Goal: Task Accomplishment & Management: Manage account settings

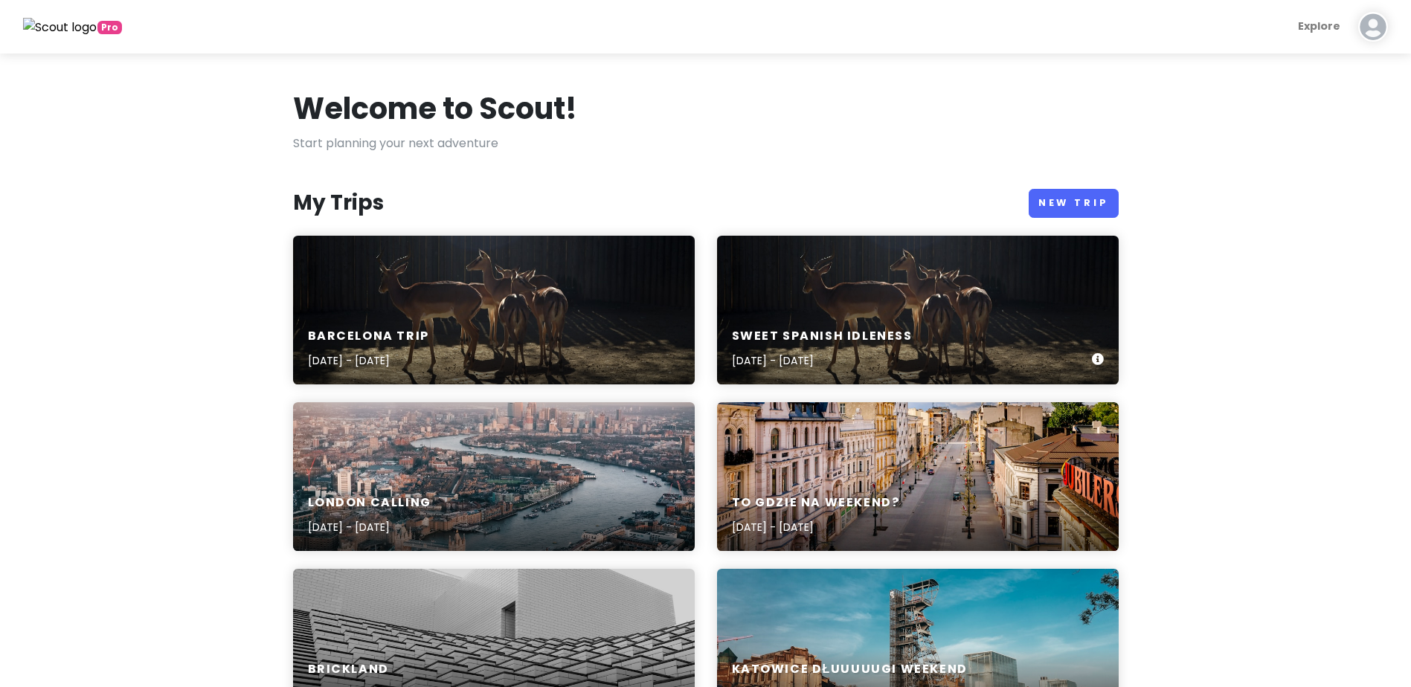
click at [846, 335] on h6 "Sweet spanish idleness" at bounding box center [822, 337] width 181 height 16
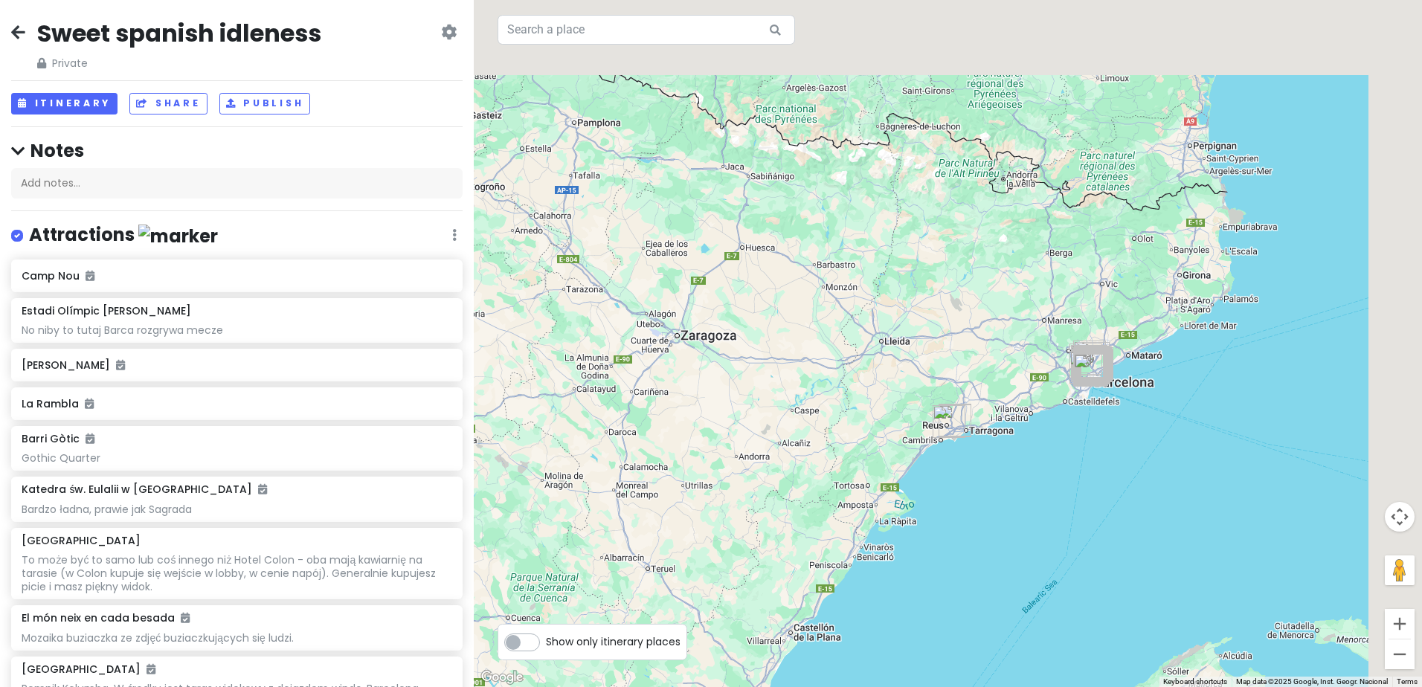
drag, startPoint x: 1319, startPoint y: 297, endPoint x: 1001, endPoint y: 445, distance: 350.7
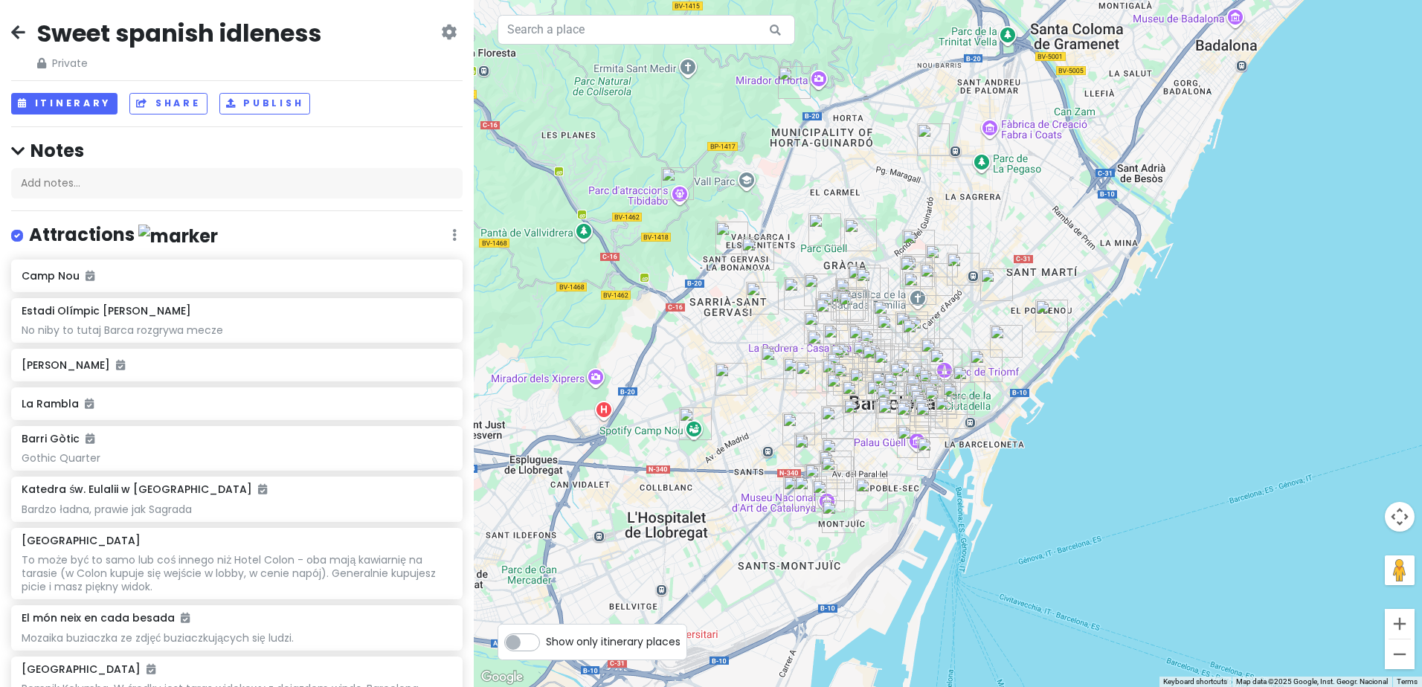
drag, startPoint x: 896, startPoint y: 400, endPoint x: 875, endPoint y: 411, distance: 23.6
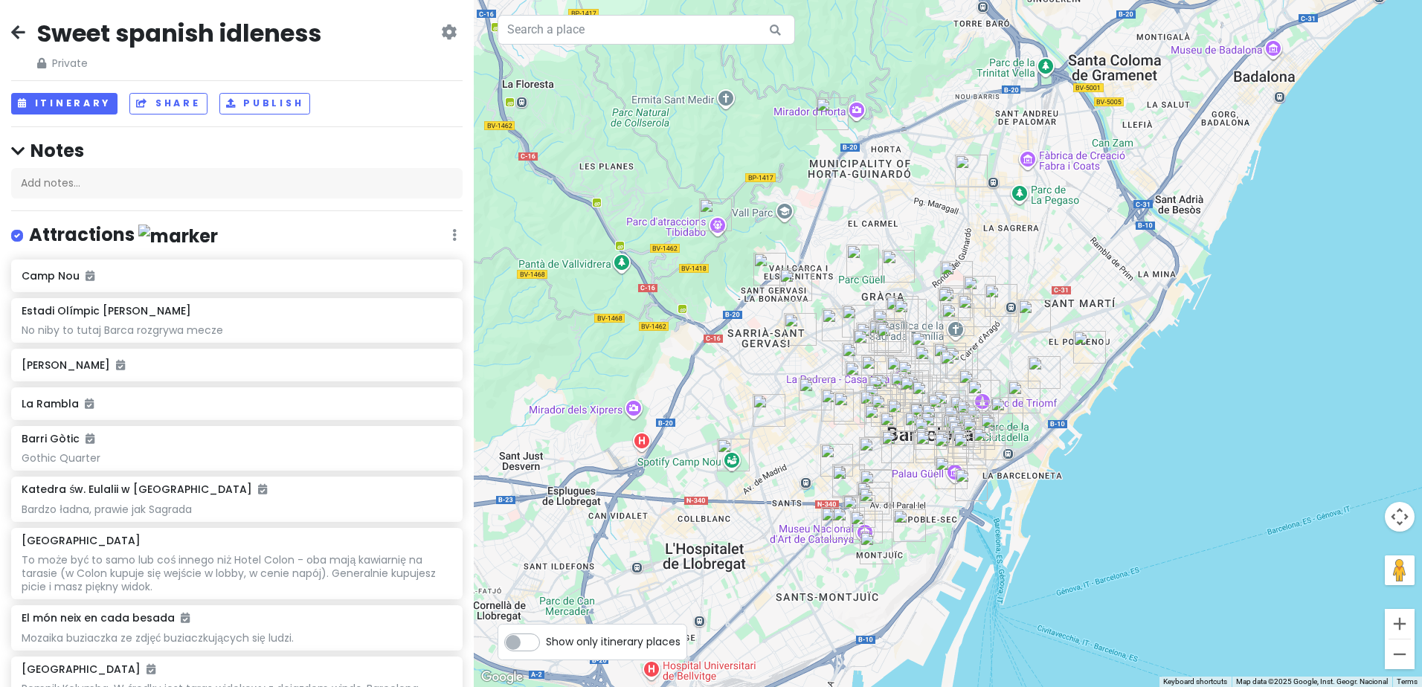
click at [29, 226] on label at bounding box center [29, 226] width 0 height 0
click at [29, 236] on input "checkbox" at bounding box center [34, 231] width 10 height 10
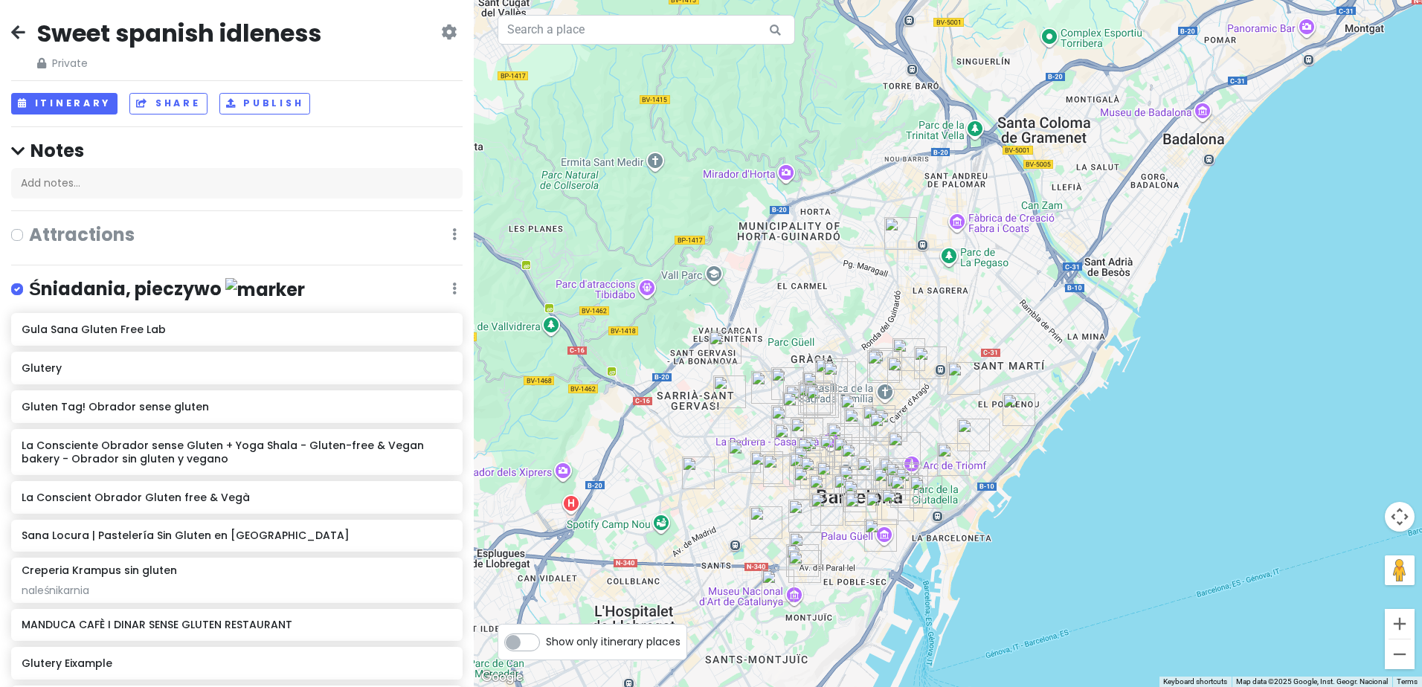
click at [29, 225] on label at bounding box center [29, 225] width 0 height 0
click at [29, 234] on input "checkbox" at bounding box center [34, 230] width 10 height 10
checkbox input "true"
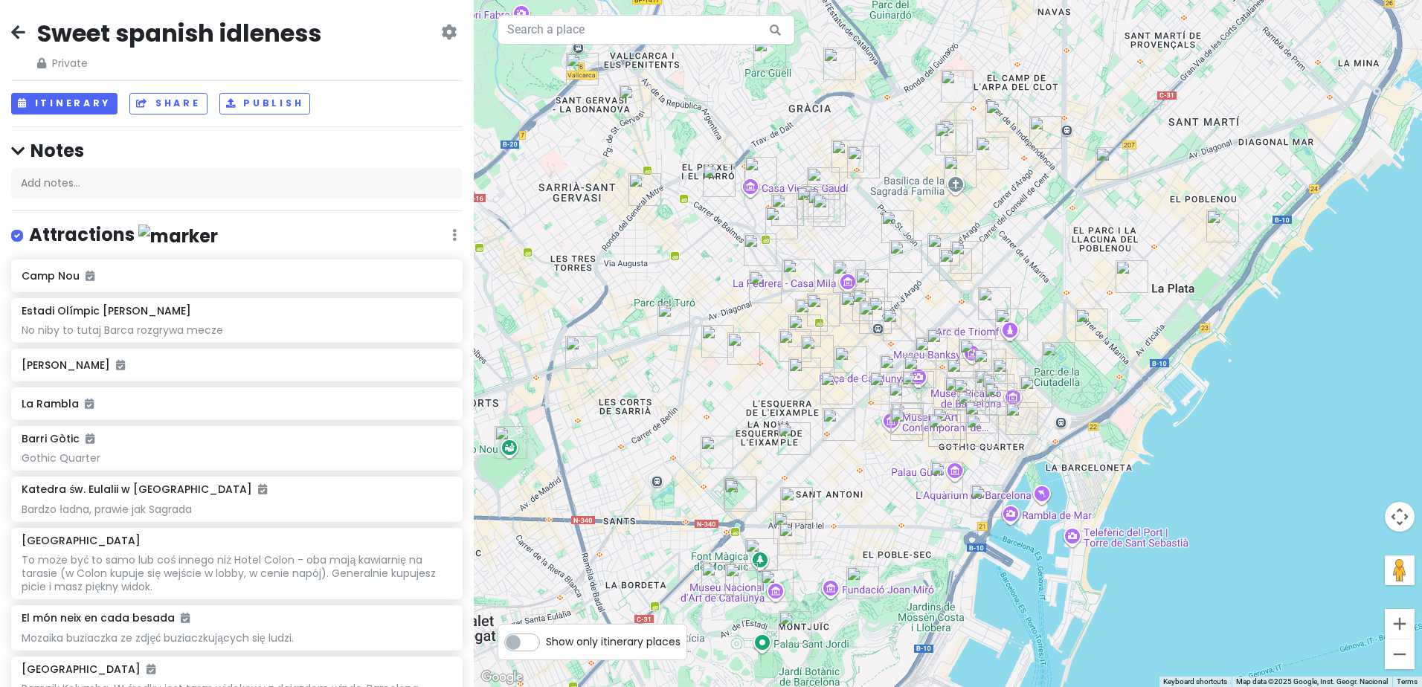
click at [772, 582] on img "Museu Nacional d'Art de Catalunya" at bounding box center [777, 586] width 45 height 45
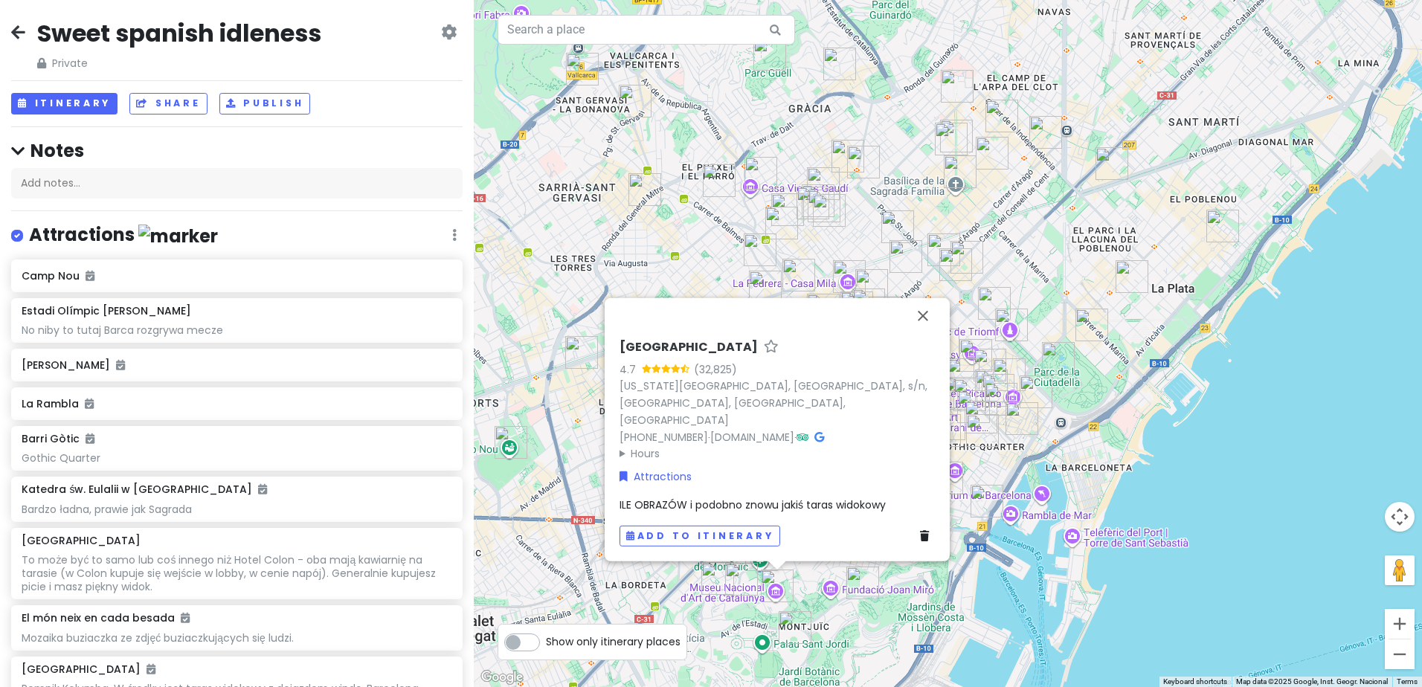
click at [884, 624] on div "[GEOGRAPHIC_DATA] 4.7 (32,825) [US_STATE][GEOGRAPHIC_DATA], [GEOGRAPHIC_DATA], …" at bounding box center [948, 343] width 948 height 687
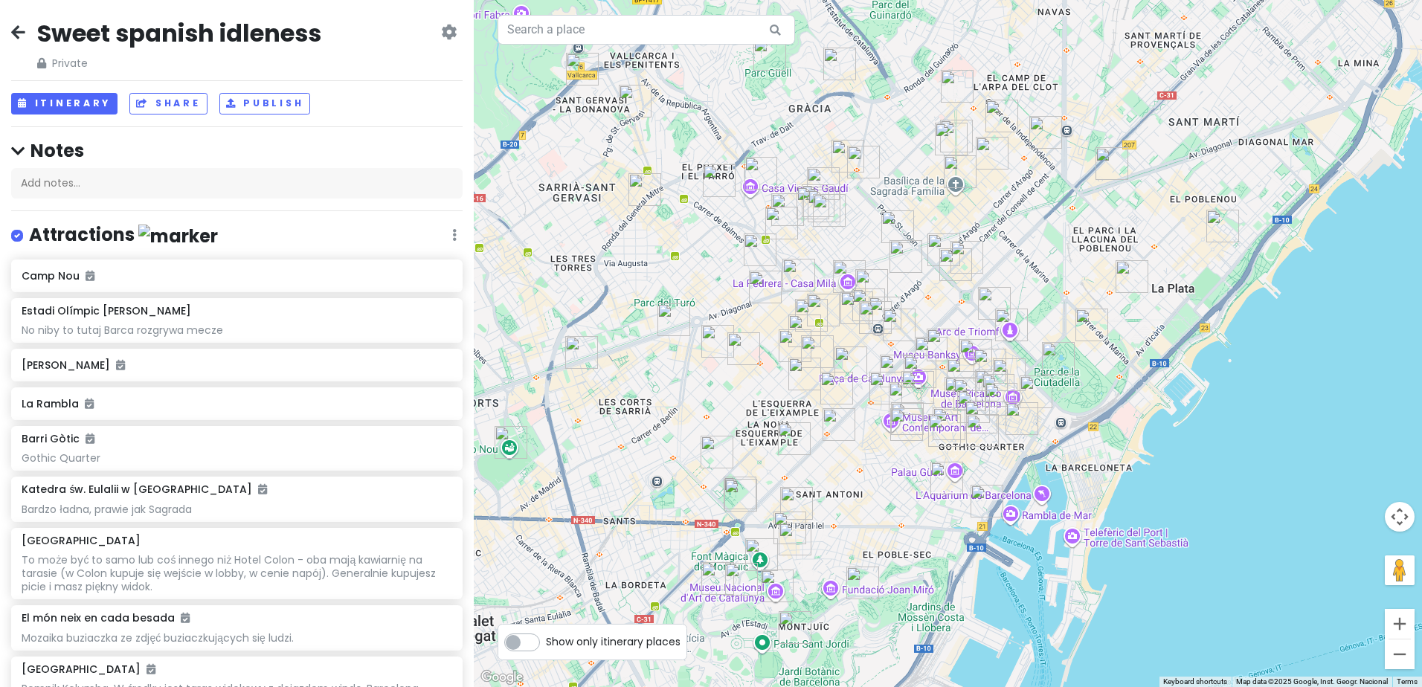
click at [755, 549] on img "Magiczne Fontanny" at bounding box center [761, 554] width 45 height 45
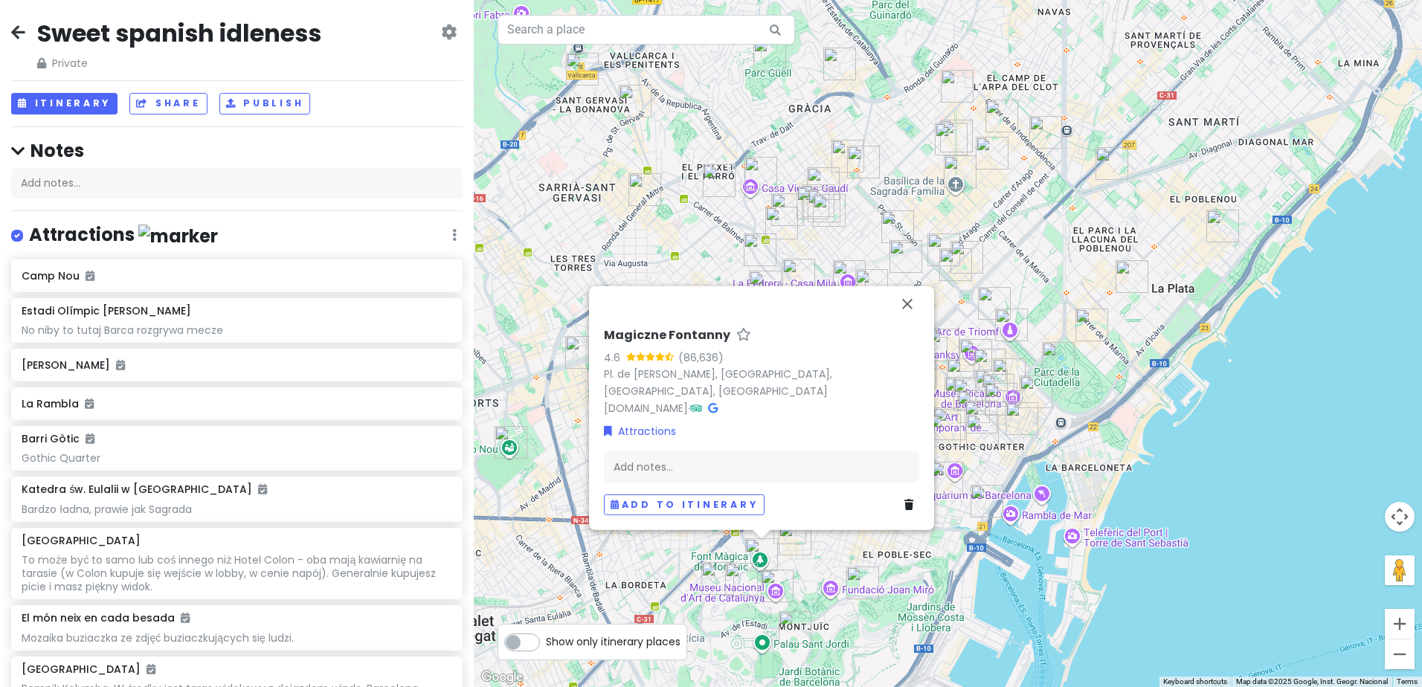
click at [789, 617] on img "Estadi Olímpic Lluís Companys" at bounding box center [795, 627] width 45 height 45
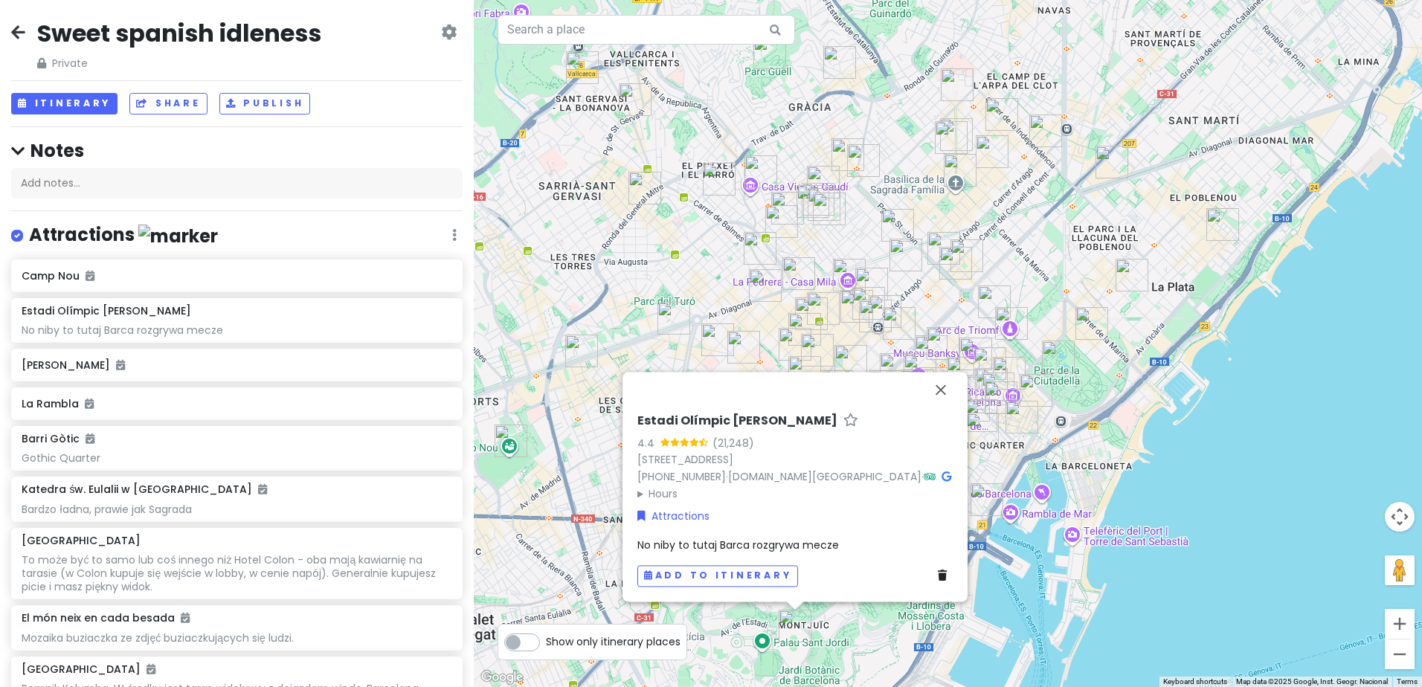
click at [866, 640] on div "Estadi Olímpic Lluís Companys 4.4 (21,248) [STREET_ADDRESS] [PHONE_NUMBER] · [D…" at bounding box center [948, 343] width 948 height 687
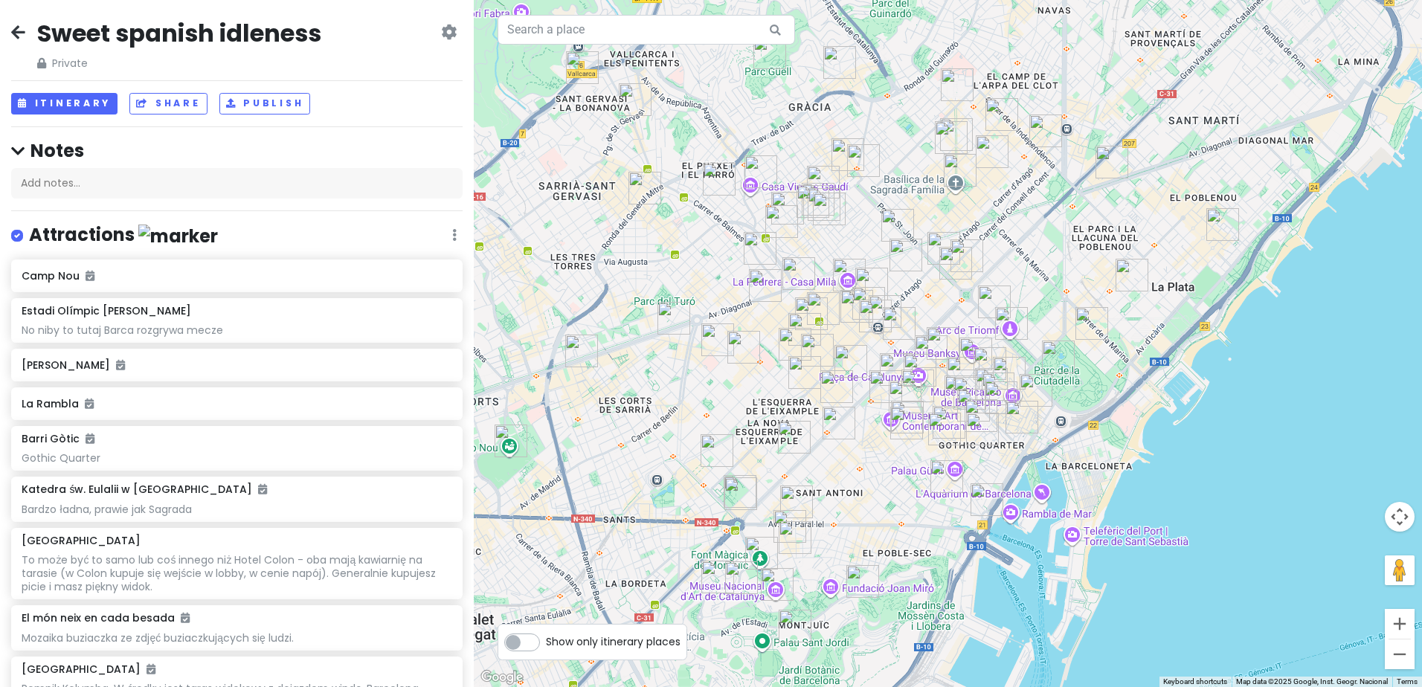
click at [712, 569] on img "Poble Espanyol" at bounding box center [717, 577] width 45 height 45
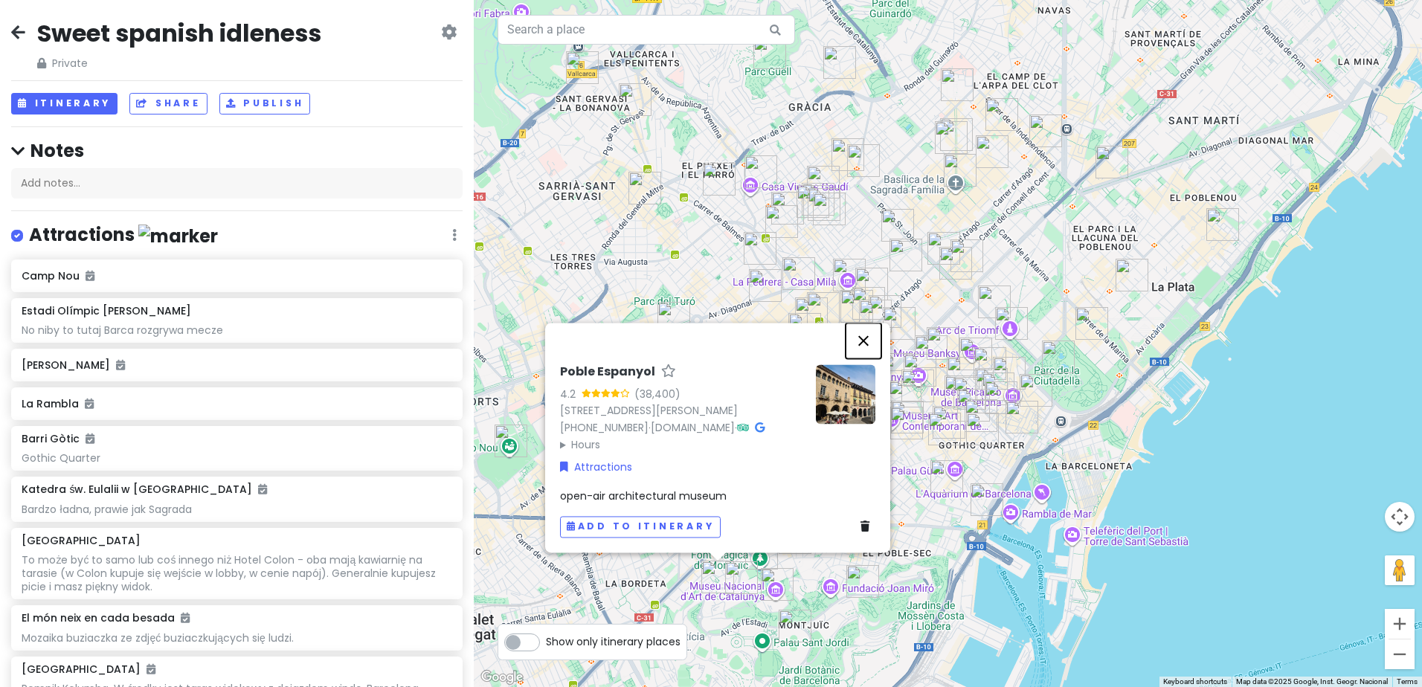
click at [863, 323] on button "Close" at bounding box center [863, 341] width 36 height 36
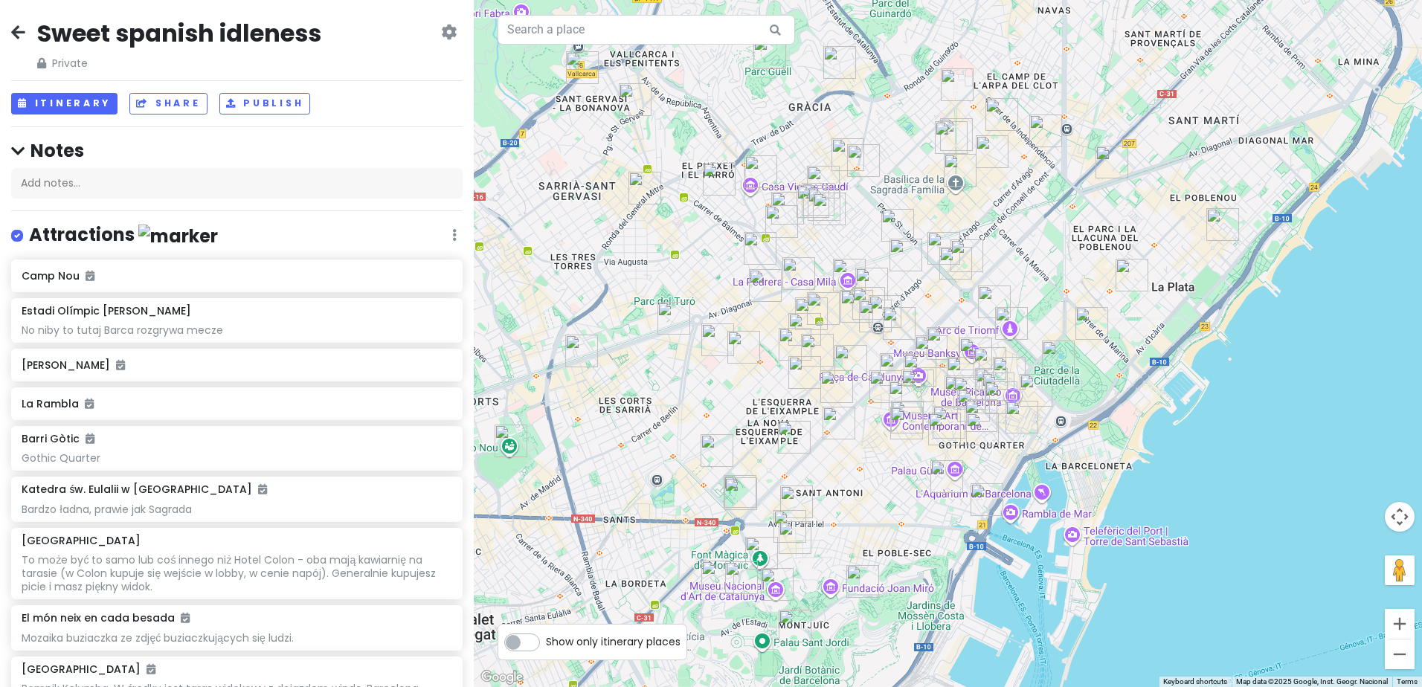
click at [947, 257] on img "Restaurant La Tagliatella | Passeig Sant Joan, Barcelona" at bounding box center [955, 263] width 45 height 45
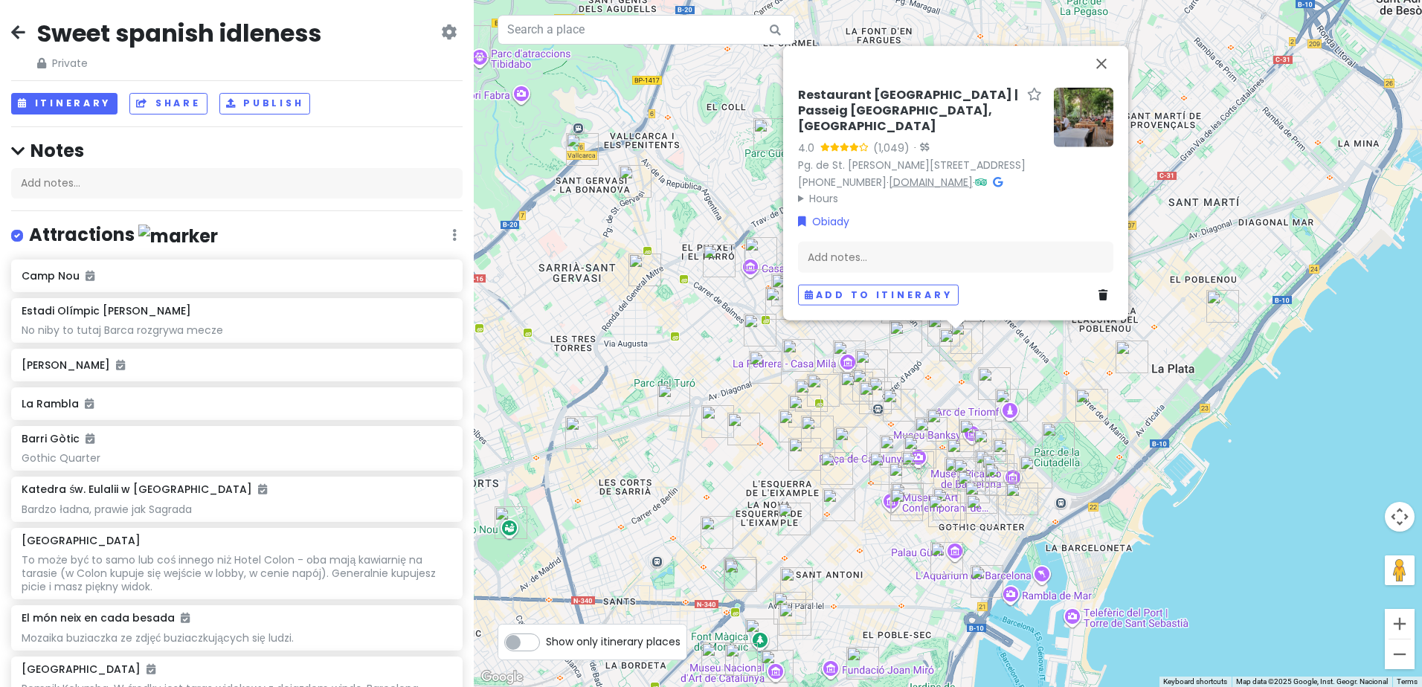
click at [960, 176] on link "[DOMAIN_NAME]" at bounding box center [931, 181] width 84 height 15
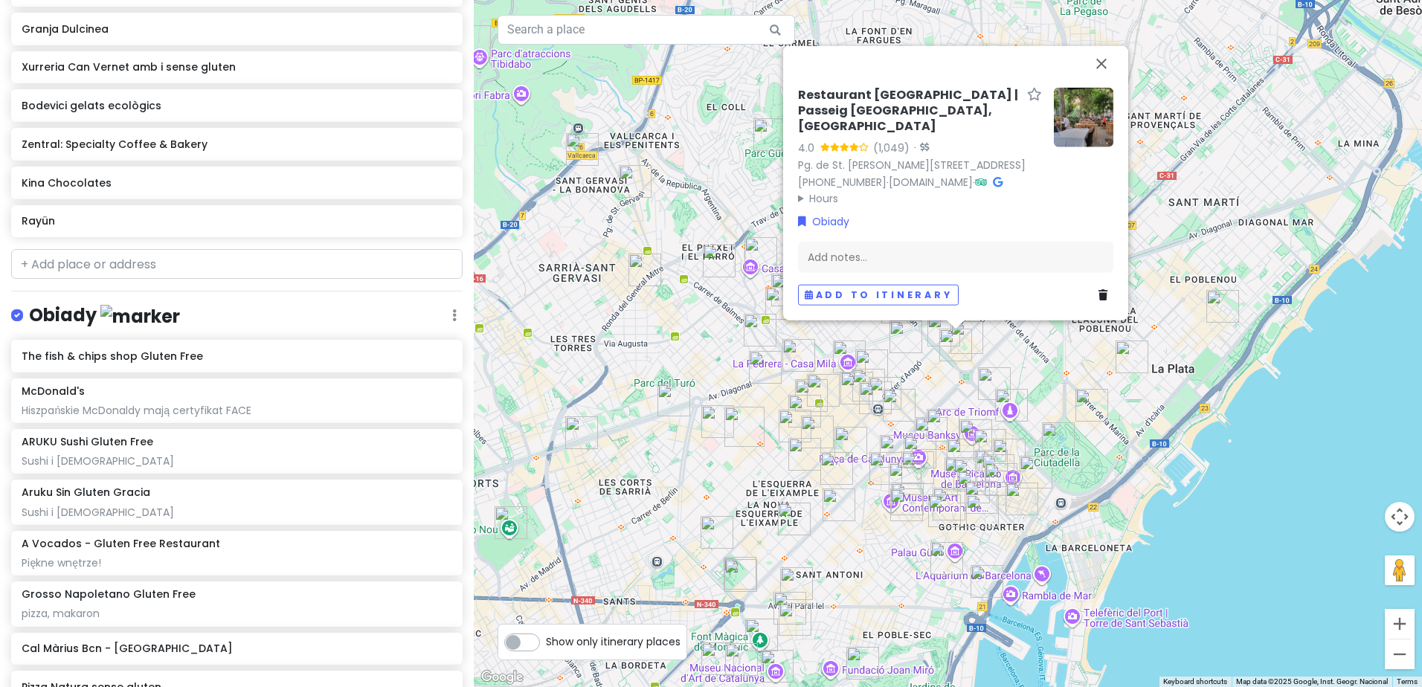
scroll to position [3123, 0]
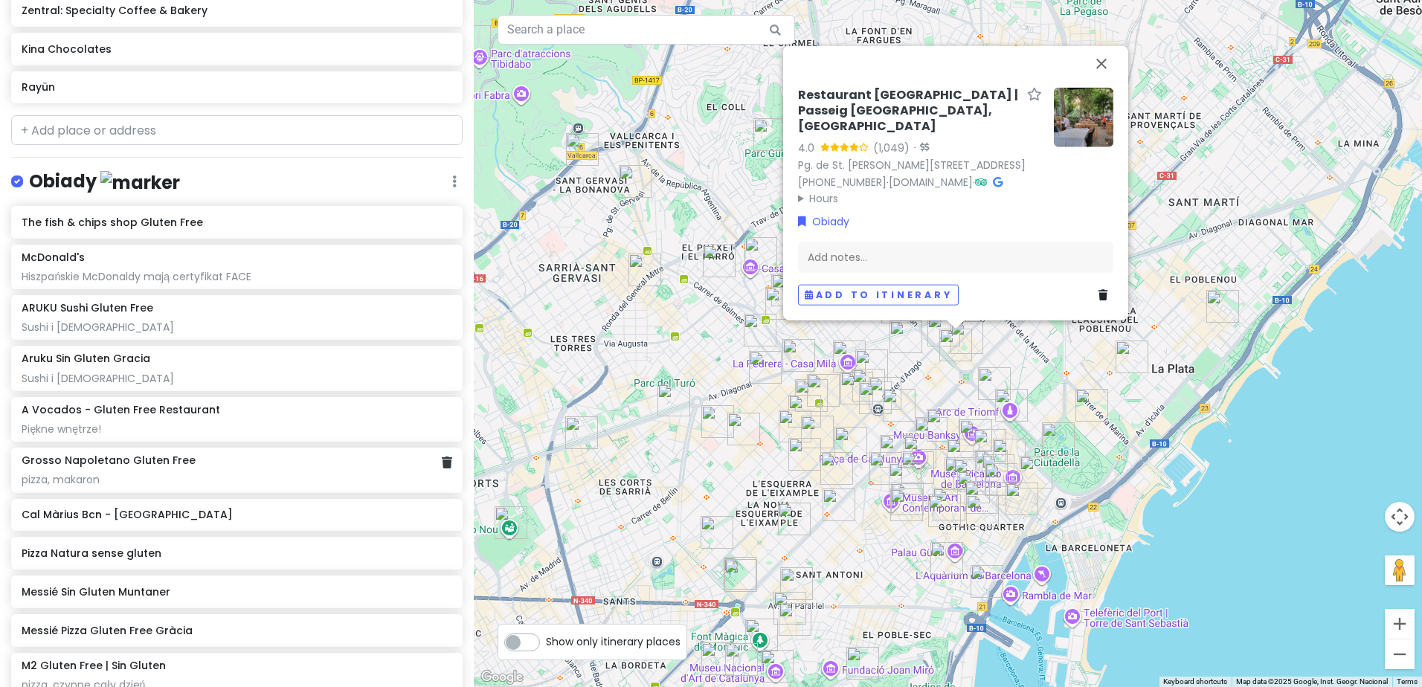
click at [142, 463] on div "Grosso Napoletano Gluten Free pizza, makaron" at bounding box center [237, 470] width 431 height 33
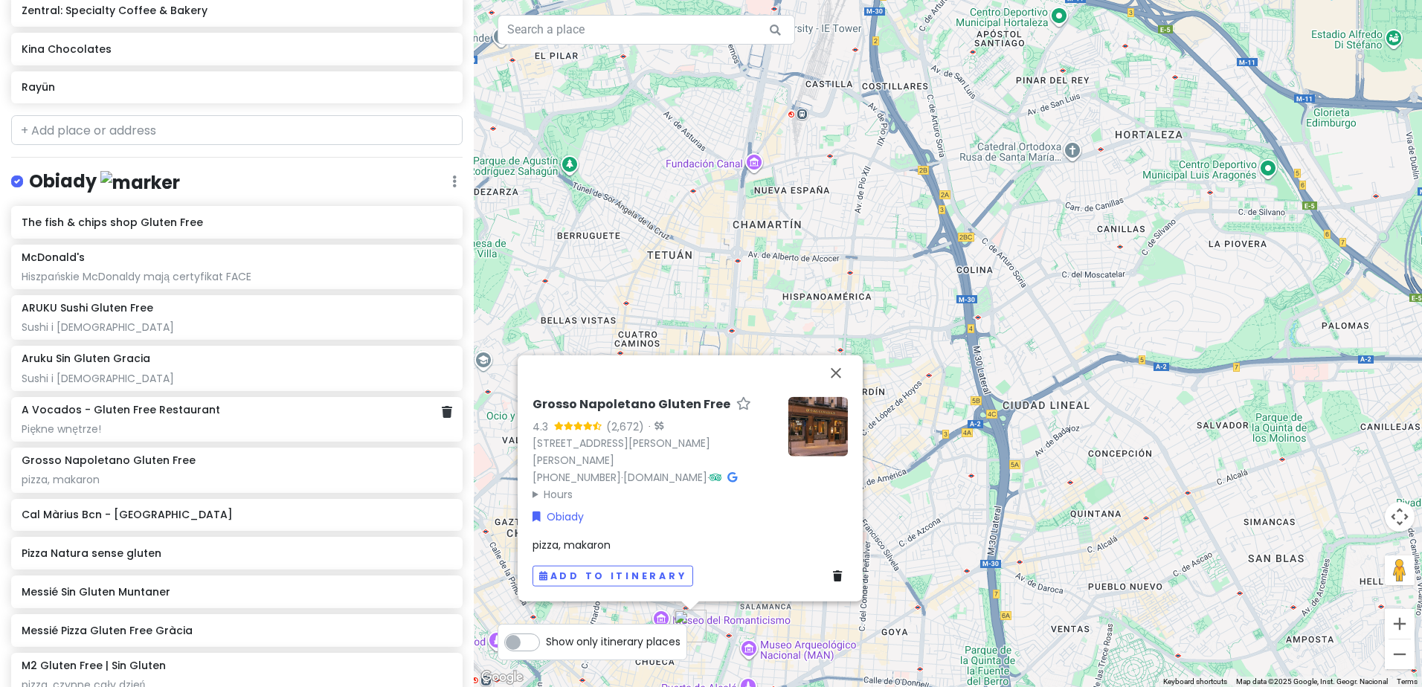
click at [135, 413] on div "A Vocados - Gluten Free Restaurant Piękne wnętrze!" at bounding box center [237, 419] width 431 height 33
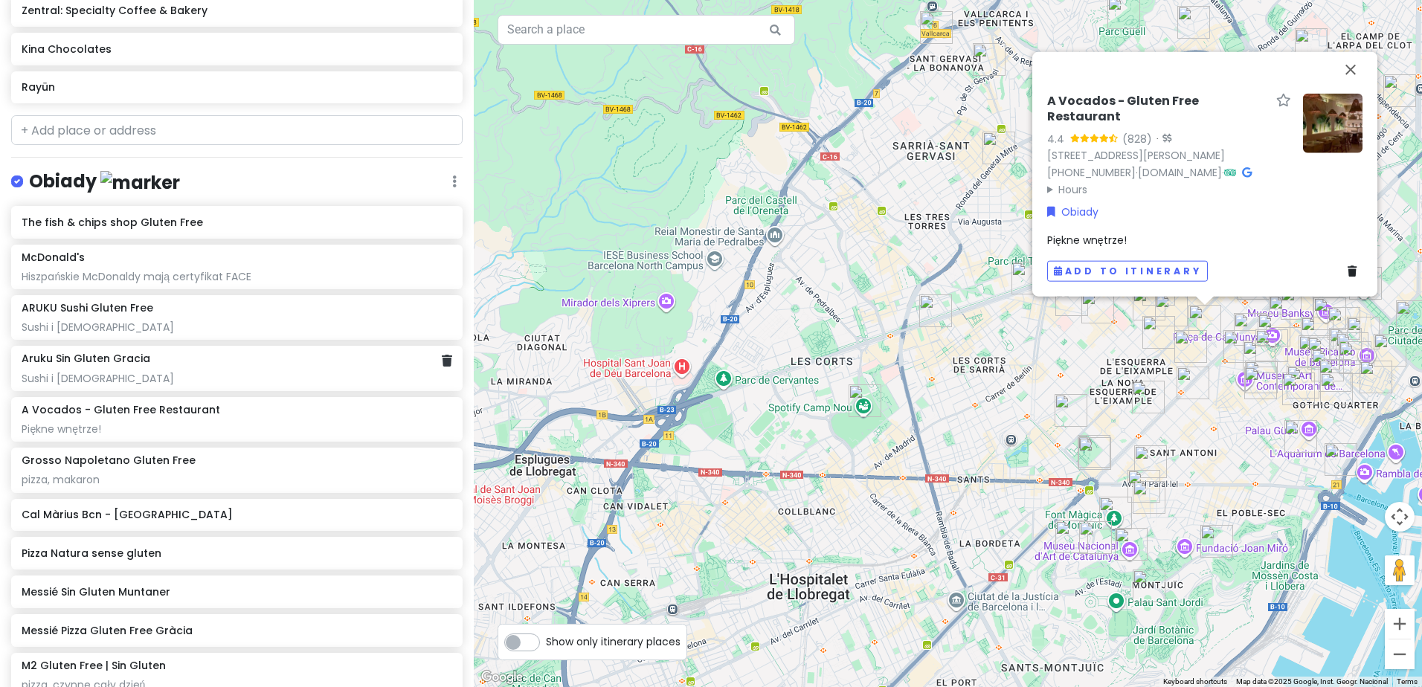
click at [148, 372] on div "Sushi i [DEMOGRAPHIC_DATA]" at bounding box center [237, 378] width 431 height 13
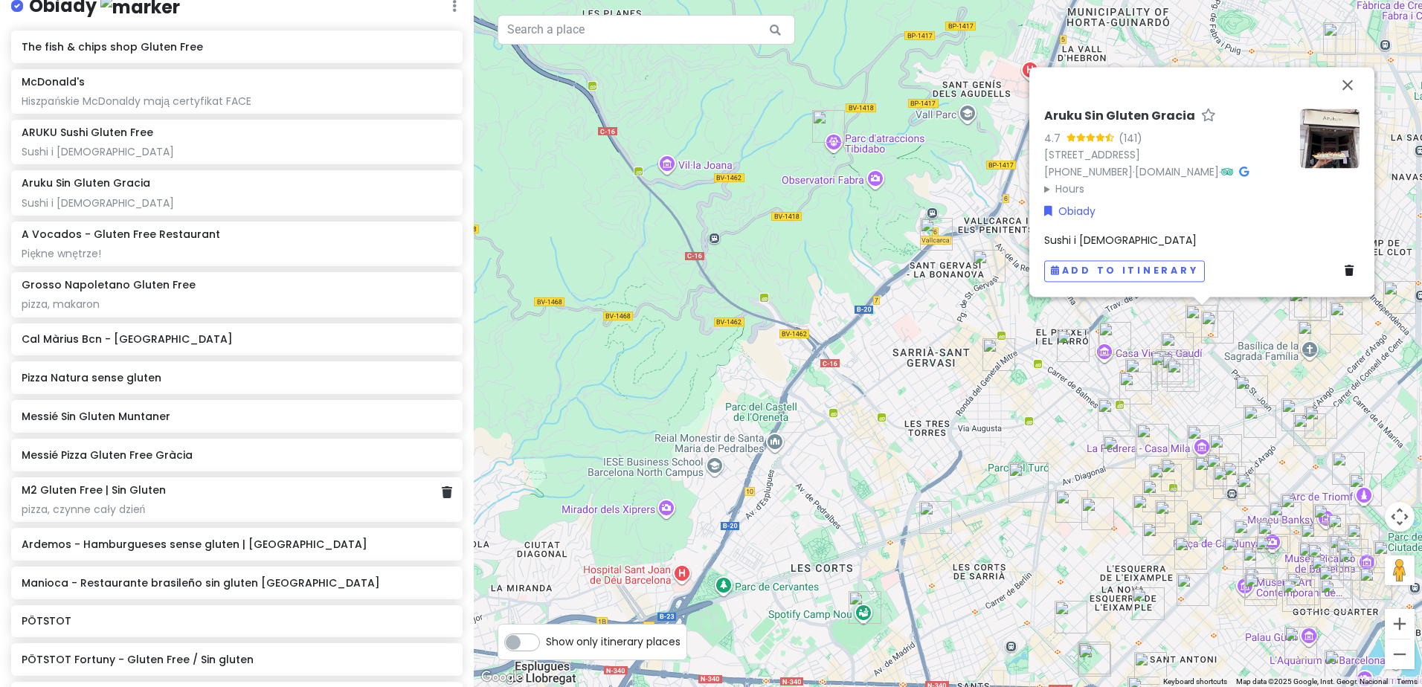
scroll to position [3346, 0]
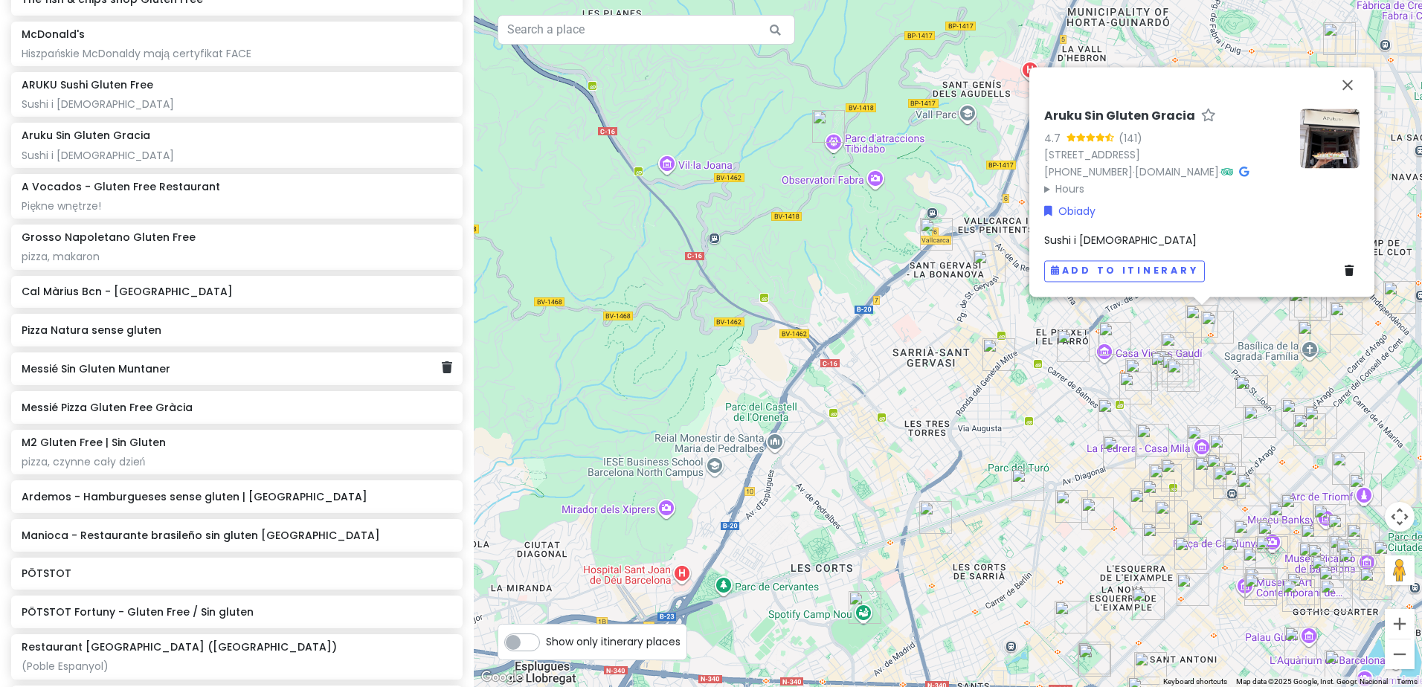
click at [126, 364] on h6 "Messié Sin Gluten Muntaner" at bounding box center [232, 368] width 420 height 13
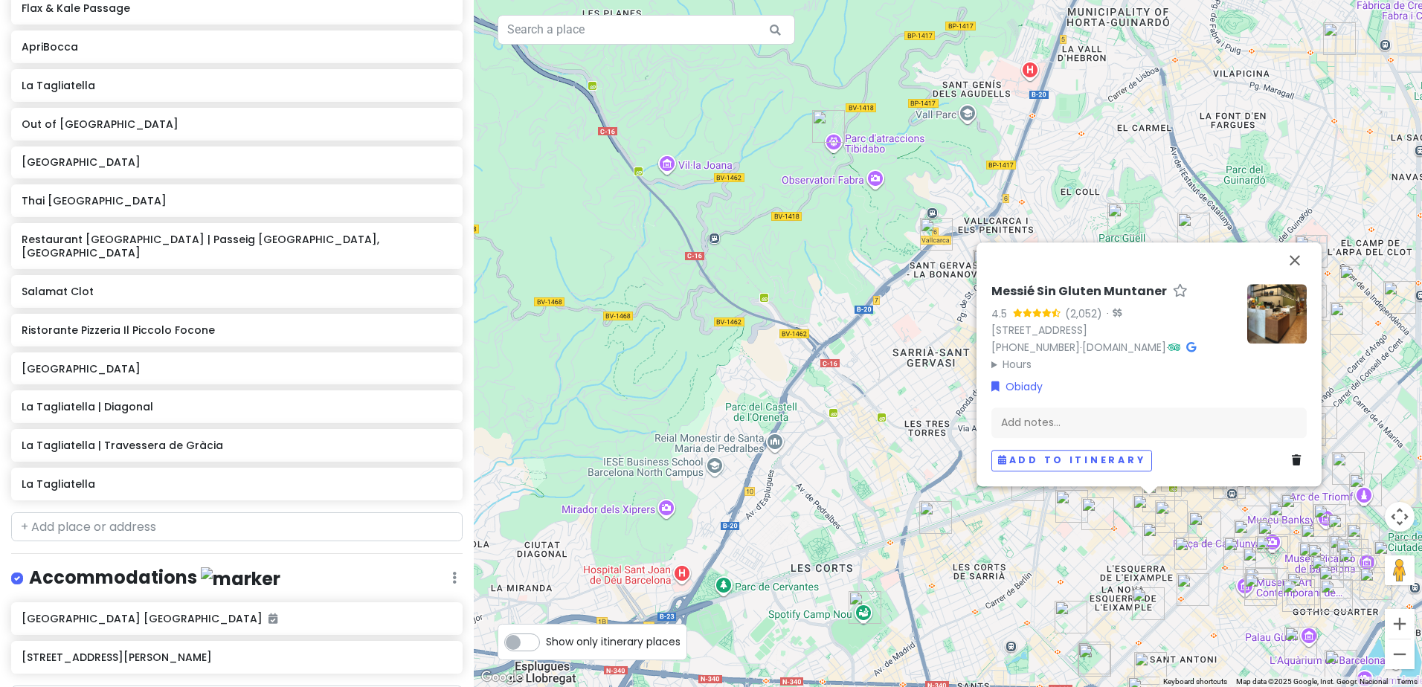
scroll to position [4610, 0]
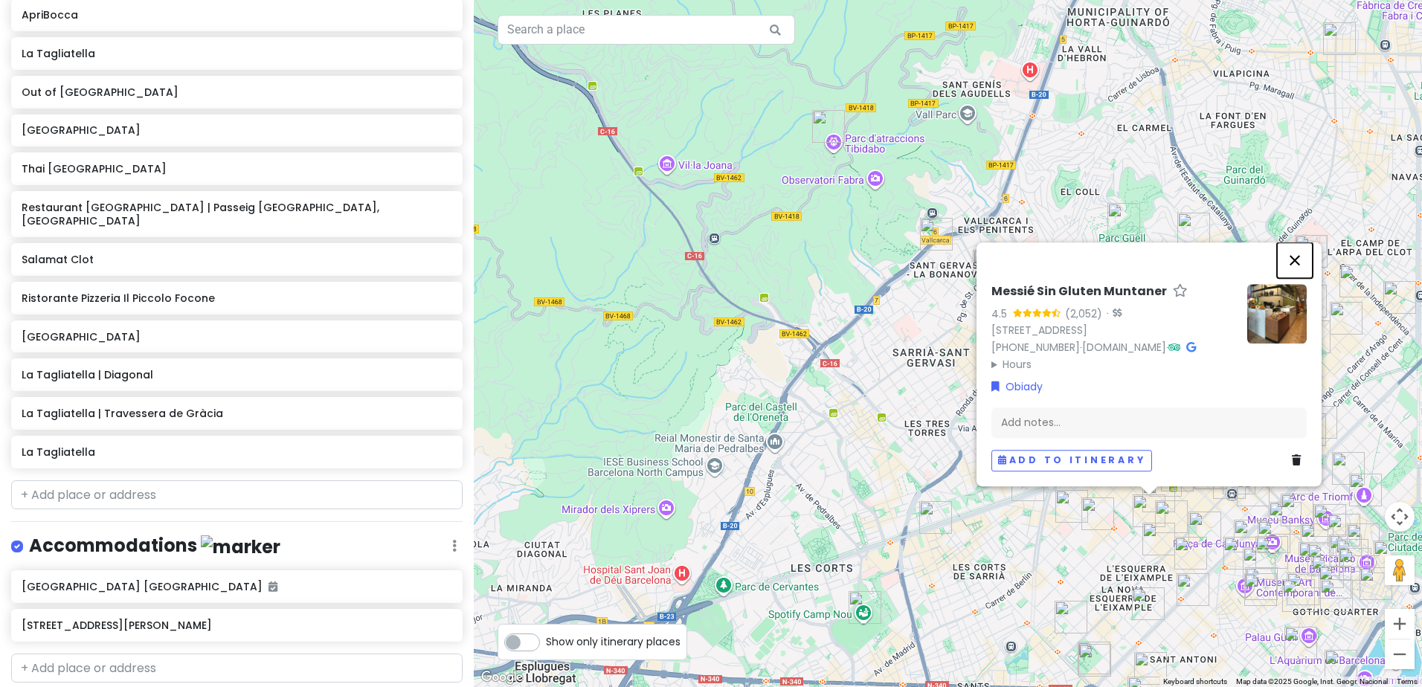
click at [1300, 247] on button "Close" at bounding box center [1295, 260] width 36 height 36
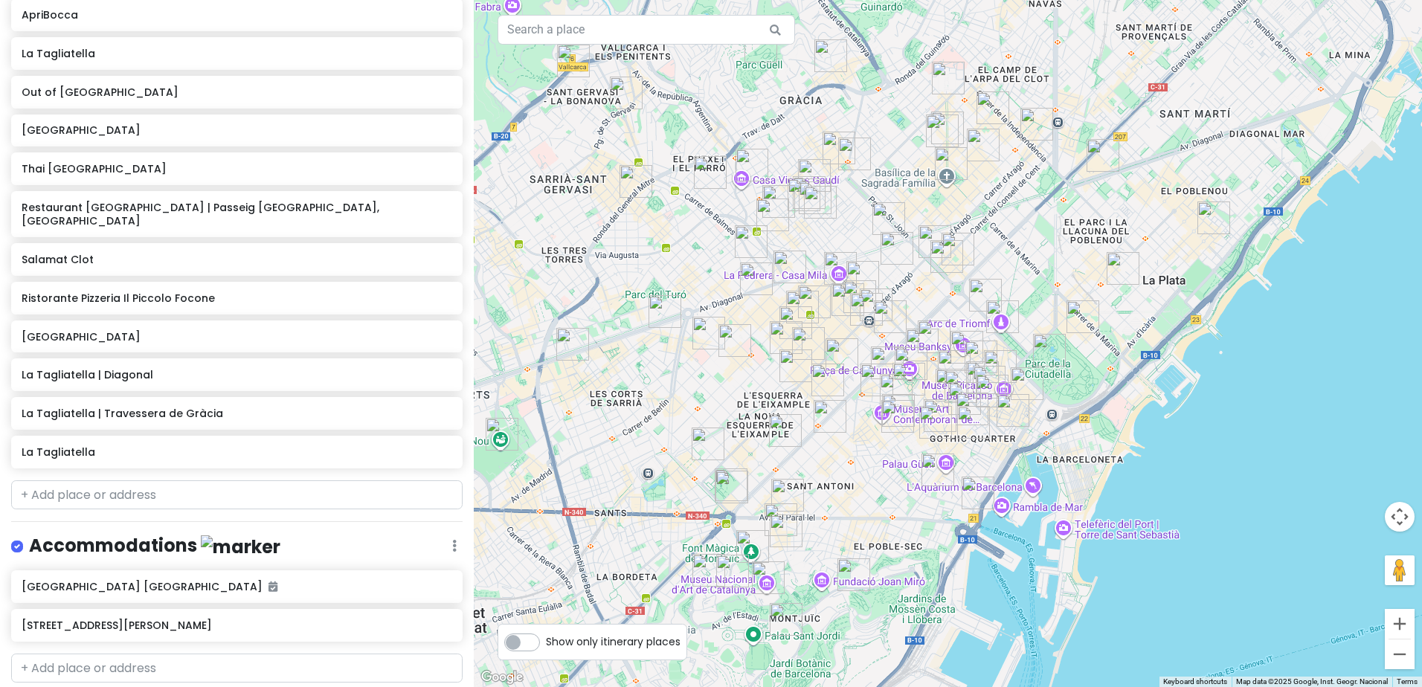
drag, startPoint x: 1017, startPoint y: 448, endPoint x: 689, endPoint y: 284, distance: 366.1
click at [648, 274] on div at bounding box center [948, 343] width 948 height 687
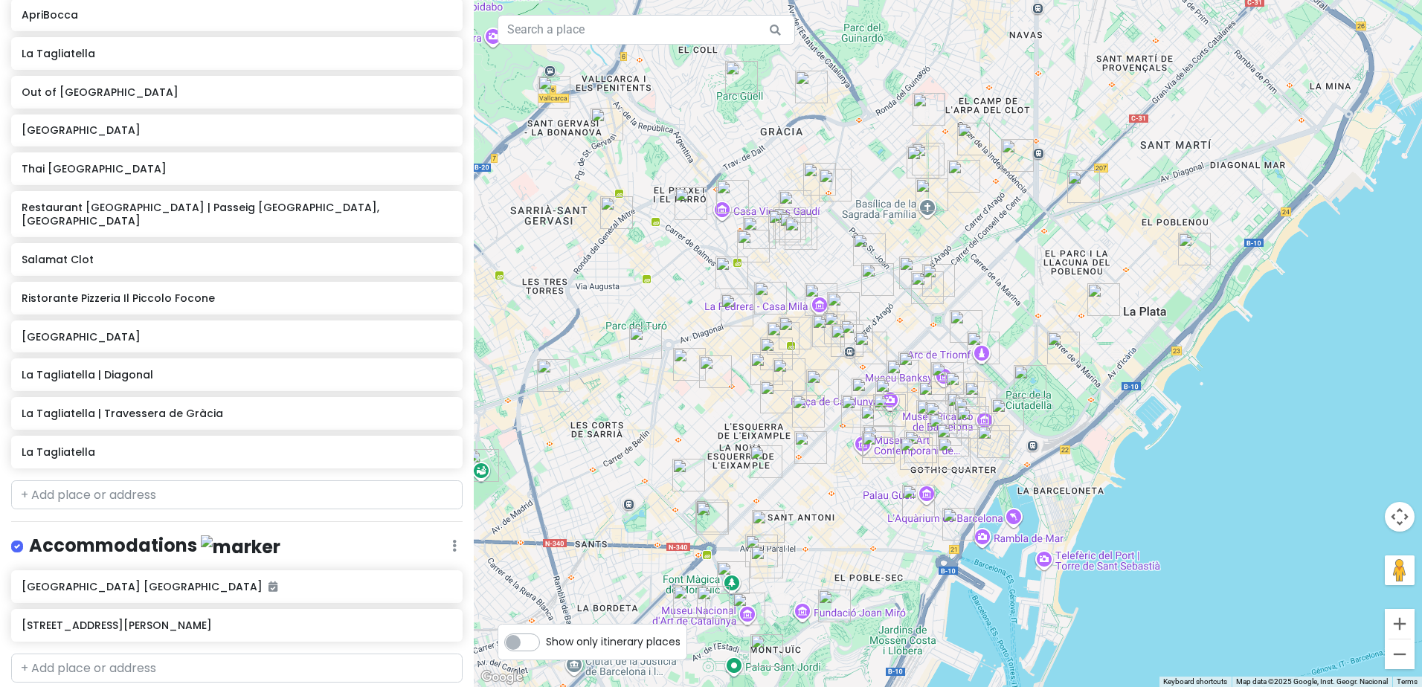
drag, startPoint x: 1000, startPoint y: 196, endPoint x: 1003, endPoint y: 277, distance: 81.1
click at [1003, 277] on div at bounding box center [948, 343] width 948 height 687
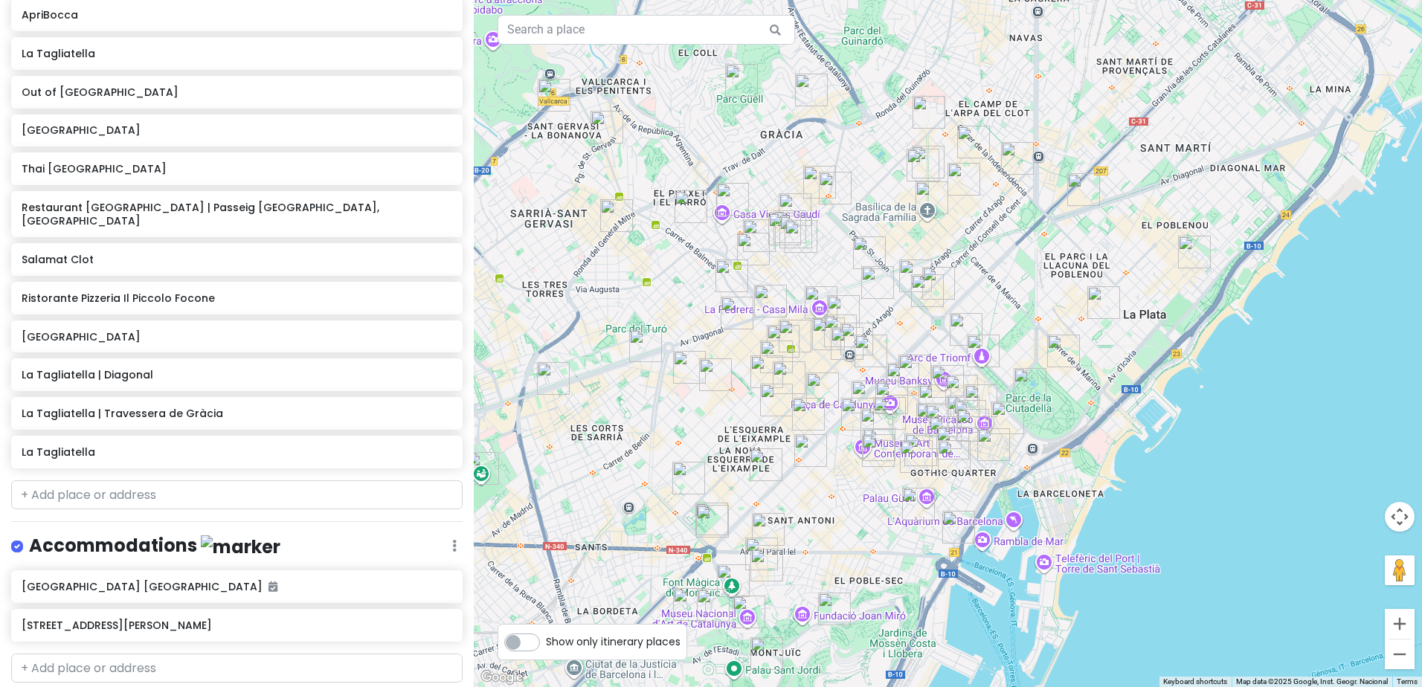
click at [1048, 401] on img "Parc de la Ciutadella" at bounding box center [1030, 384] width 45 height 45
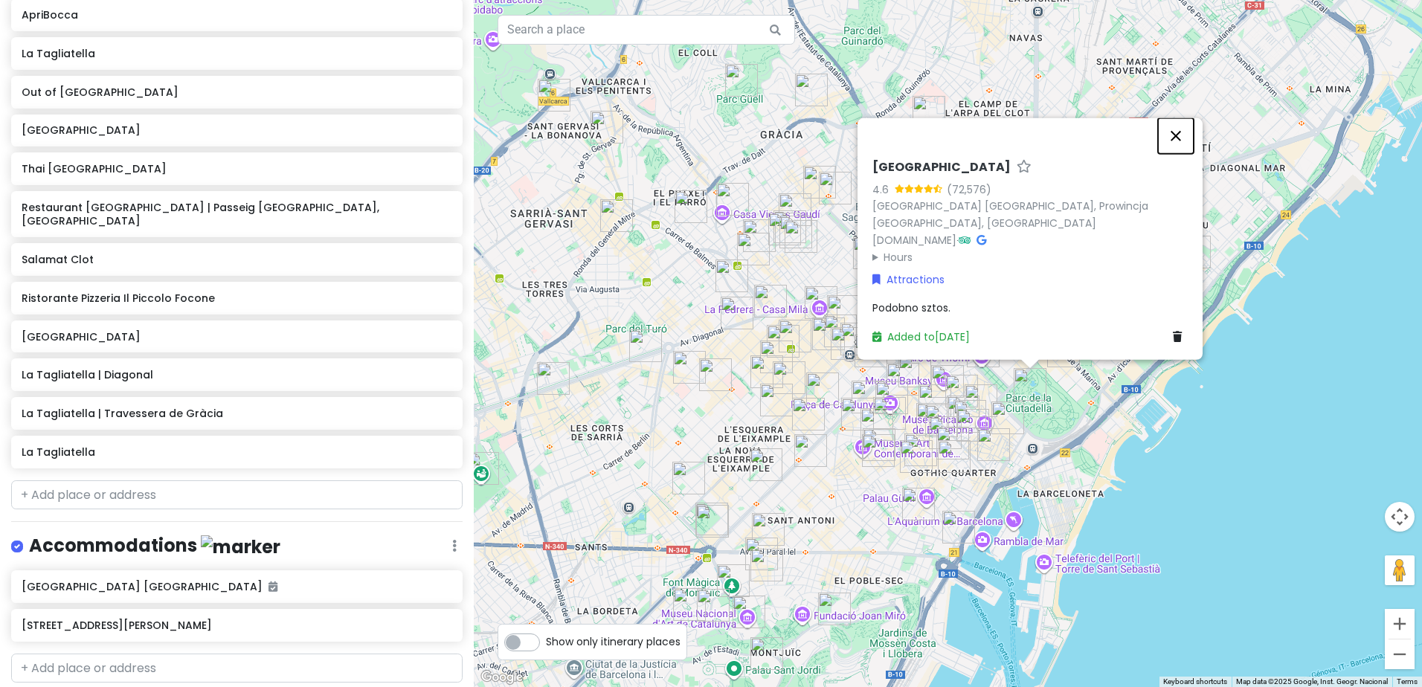
click at [1179, 132] on button "Close" at bounding box center [1176, 136] width 36 height 36
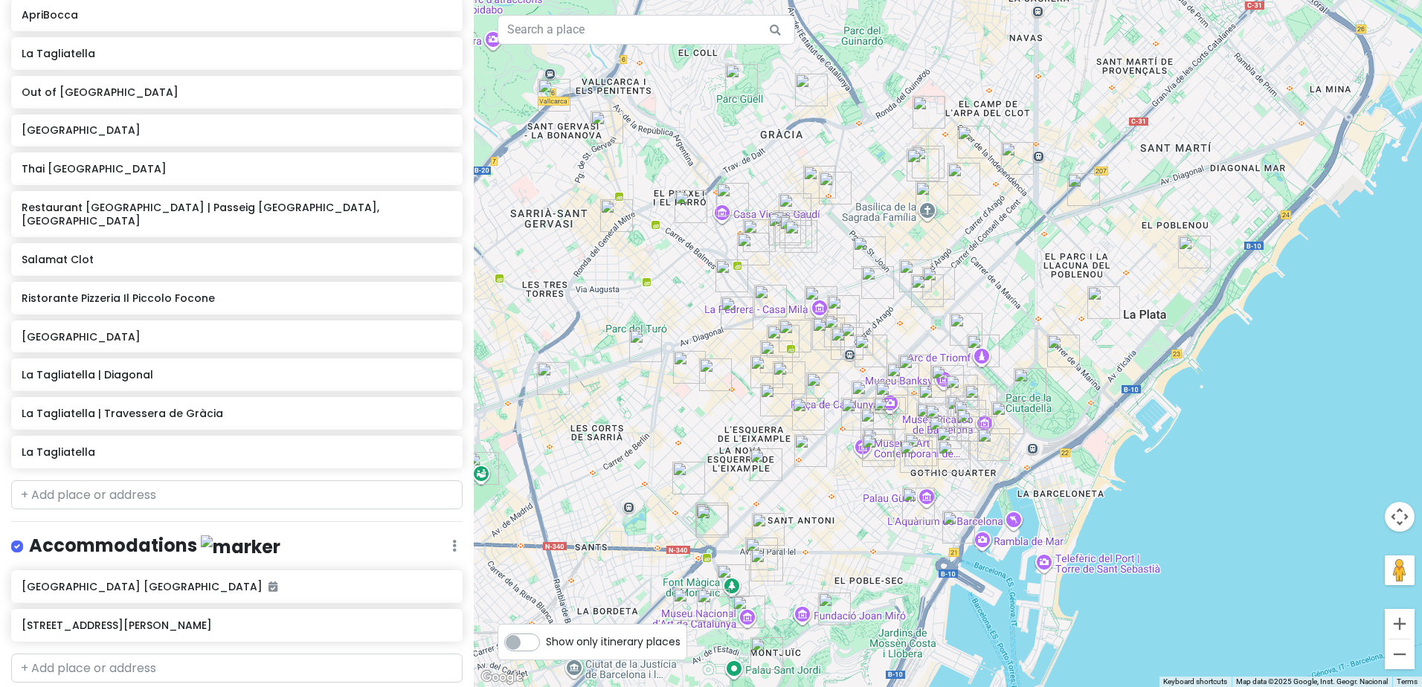
click at [1056, 349] on img "Manioca - Restaurante brasileño sin gluten Barcelona" at bounding box center [1063, 351] width 45 height 45
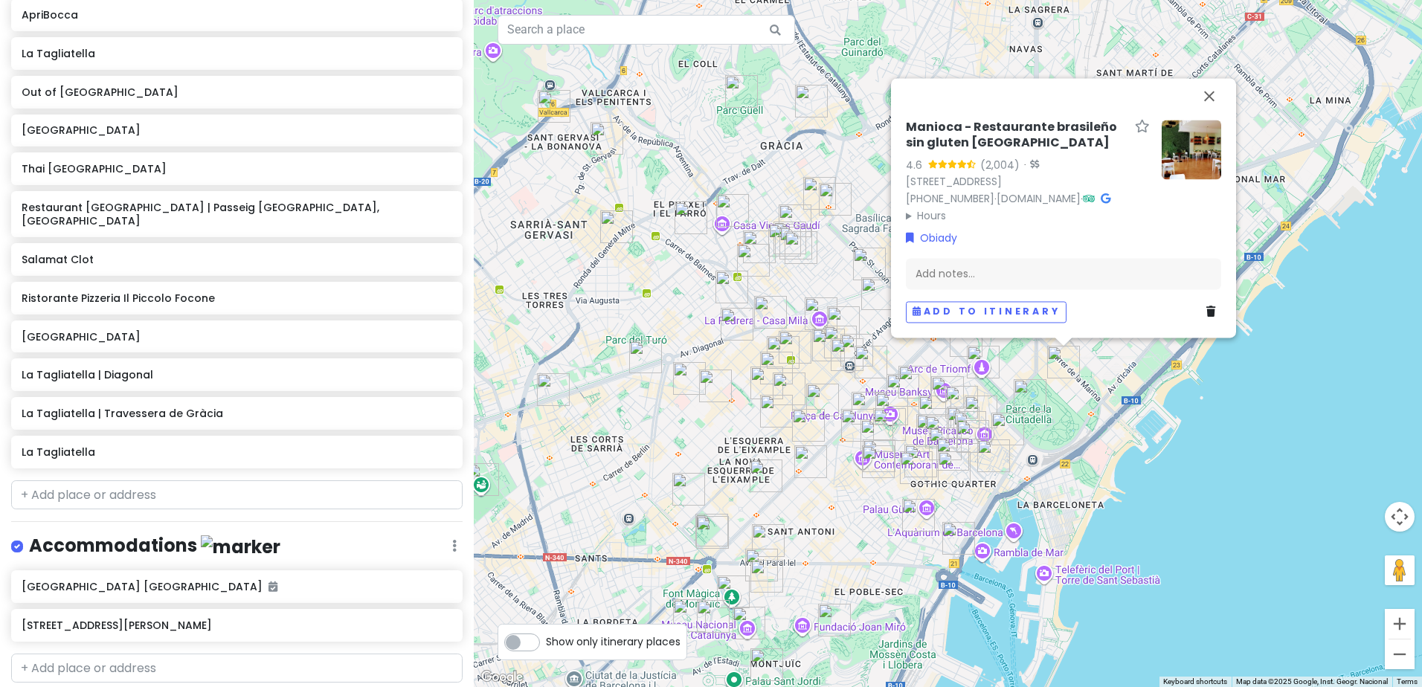
click at [1188, 416] on div "Manioca - Restaurante brasileño sin gluten [GEOGRAPHIC_DATA] 4.6 (2,004) · [STR…" at bounding box center [948, 343] width 948 height 687
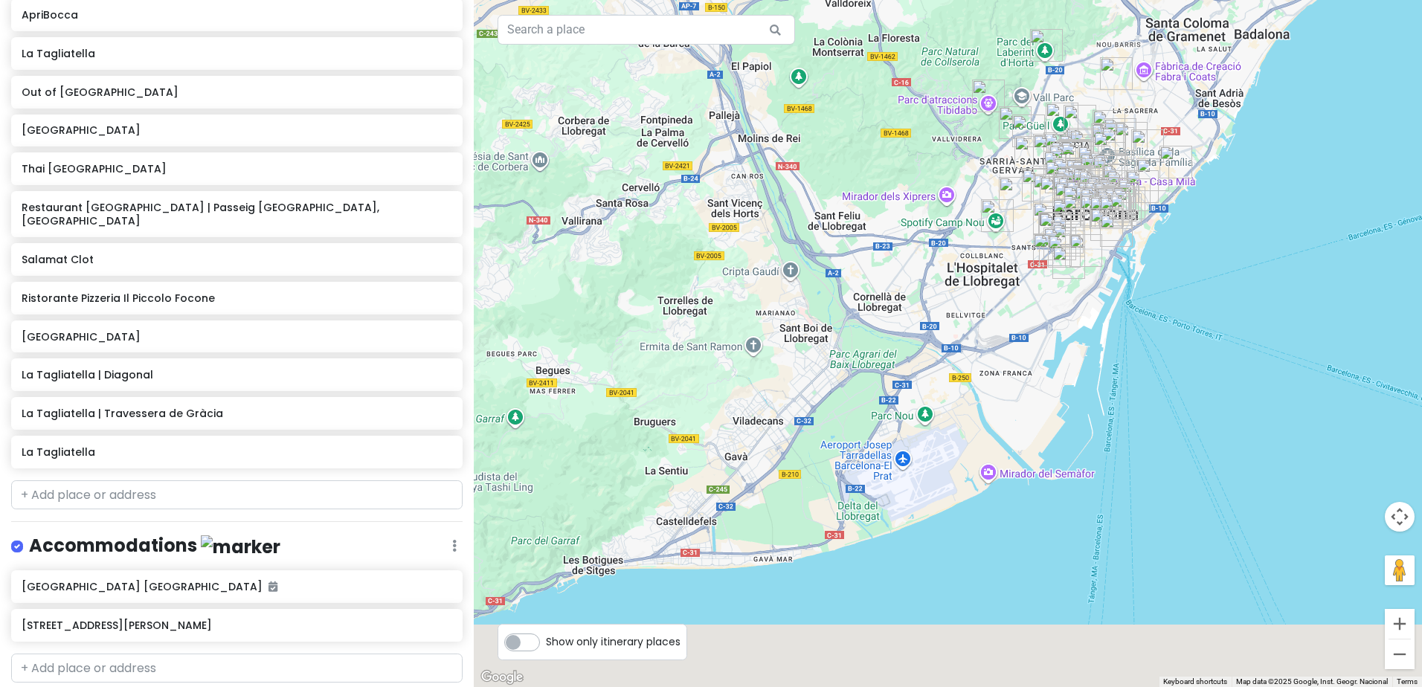
drag, startPoint x: 942, startPoint y: 616, endPoint x: 941, endPoint y: 205, distance: 410.5
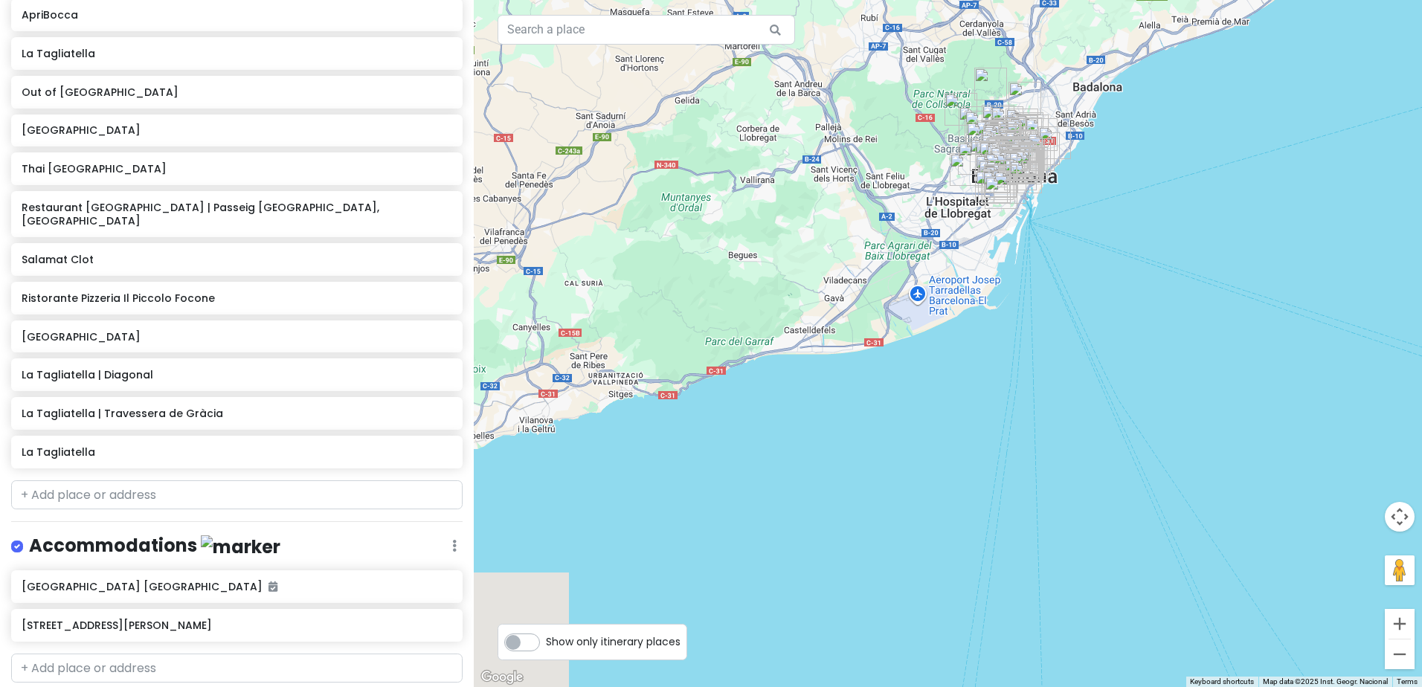
drag, startPoint x: 642, startPoint y: 368, endPoint x: 886, endPoint y: 338, distance: 246.4
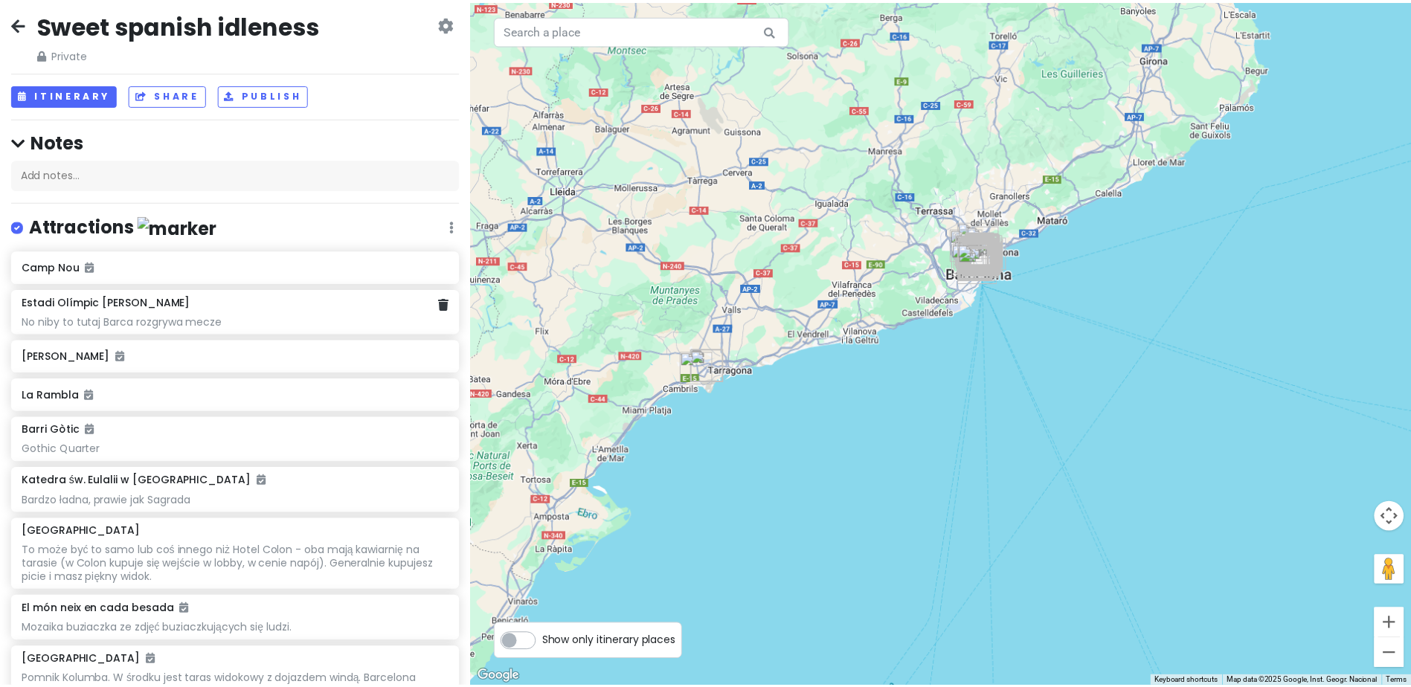
scroll to position [0, 0]
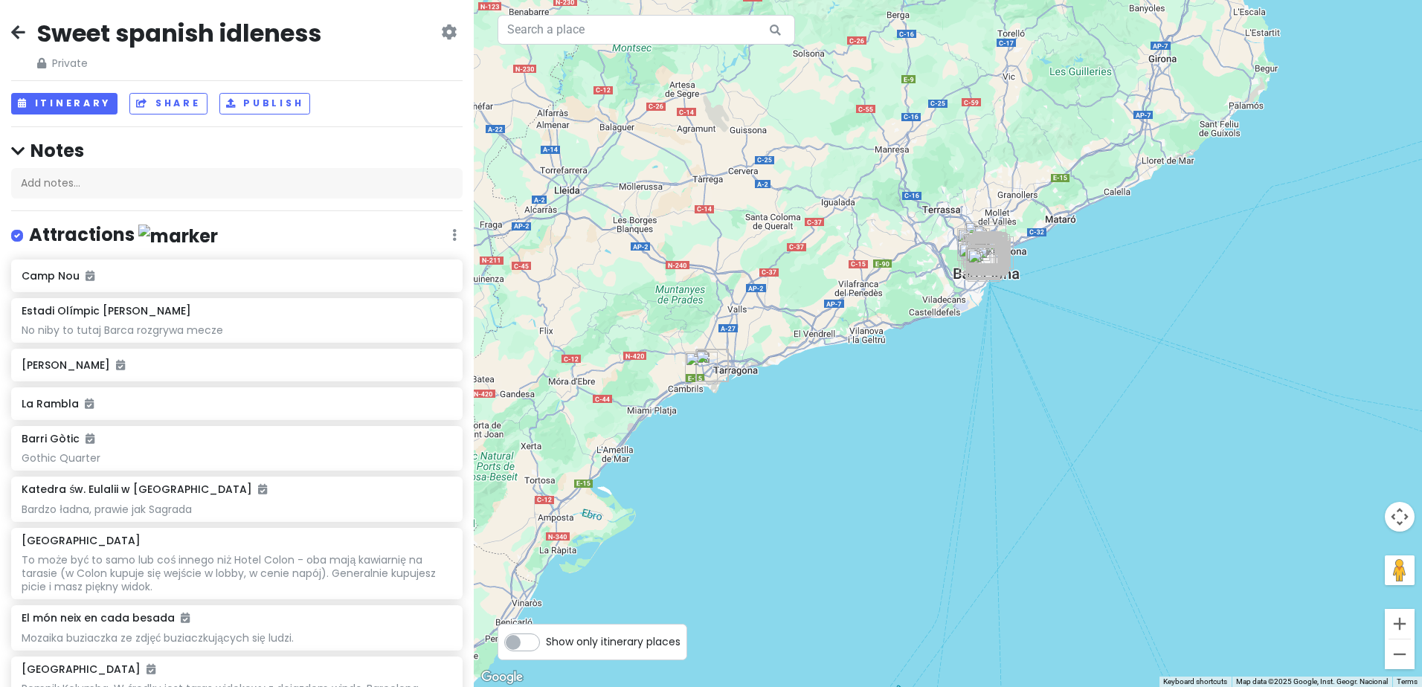
click at [22, 34] on icon at bounding box center [18, 32] width 14 height 12
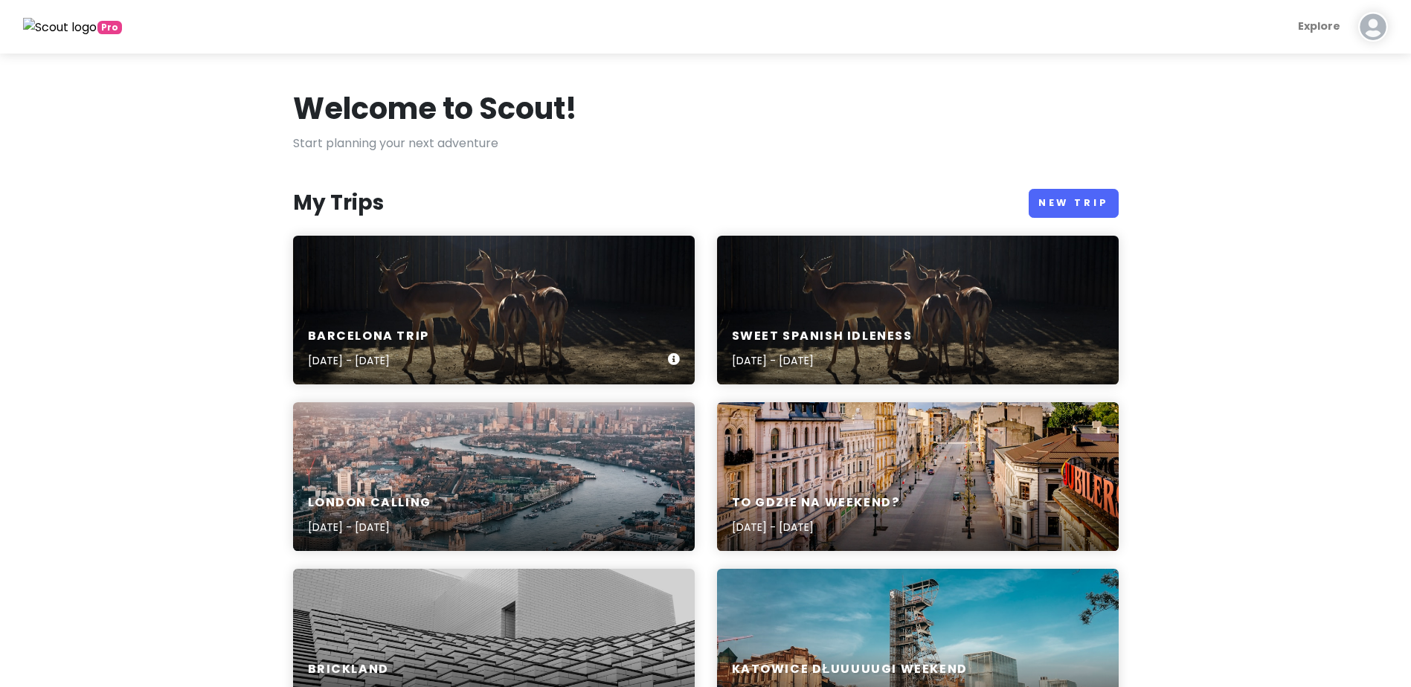
click at [404, 341] on h6 "Barcelona Trip" at bounding box center [368, 337] width 121 height 16
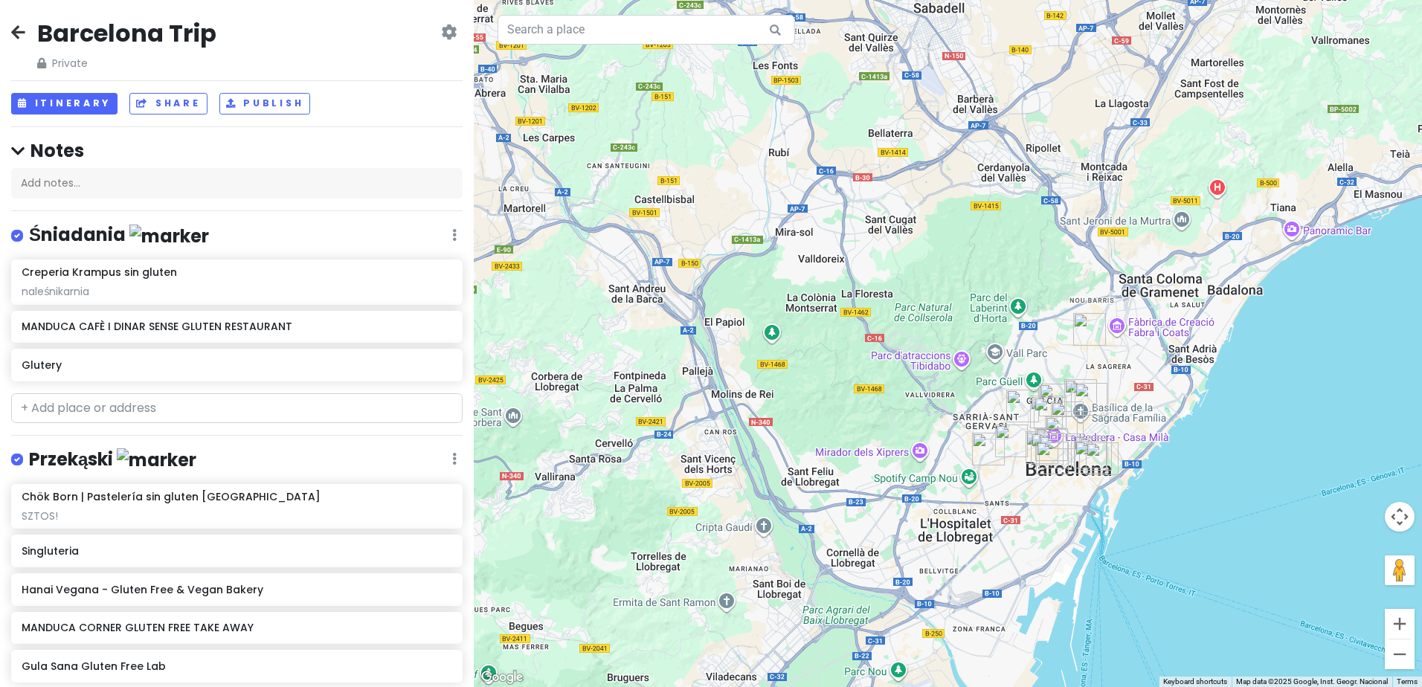
click at [9, 36] on div "Barcelona Trip Private Change Dates Make a Copy Delete Trip Give Feedback 💡 Sup…" at bounding box center [237, 343] width 474 height 687
click at [15, 35] on icon at bounding box center [18, 32] width 14 height 12
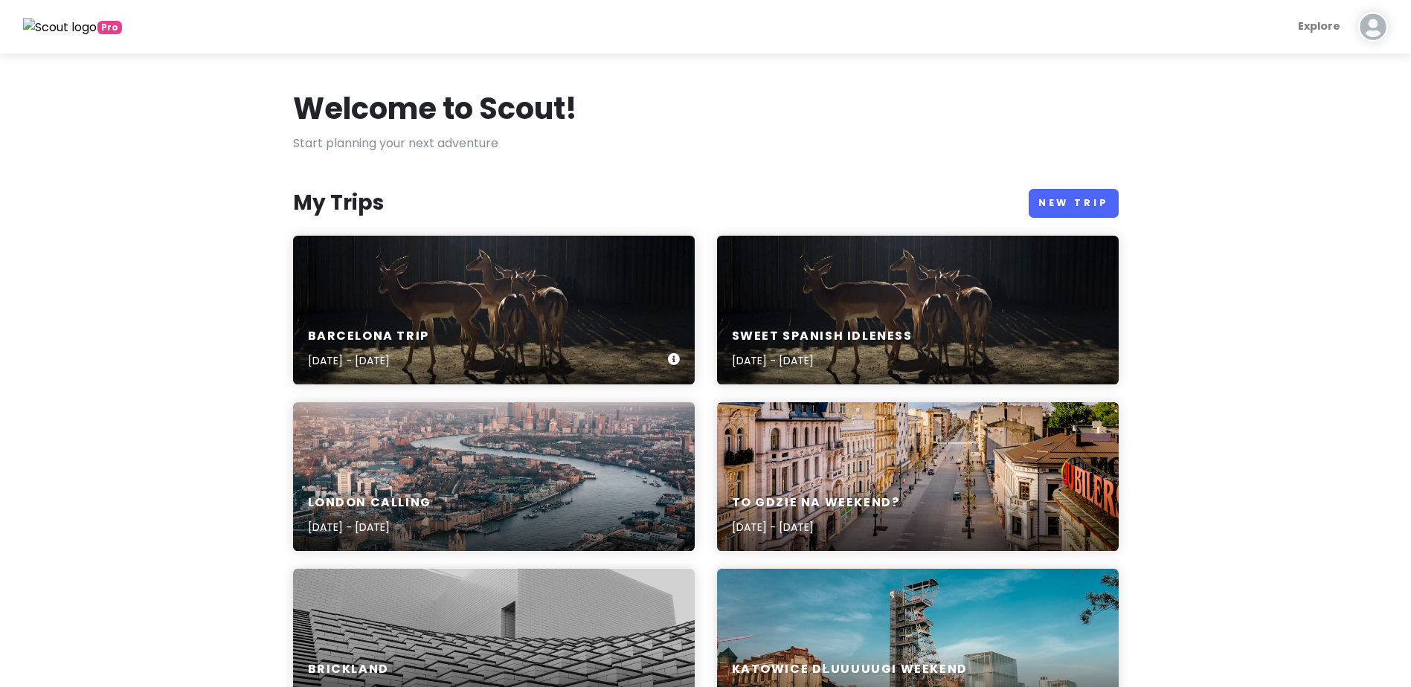
click at [624, 286] on div "Barcelona Trip [DATE] - [DATE]" at bounding box center [494, 310] width 402 height 149
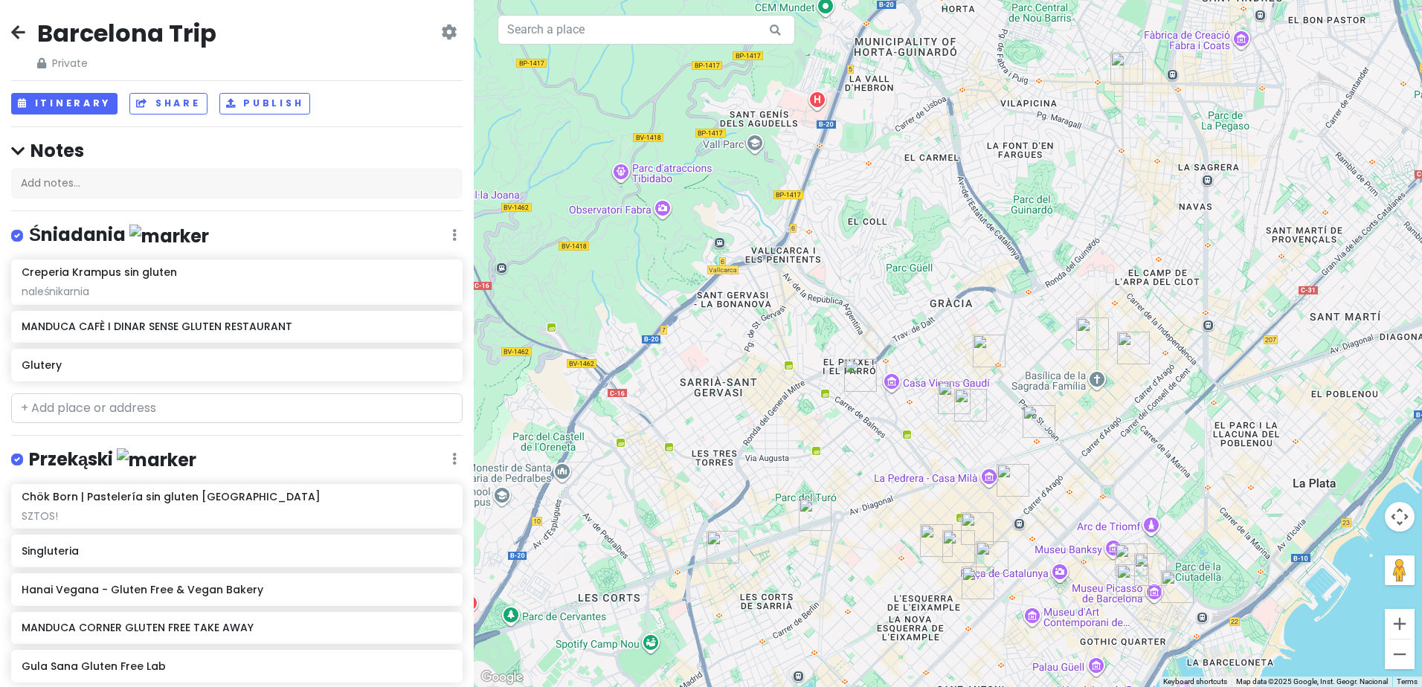
click at [443, 33] on icon at bounding box center [449, 32] width 16 height 12
click at [410, 149] on link "Delete Trip" at bounding box center [397, 149] width 141 height 36
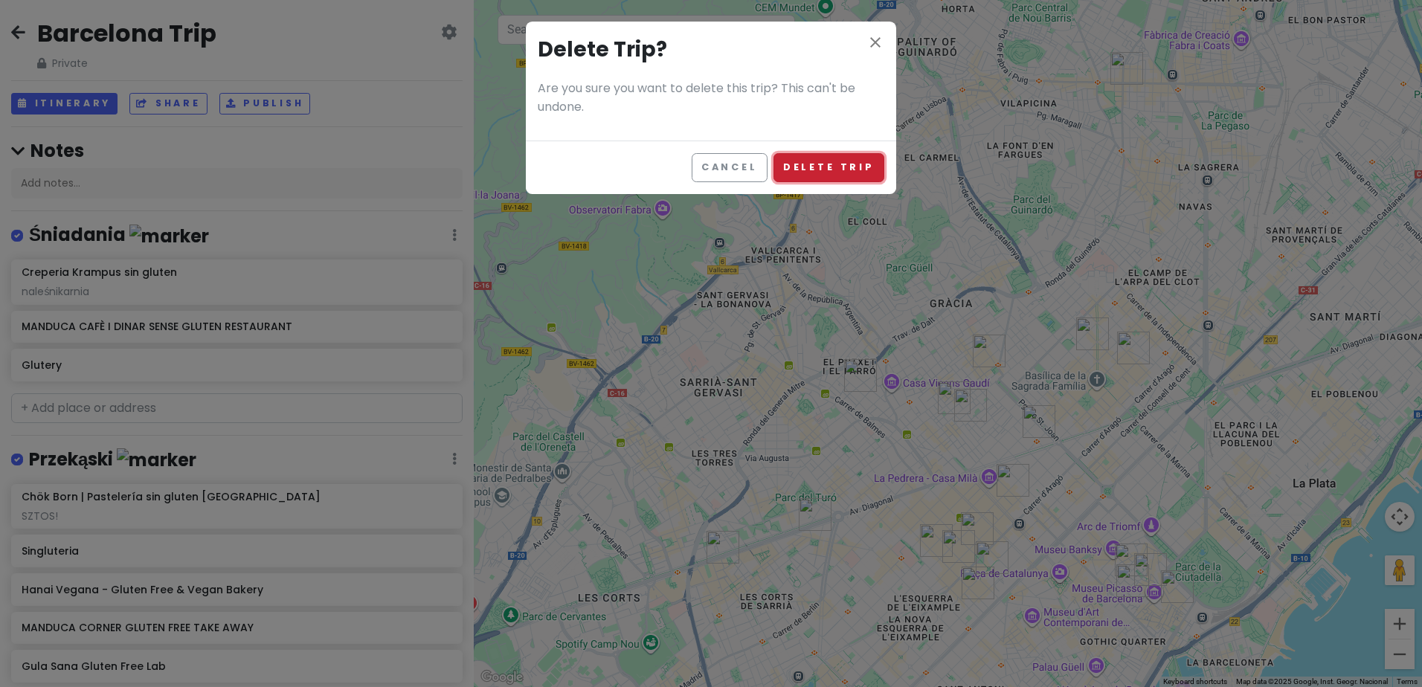
click at [846, 169] on button "Delete Trip" at bounding box center [828, 167] width 111 height 29
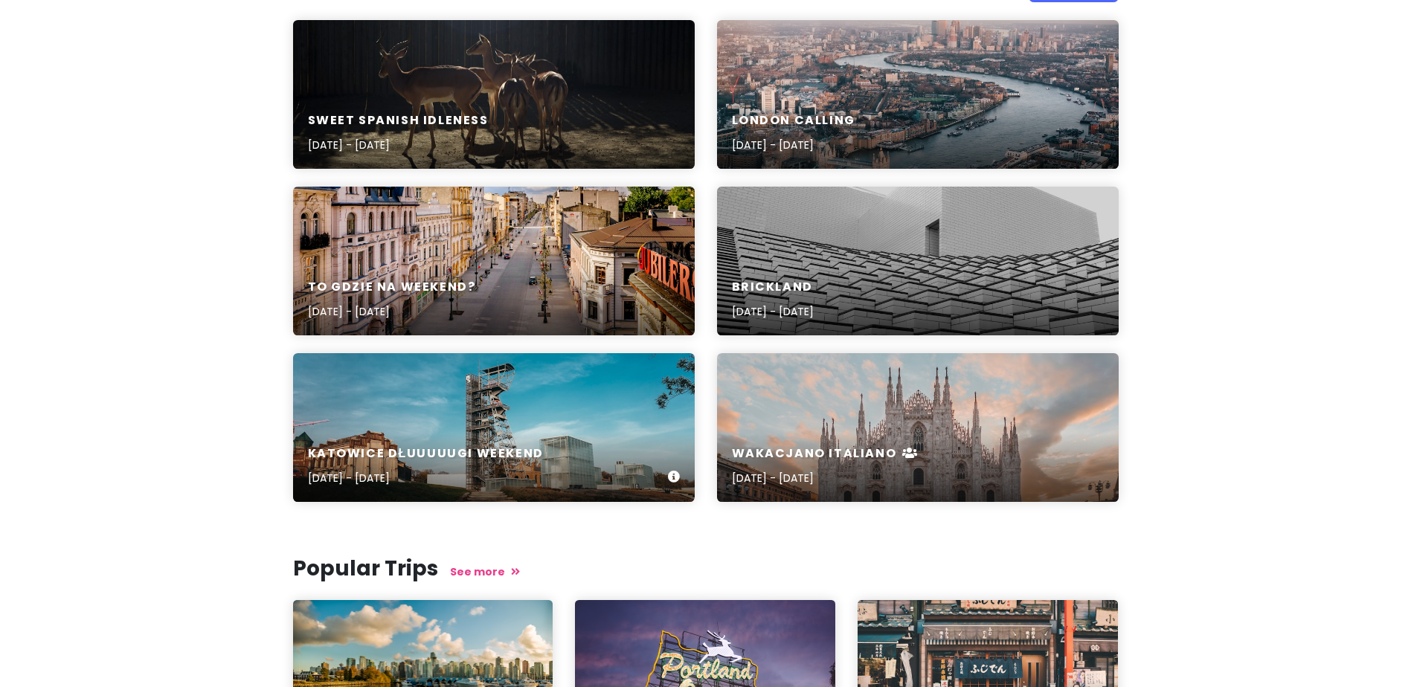
scroll to position [74, 0]
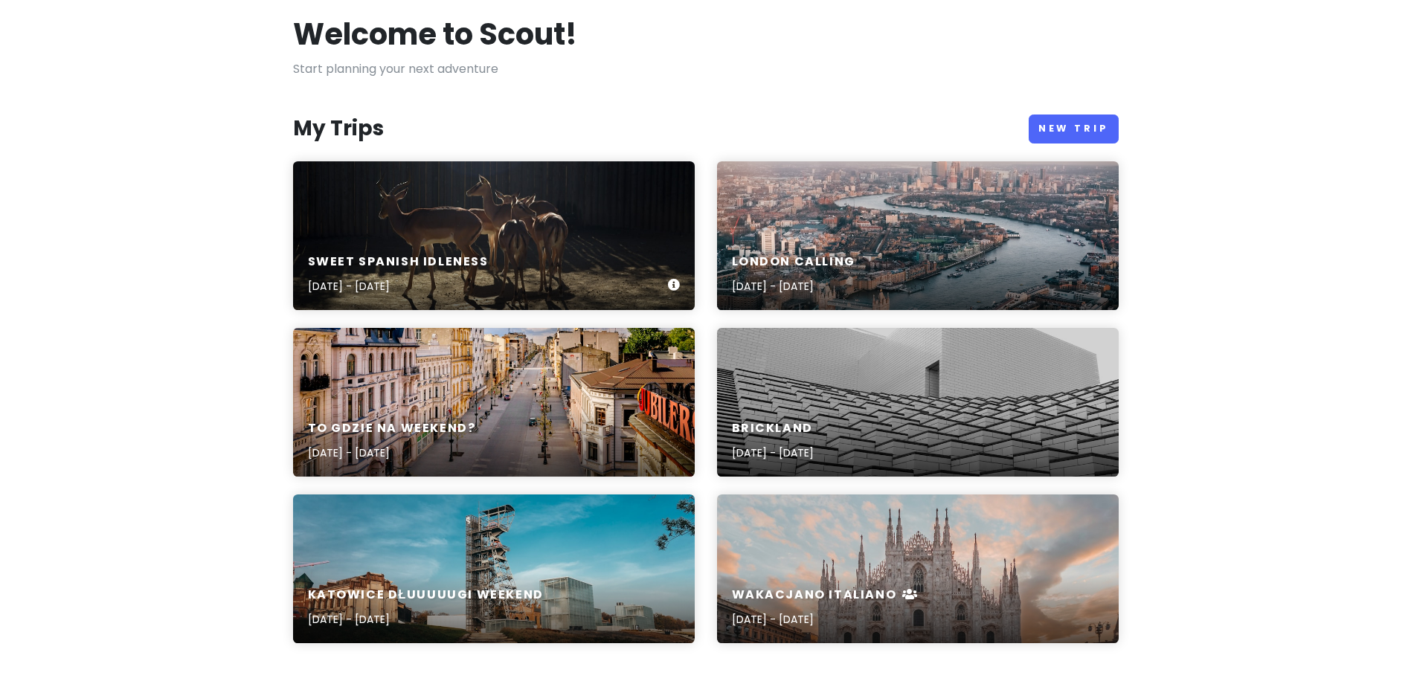
click at [451, 263] on h6 "Sweet spanish idleness" at bounding box center [398, 262] width 181 height 16
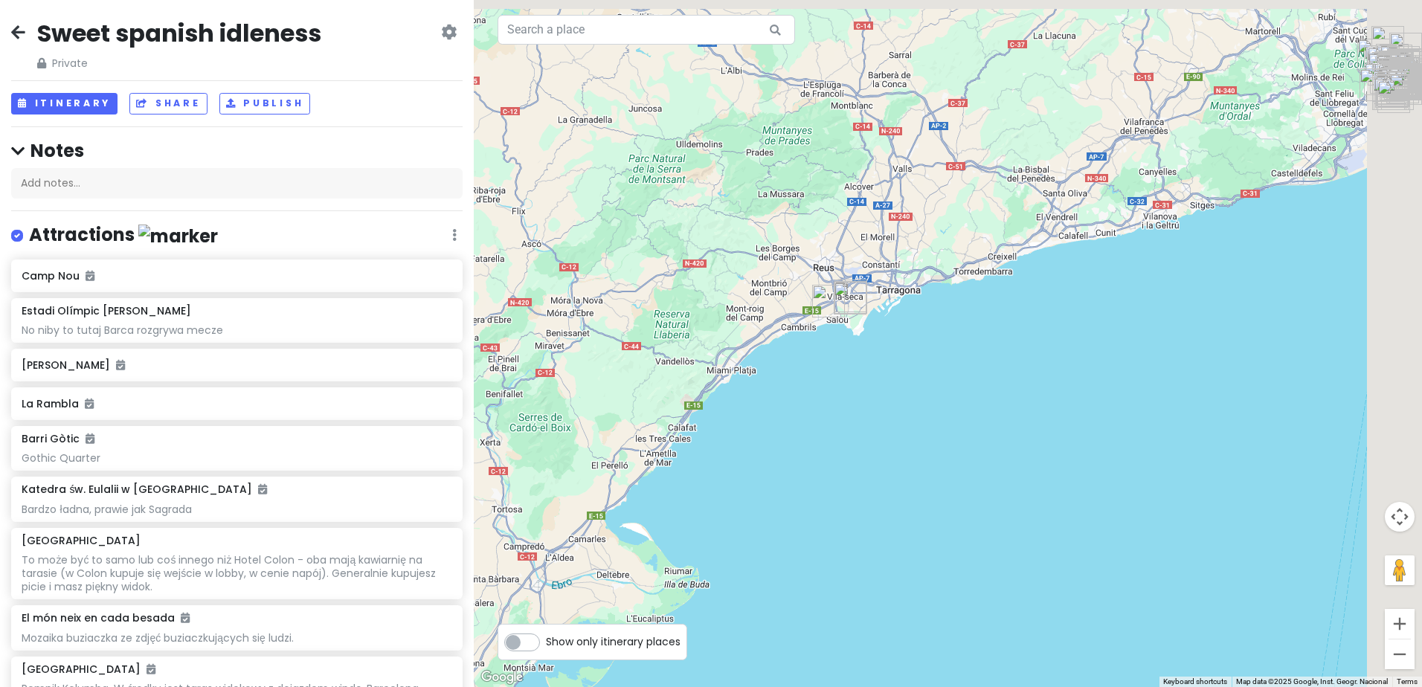
drag, startPoint x: 1198, startPoint y: 86, endPoint x: 630, endPoint y: 415, distance: 656.7
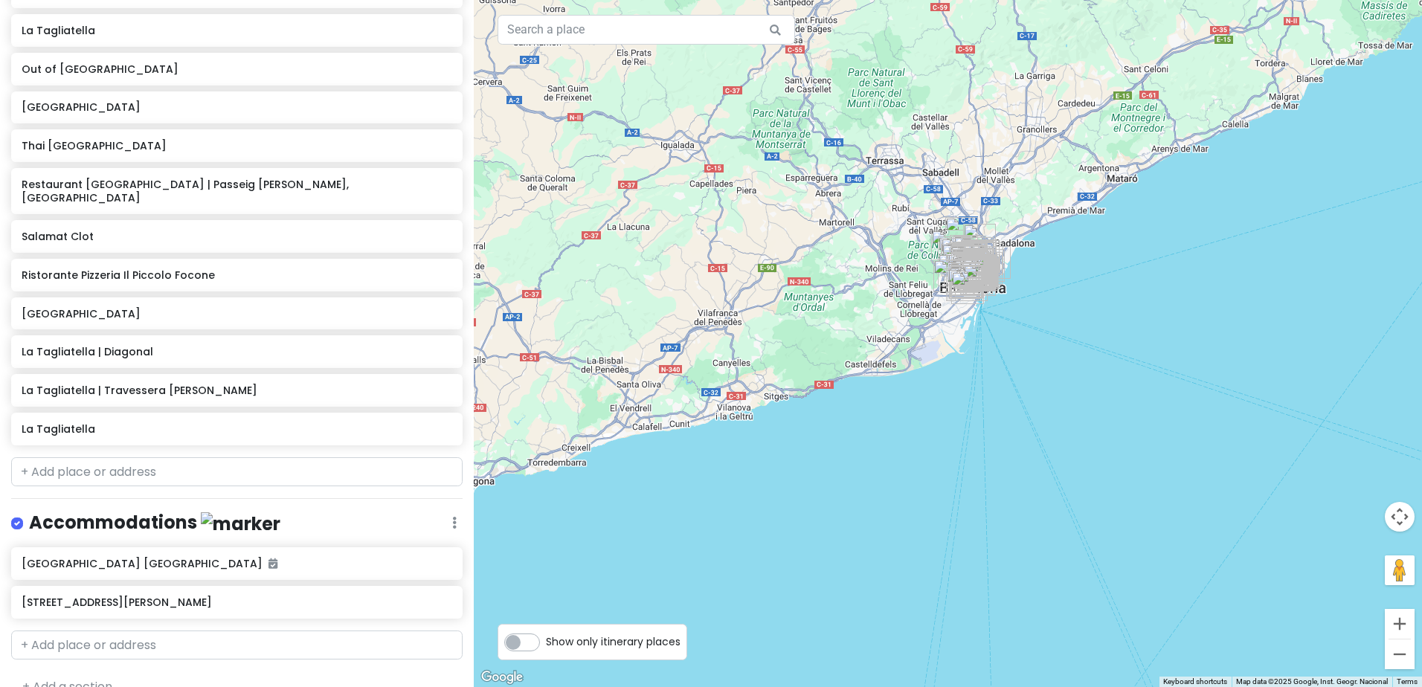
scroll to position [4641, 0]
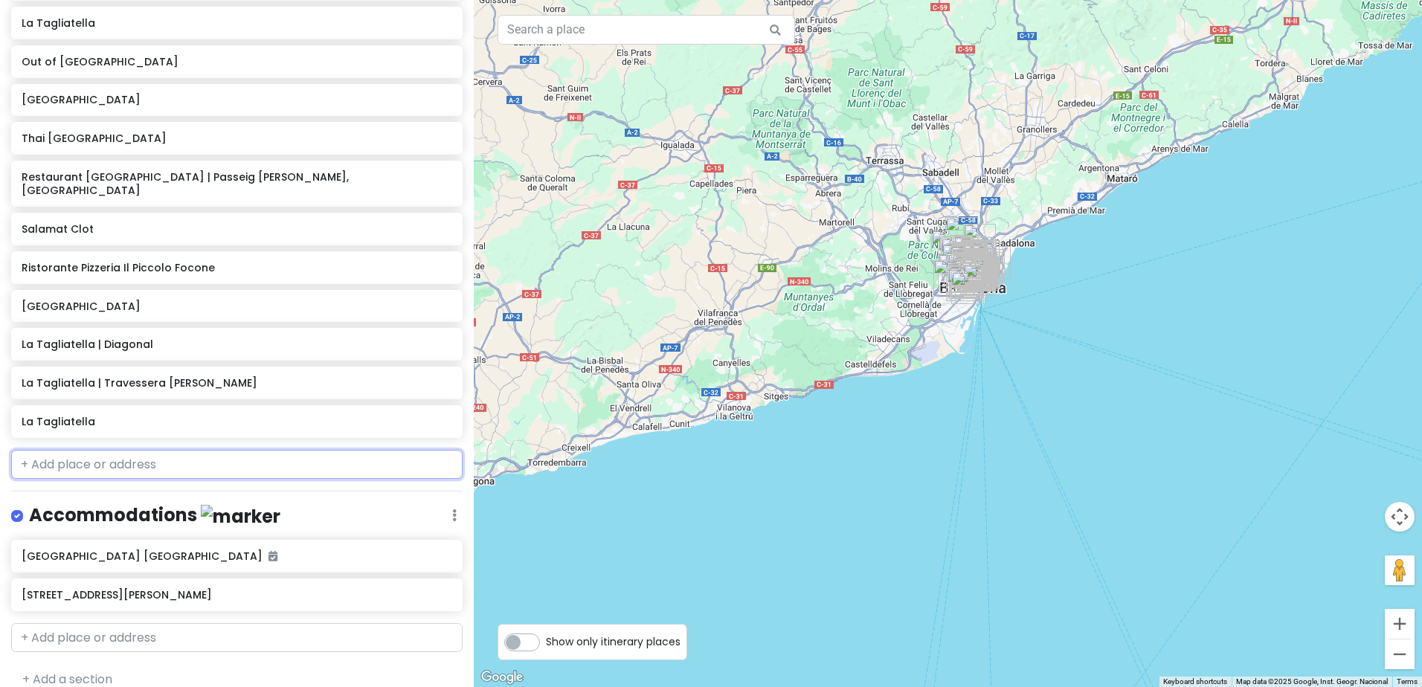
click at [181, 450] on input "text" at bounding box center [236, 465] width 451 height 30
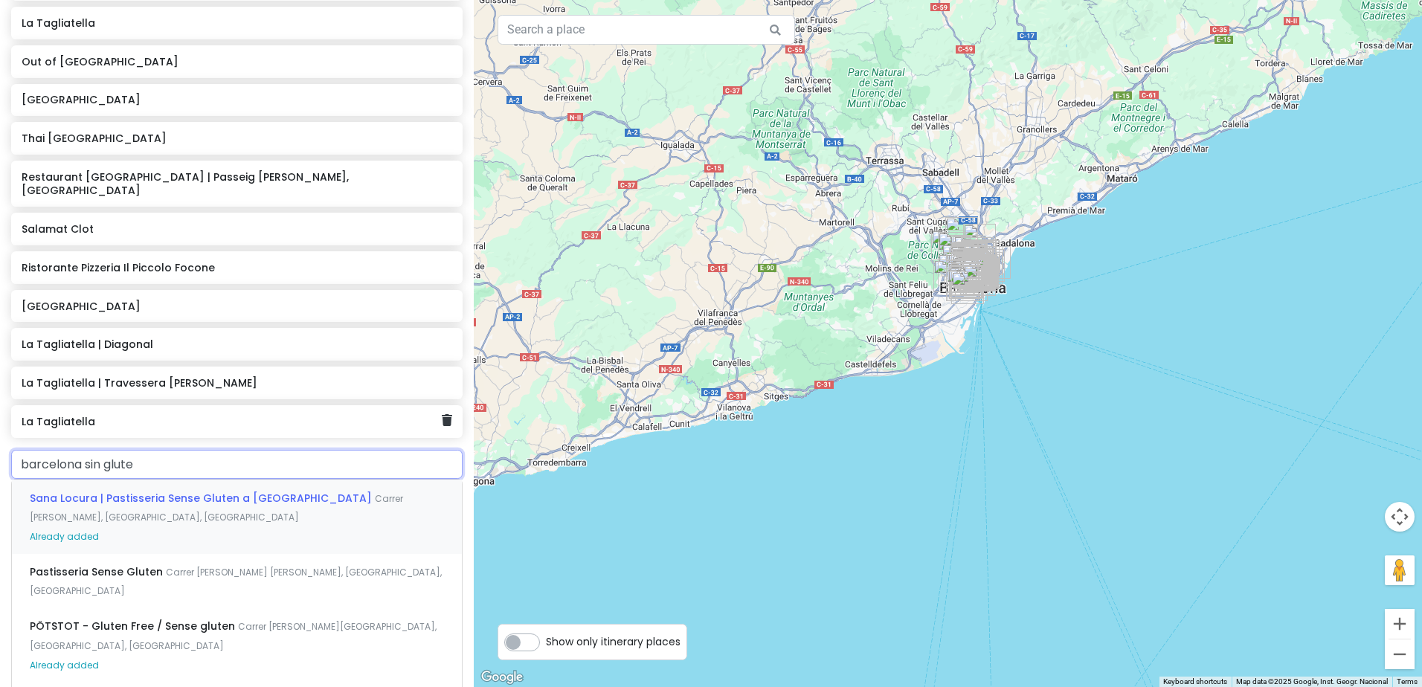
type input "barcelona sin gluten"
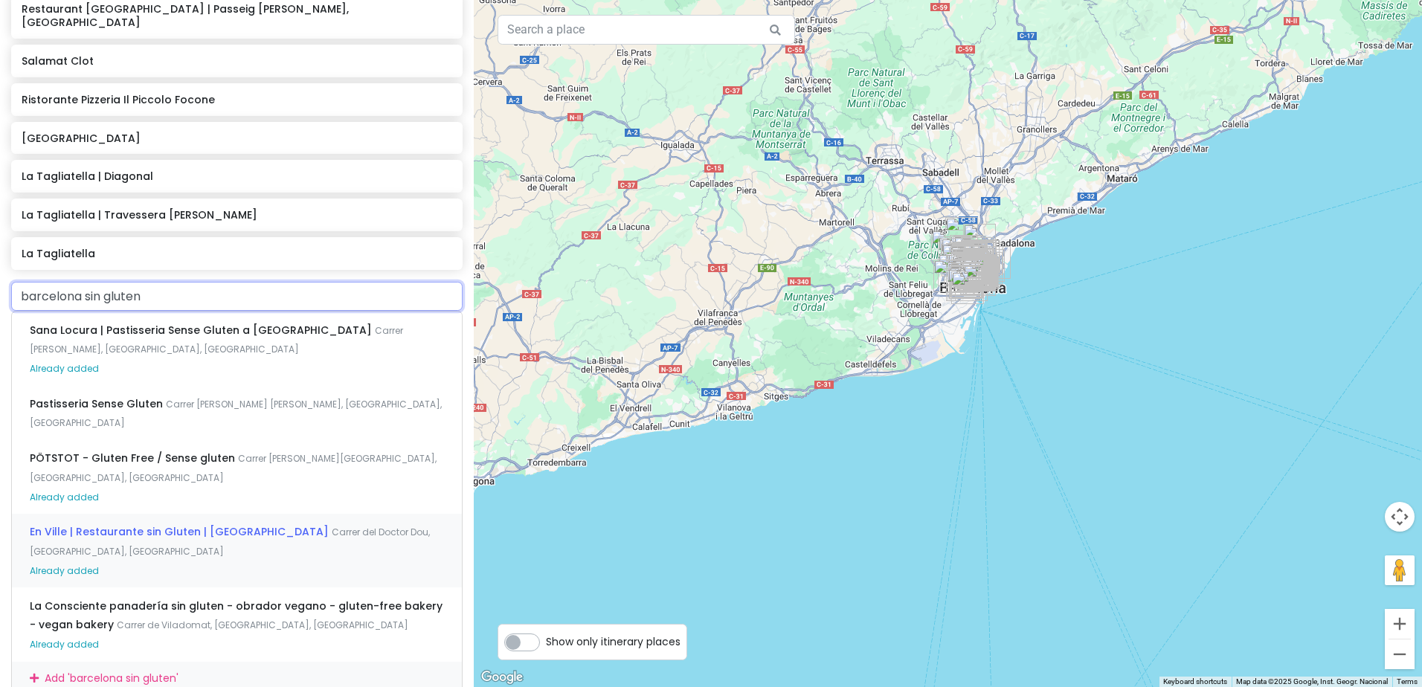
scroll to position [4790, 0]
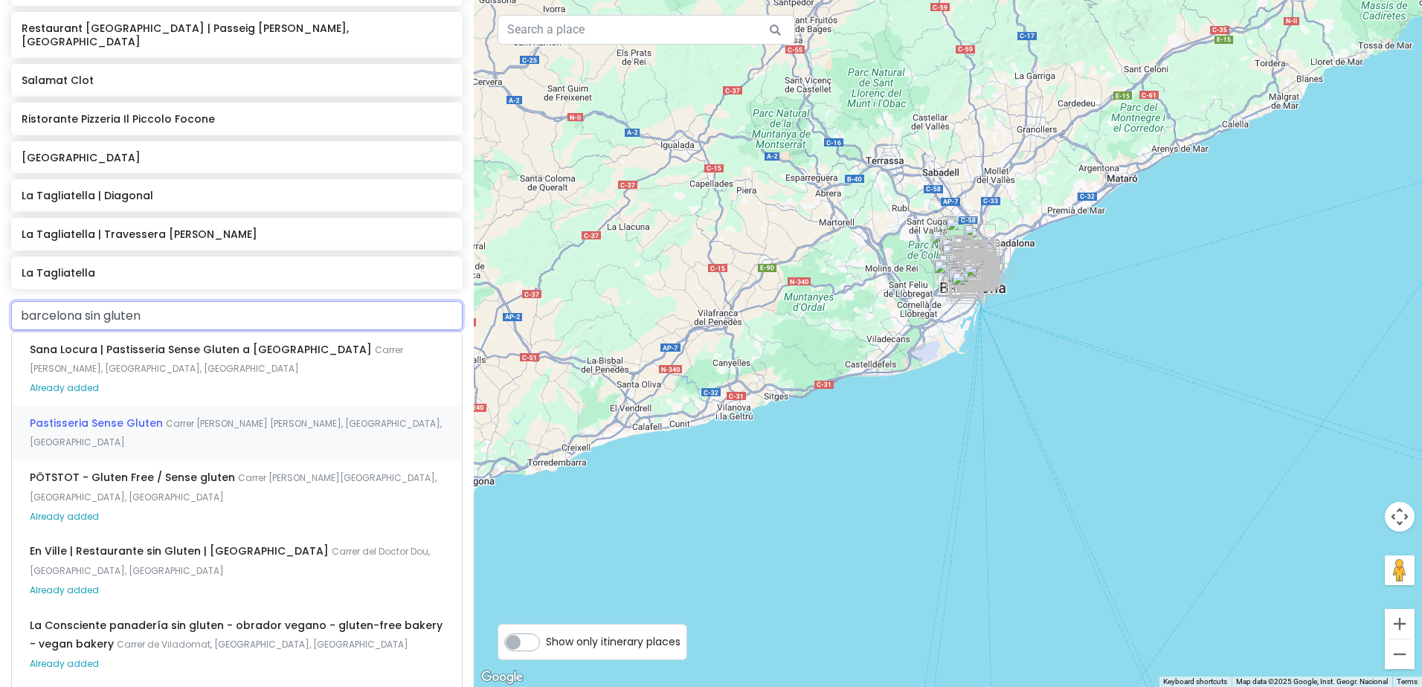
click at [248, 417] on span "Carrer de Berenguer de Palou, Barcelona, Spain" at bounding box center [236, 433] width 412 height 32
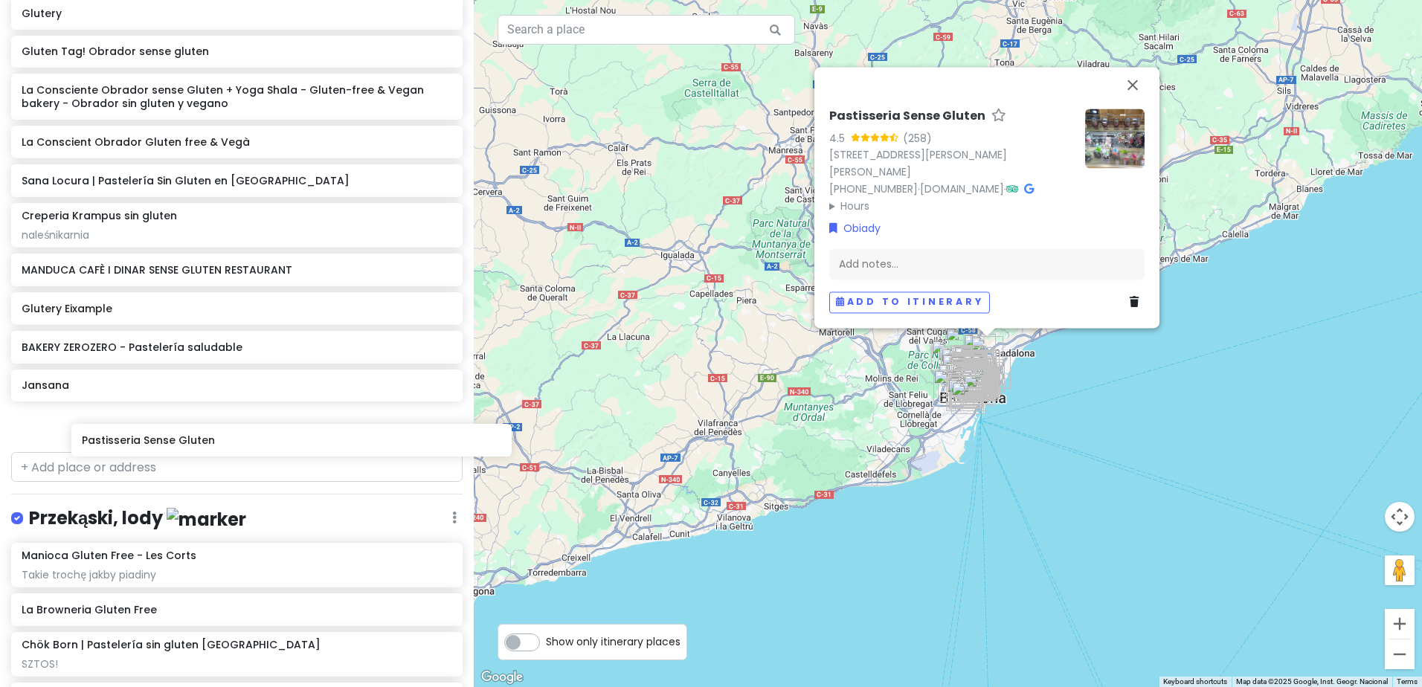
scroll to position [2020, 0]
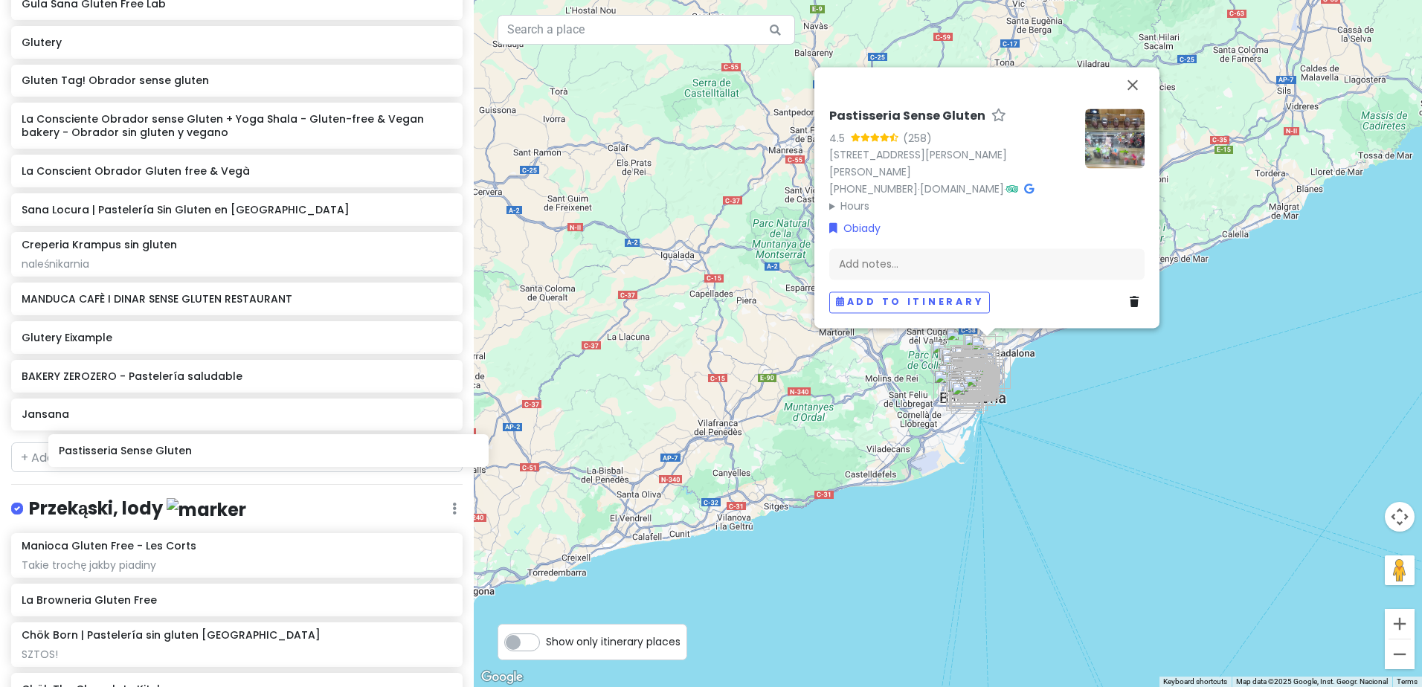
drag, startPoint x: 124, startPoint y: 413, endPoint x: 161, endPoint y: 460, distance: 60.4
click at [161, 460] on div "Sweet spanish idleness Private Change Dates Make a Copy Delete Trip Give Feedba…" at bounding box center [237, 343] width 474 height 687
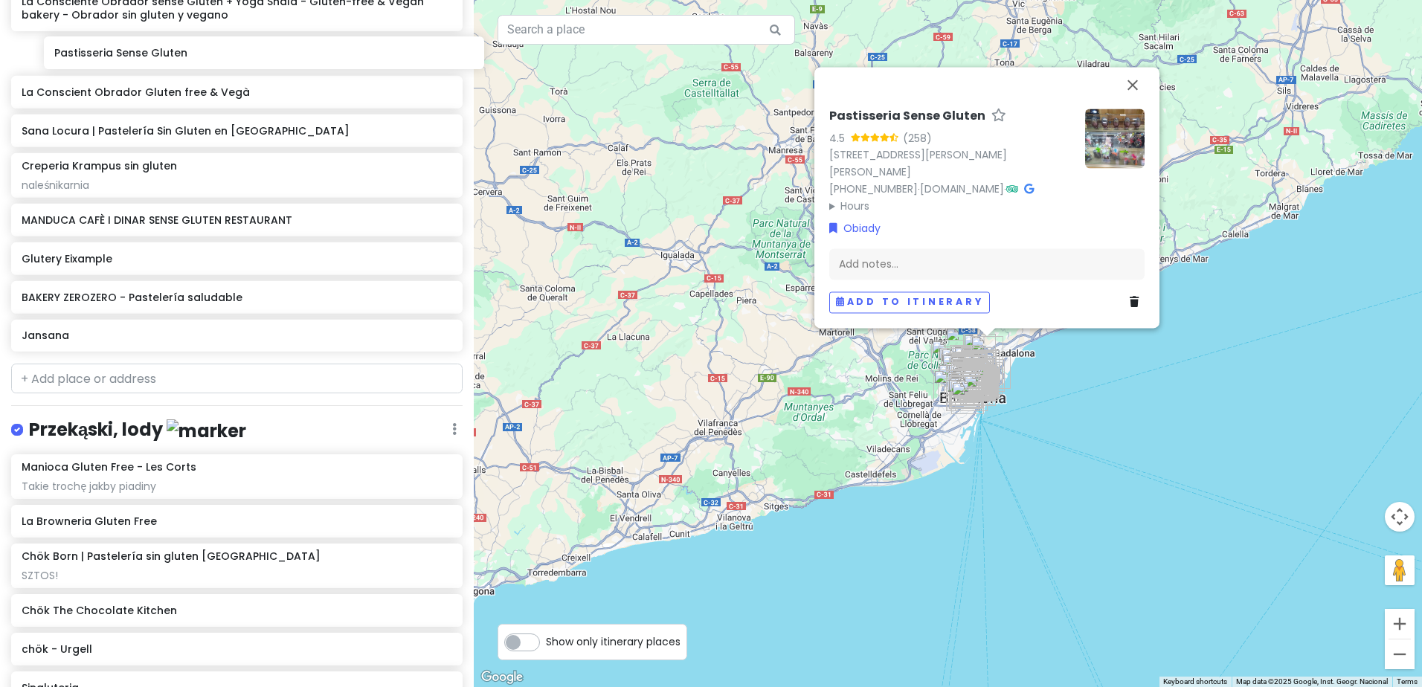
scroll to position [2060, 0]
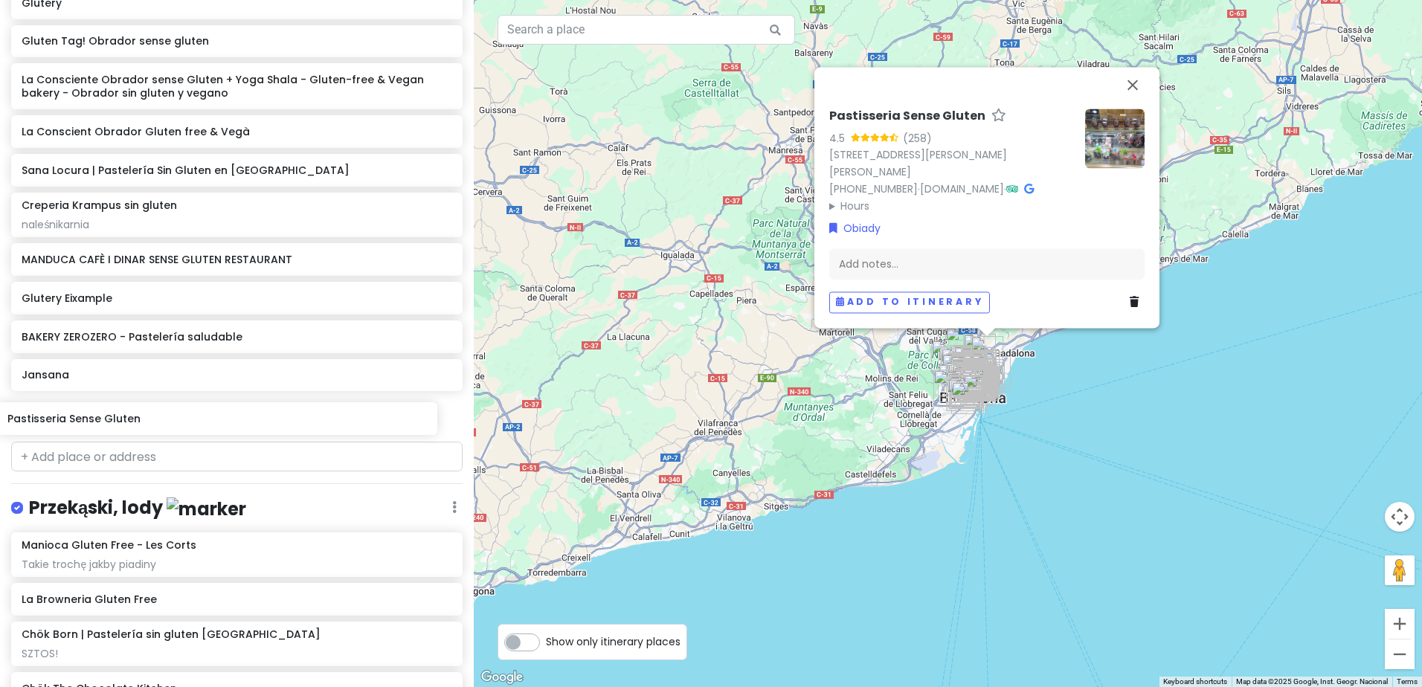
drag, startPoint x: 141, startPoint y: 454, endPoint x: 129, endPoint y: 419, distance: 36.9
click at [129, 419] on div "Sweet spanish idleness Private Change Dates Make a Copy Delete Trip Give Feedba…" at bounding box center [237, 343] width 474 height 687
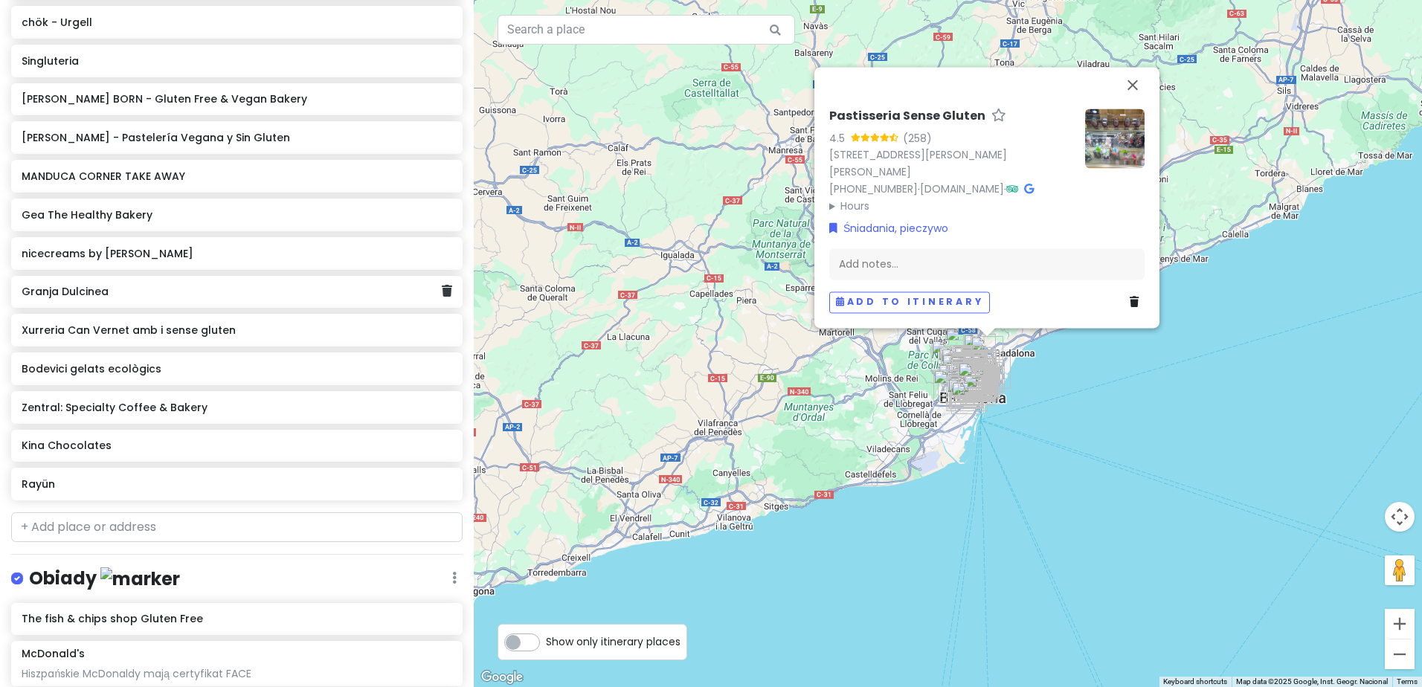
scroll to position [2768, 0]
click at [175, 518] on input "text" at bounding box center [236, 524] width 451 height 30
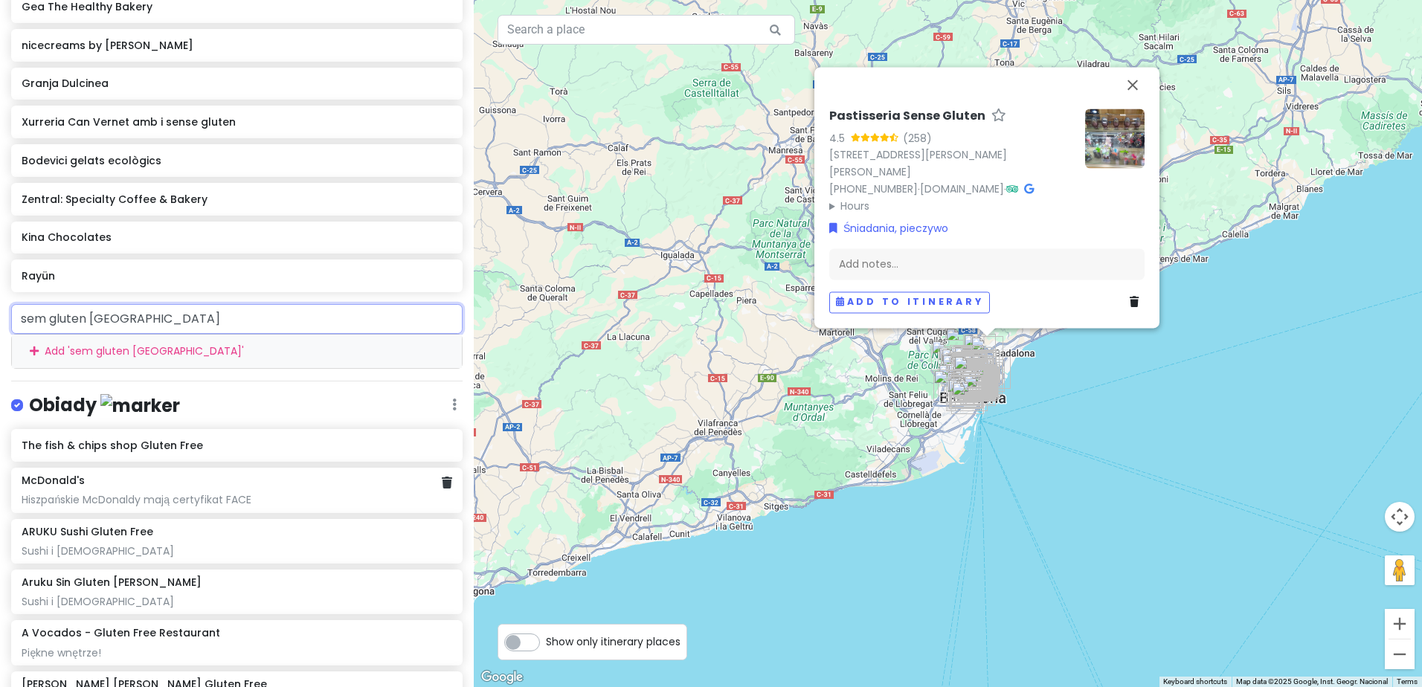
scroll to position [2991, 0]
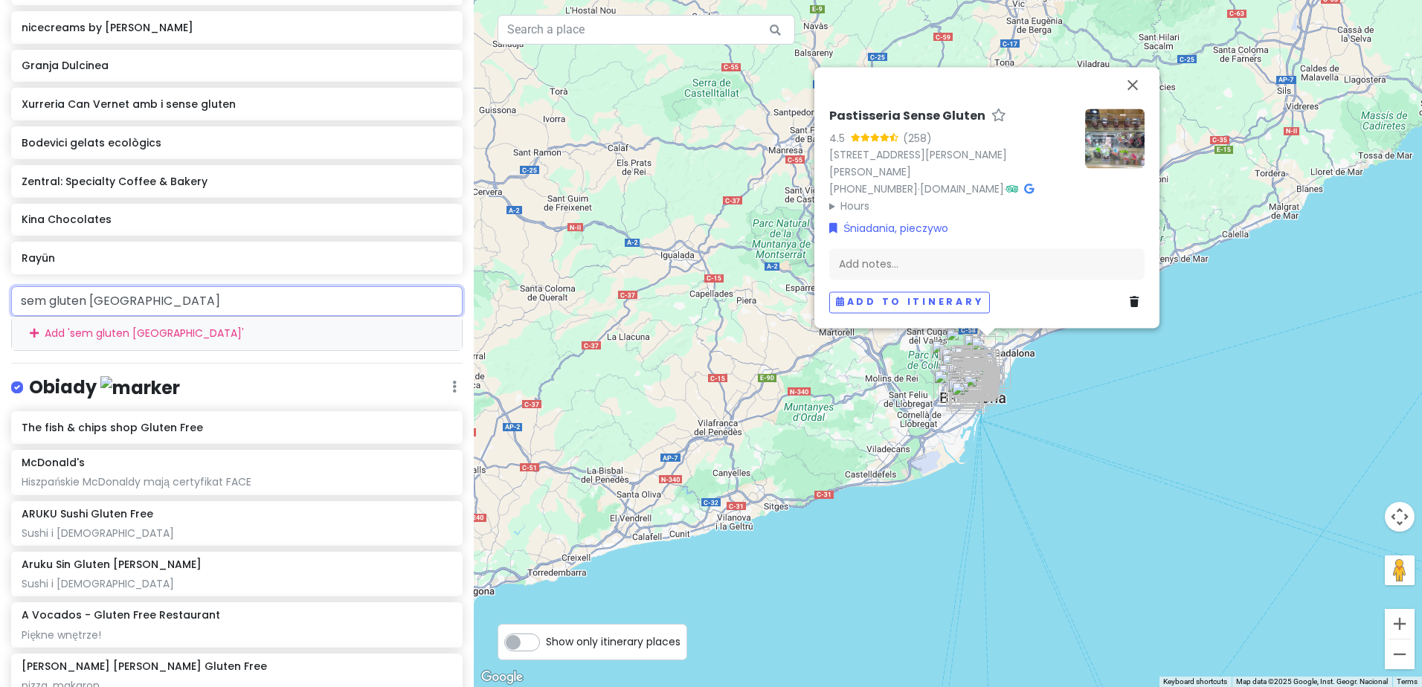
drag, startPoint x: 51, startPoint y: 293, endPoint x: -10, endPoint y: 296, distance: 60.3
click at [0, 296] on html "Sweet spanish idleness Private Change Dates Make a Copy Delete Trip Give Feedba…" at bounding box center [711, 343] width 1422 height 687
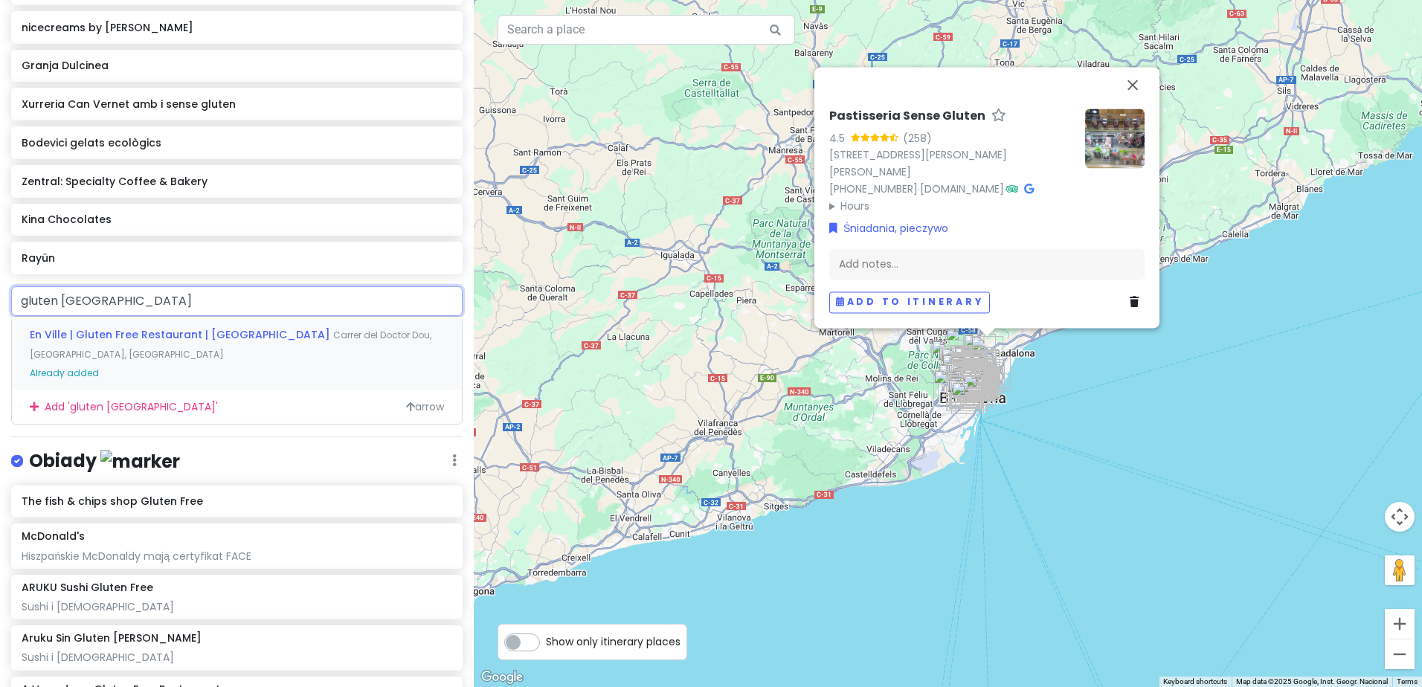
click at [54, 296] on input "gluten barcelona" at bounding box center [236, 301] width 451 height 30
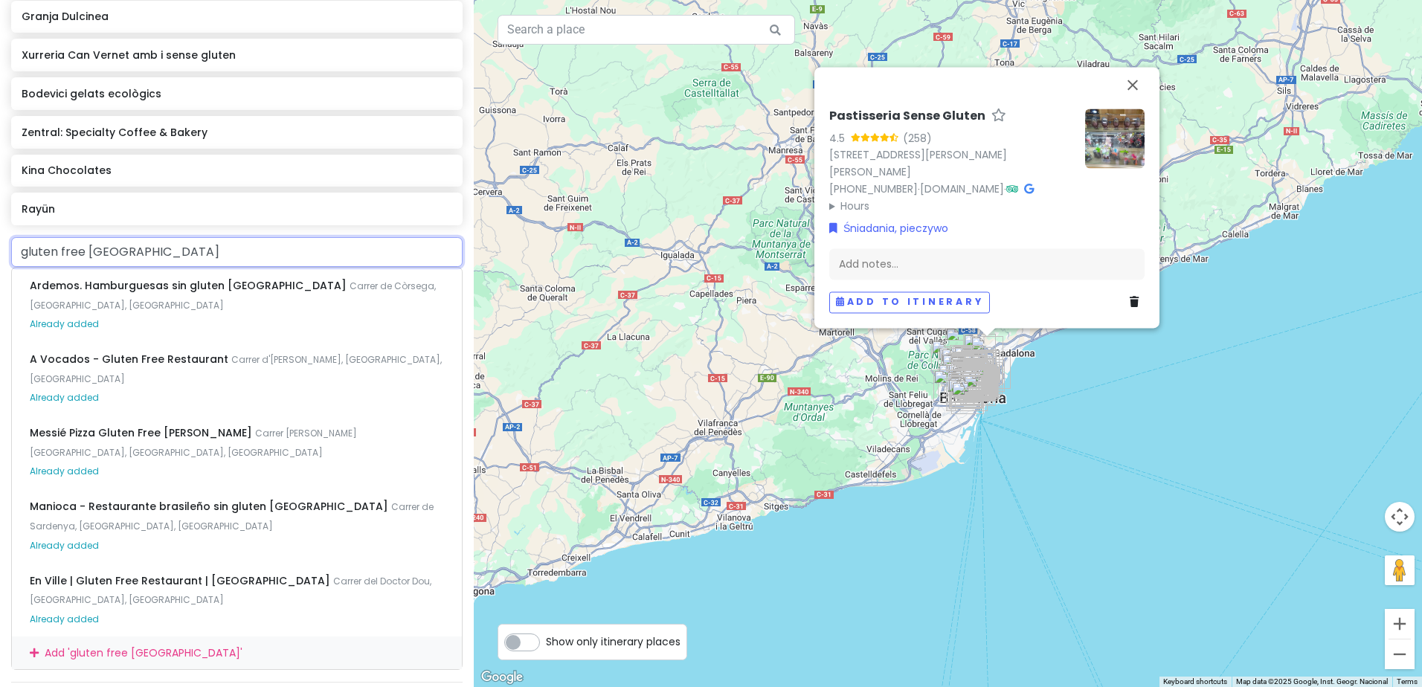
scroll to position [3065, 0]
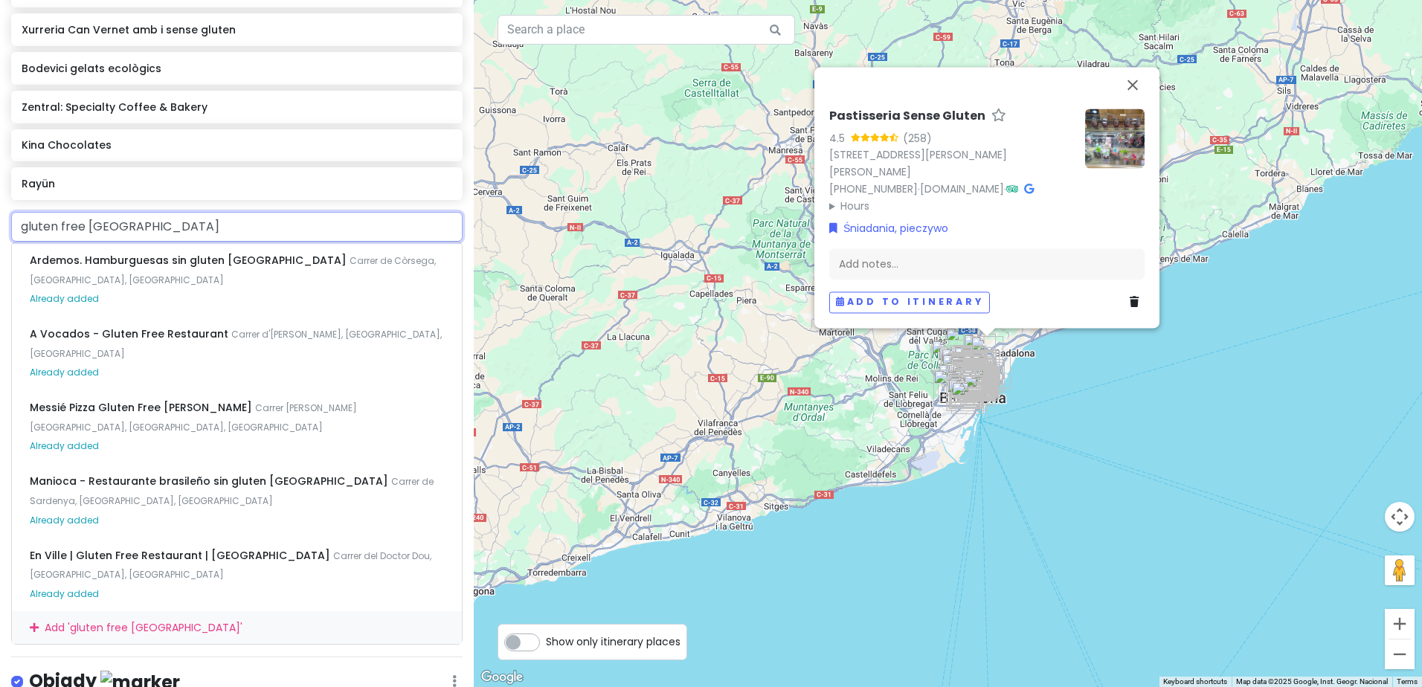
click at [77, 219] on input "gluten free barcelona" at bounding box center [236, 227] width 451 height 30
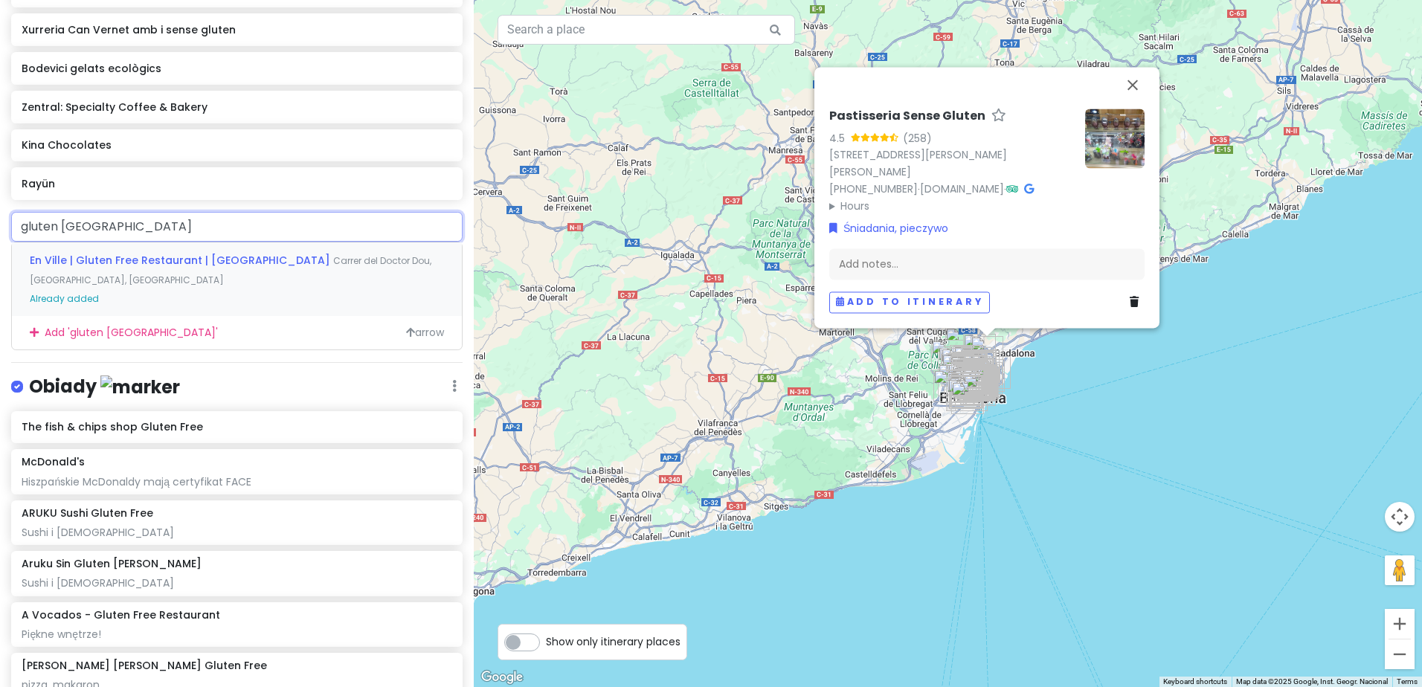
click at [17, 225] on input "gluten barcelona" at bounding box center [236, 227] width 451 height 30
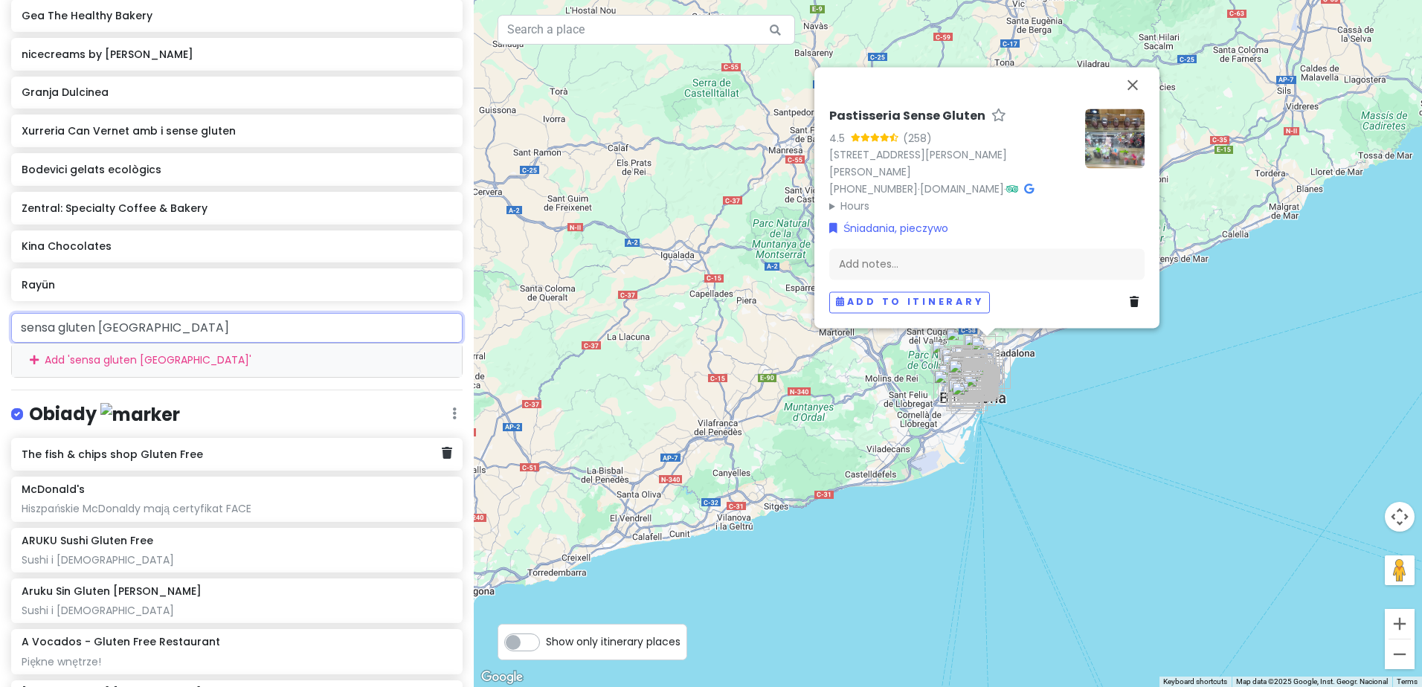
scroll to position [2842, 0]
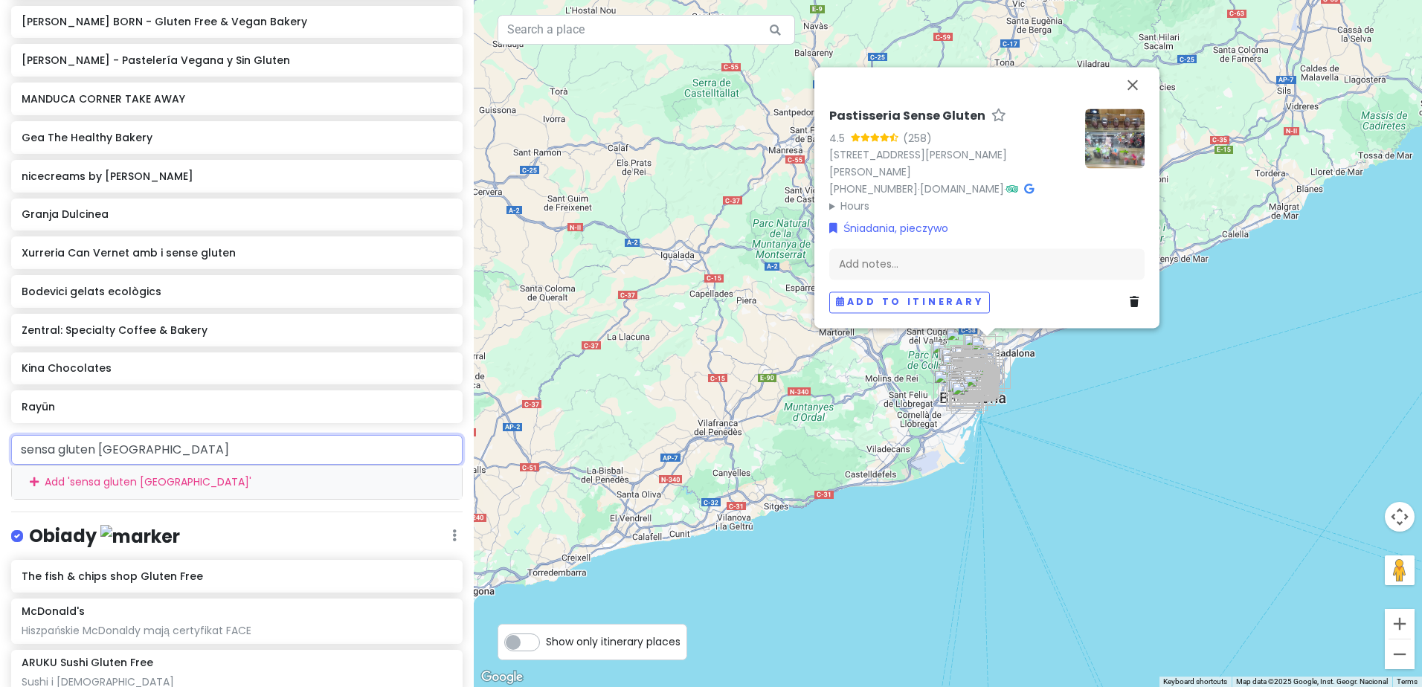
click at [42, 448] on input "sensa gluten barcelona" at bounding box center [236, 450] width 451 height 30
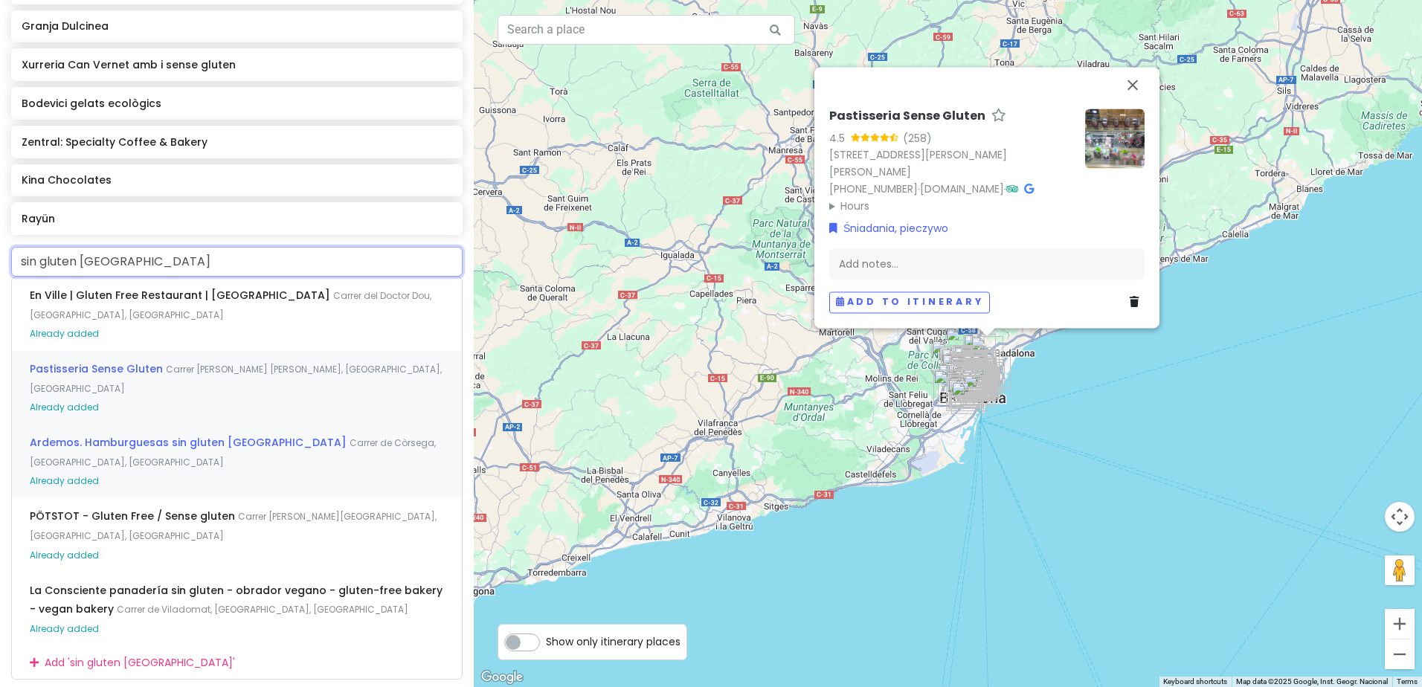
scroll to position [3065, 0]
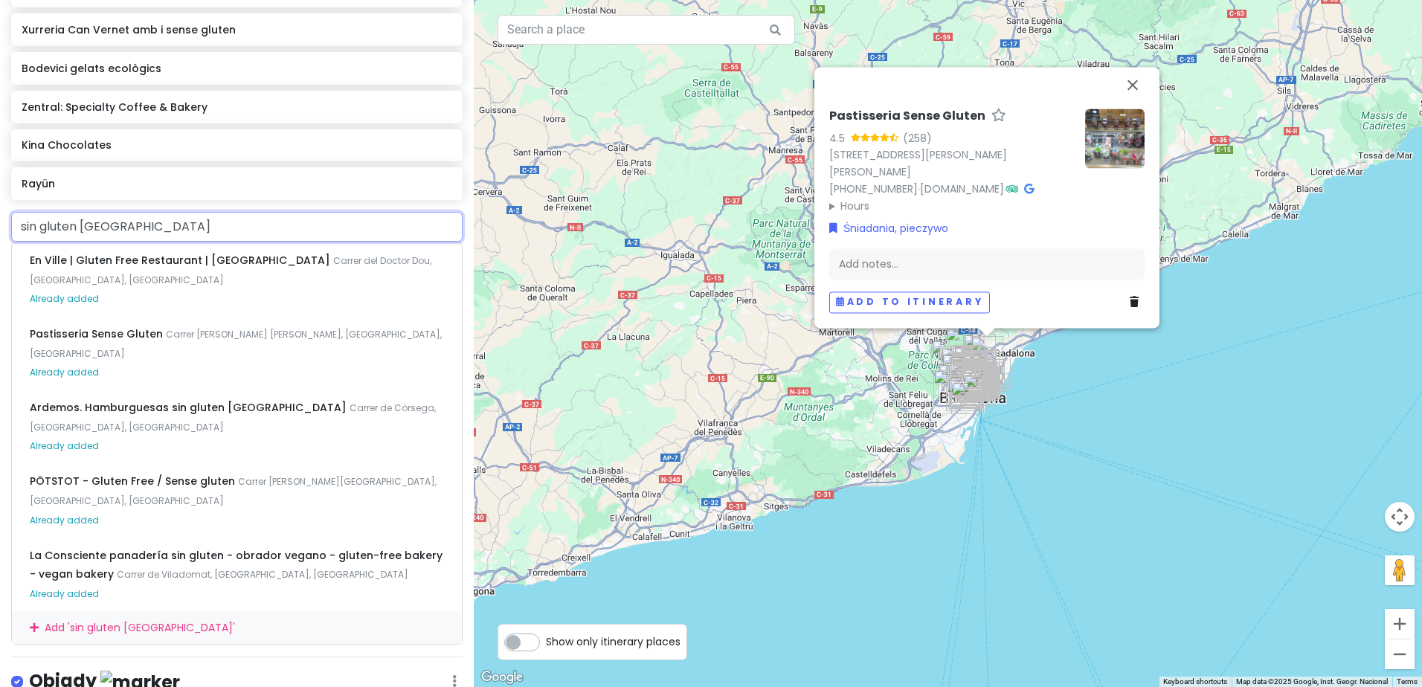
drag, startPoint x: 36, startPoint y: 222, endPoint x: 19, endPoint y: 219, distance: 17.2
click at [19, 219] on input "sin gluten barcelona" at bounding box center [236, 227] width 451 height 30
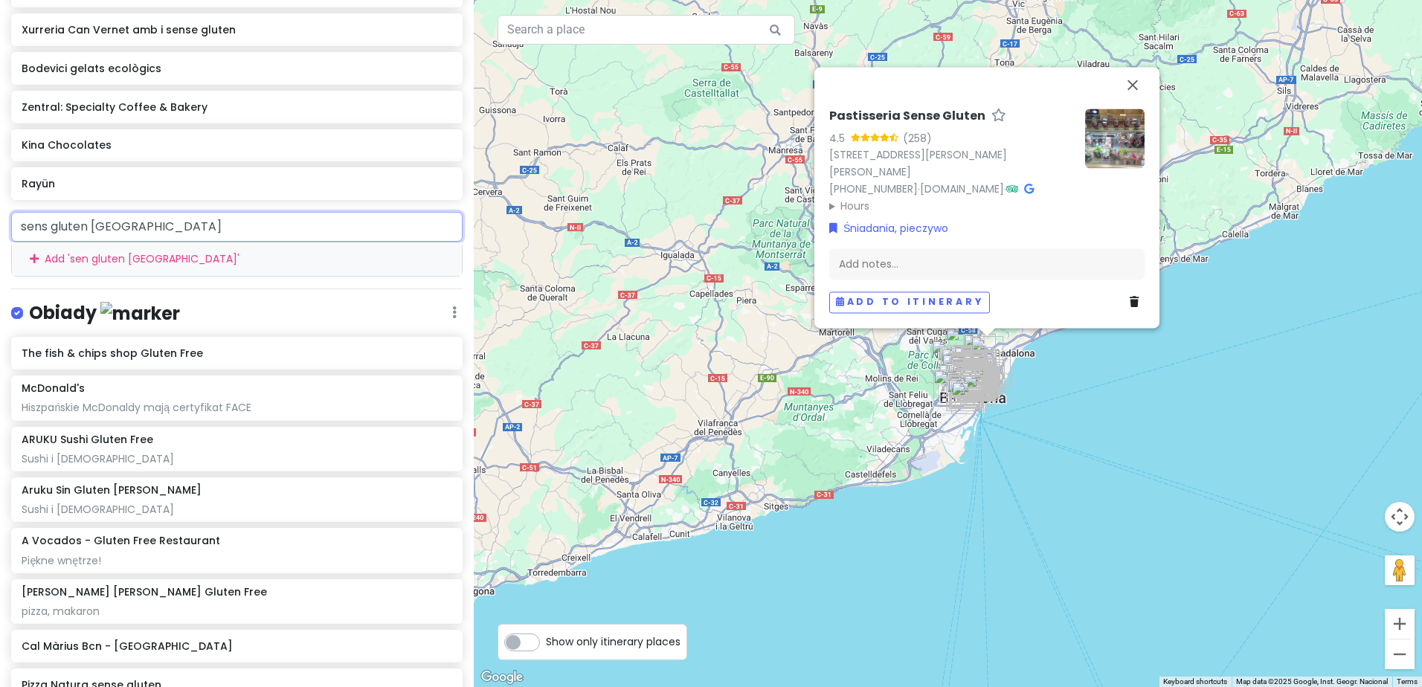
type input "sense gluten barcelona"
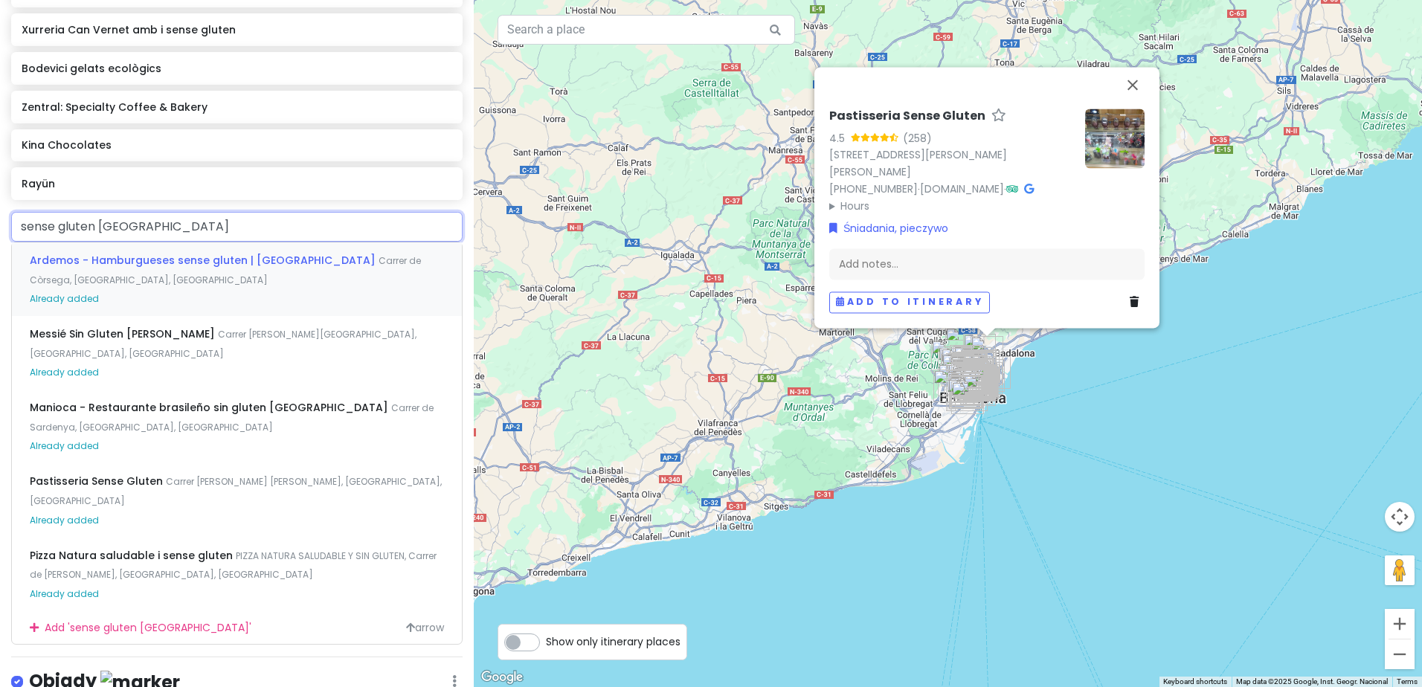
drag, startPoint x: 183, startPoint y: 228, endPoint x: -46, endPoint y: 219, distance: 229.2
click at [0, 219] on html "Sweet spanish idleness Private Change Dates Make a Copy Delete Trip Give Feedba…" at bounding box center [711, 343] width 1422 height 687
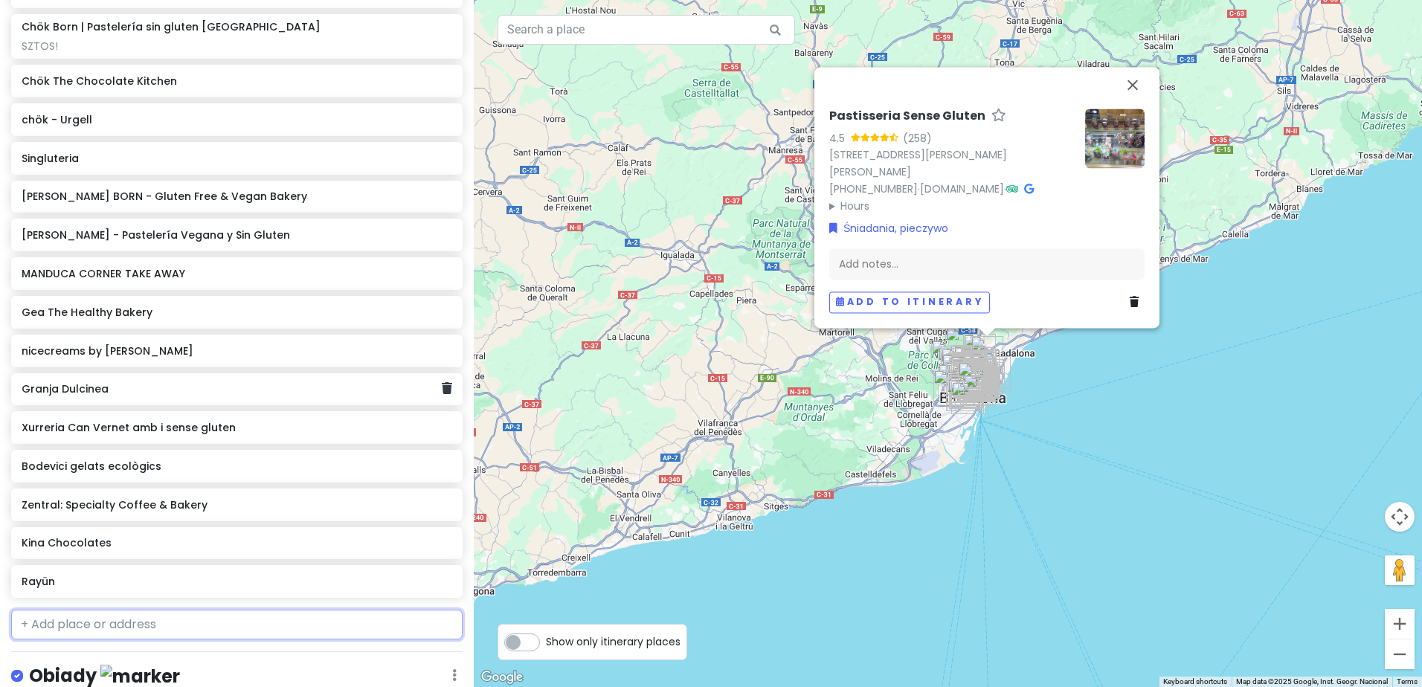
scroll to position [2693, 0]
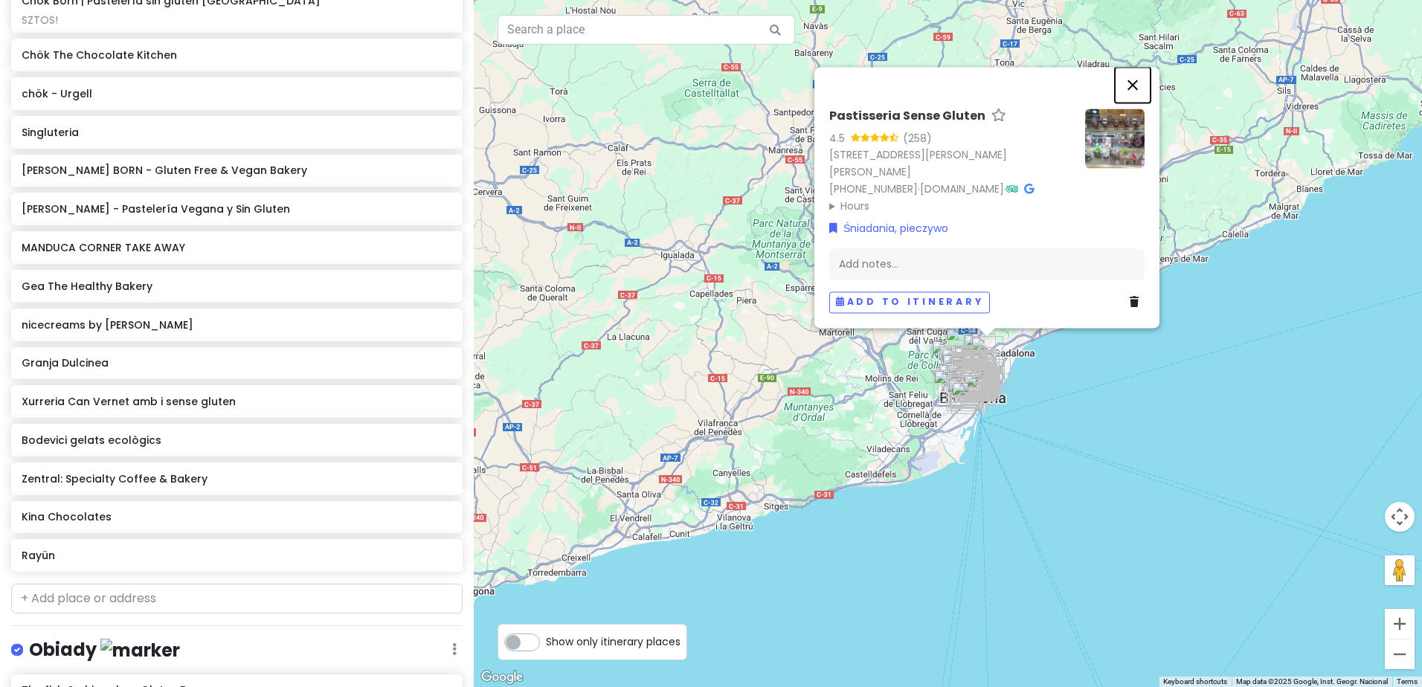
click at [1130, 67] on button "Close" at bounding box center [1133, 85] width 36 height 36
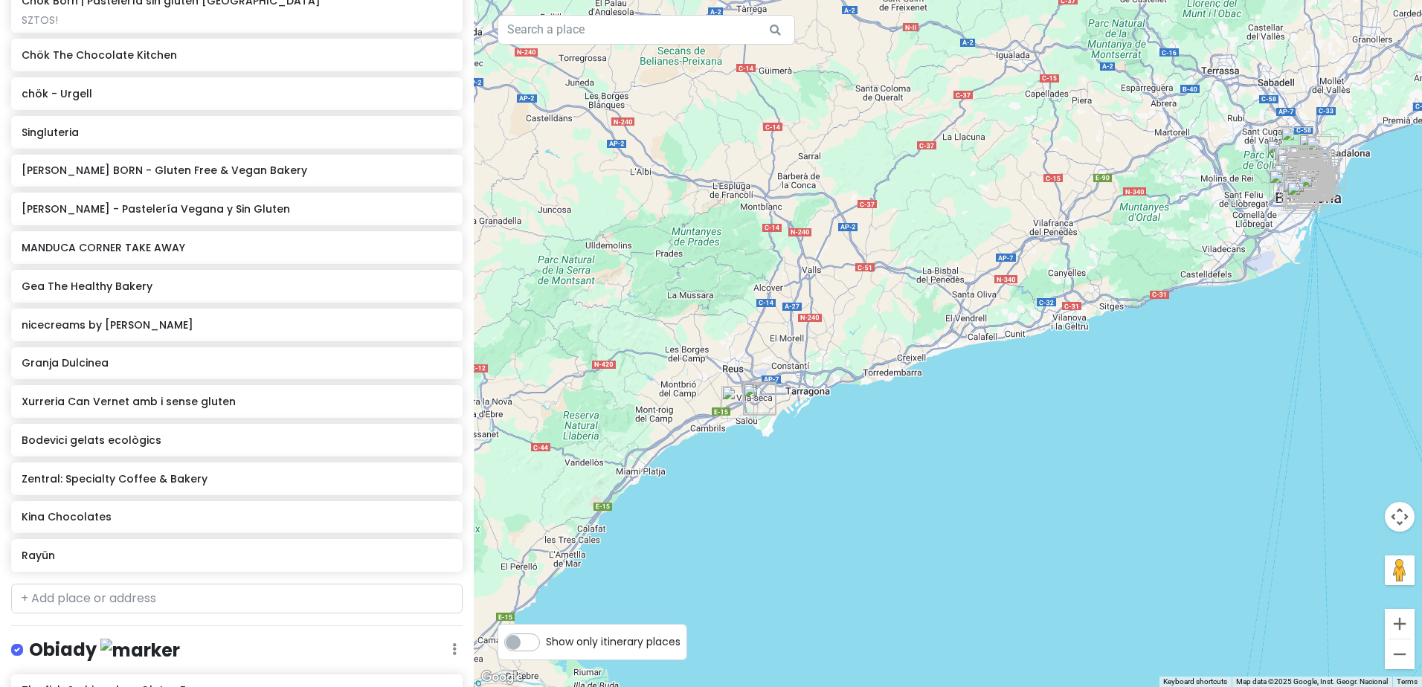
drag, startPoint x: 666, startPoint y: 570, endPoint x: 977, endPoint y: 390, distance: 359.8
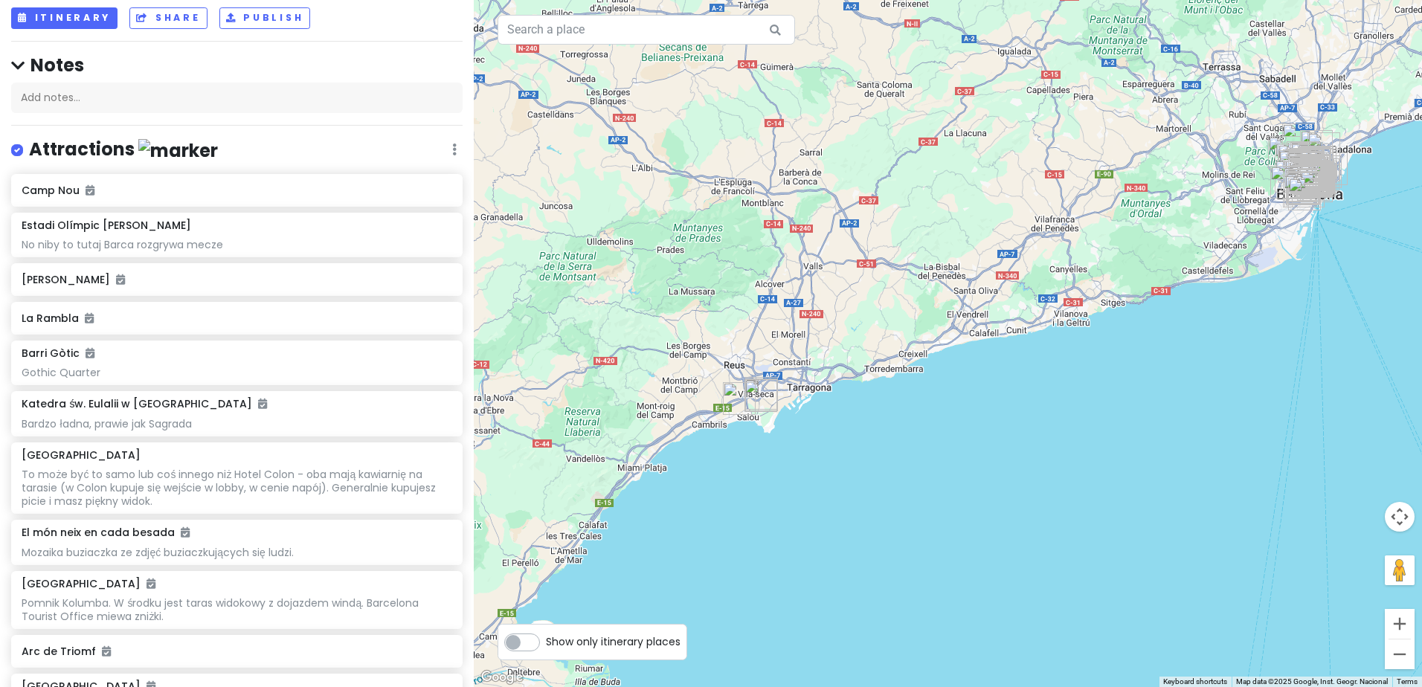
scroll to position [0, 0]
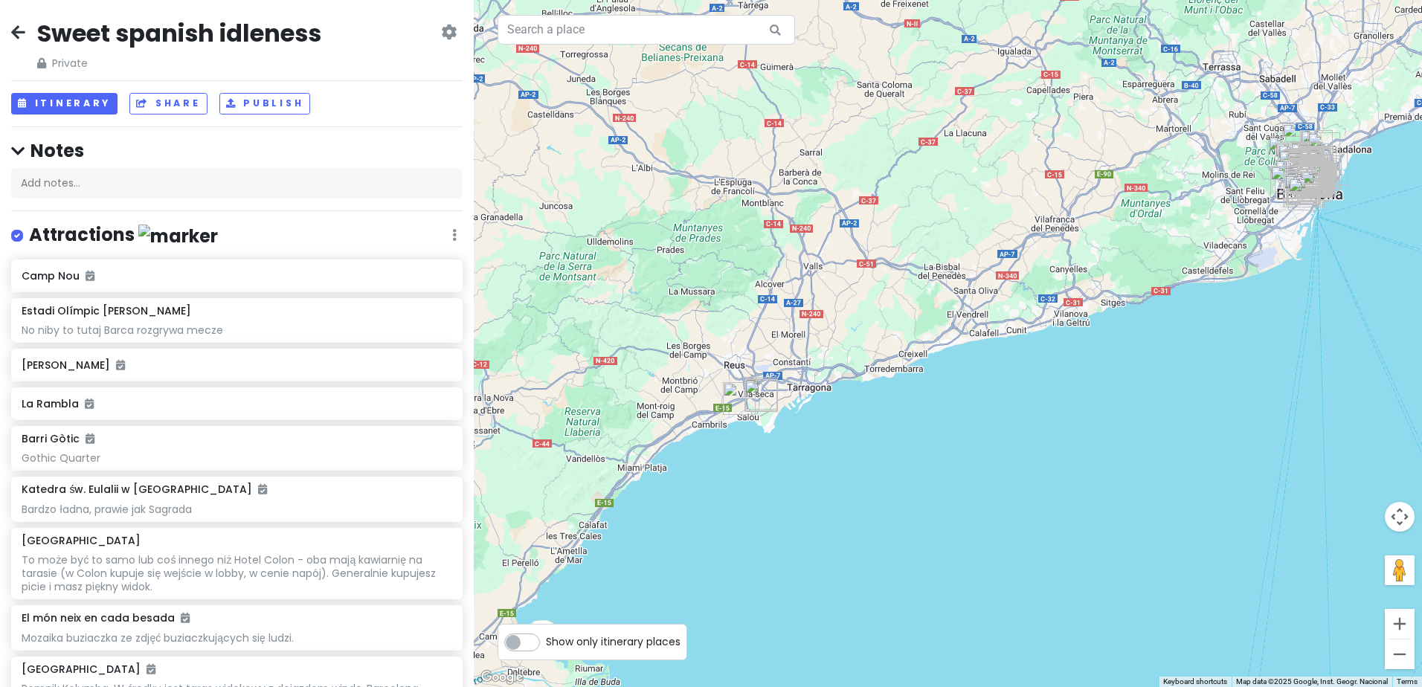
click at [440, 232] on div "Attractions Edit Reorder Delete List" at bounding box center [236, 238] width 451 height 30
click at [447, 233] on div "Attractions Edit Reorder Delete List" at bounding box center [236, 238] width 451 height 30
click at [452, 234] on icon at bounding box center [454, 235] width 4 height 12
click at [430, 270] on link "Edit" at bounding box center [410, 280] width 119 height 36
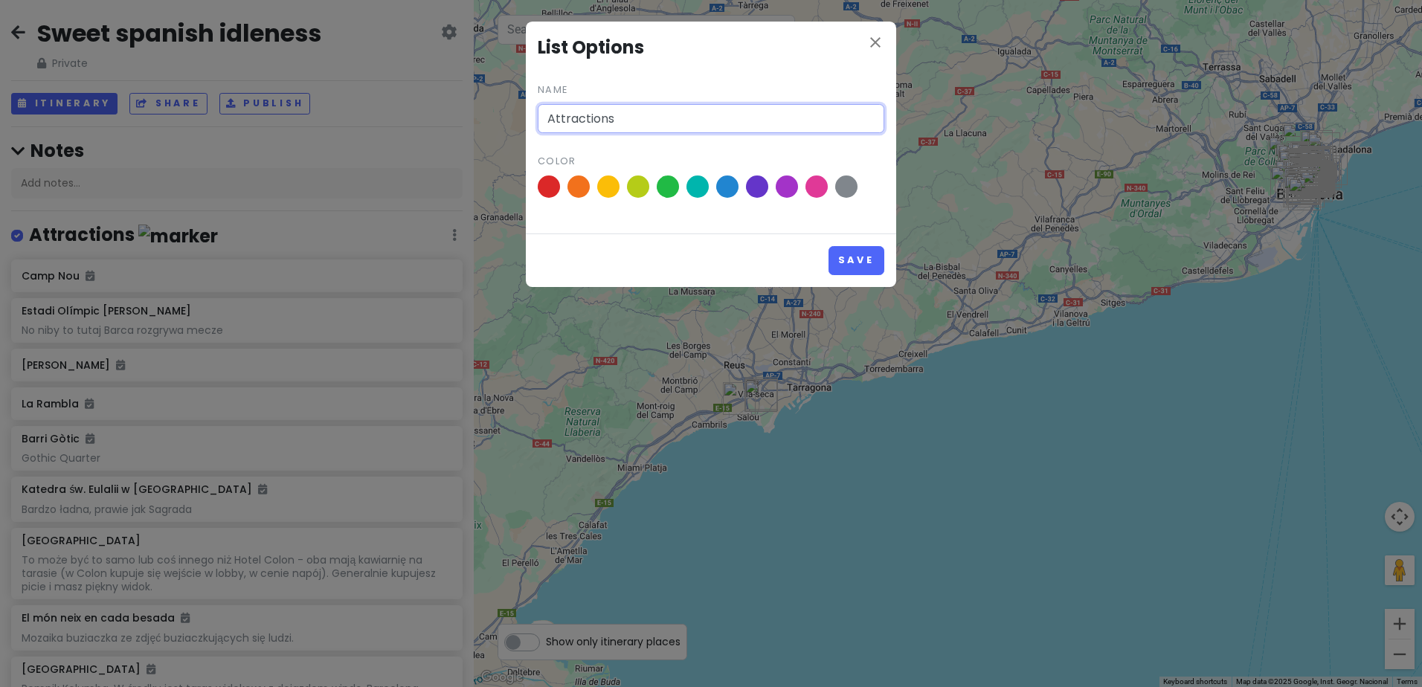
click at [654, 117] on input "Attractions" at bounding box center [711, 119] width 347 height 30
click at [635, 118] on input "Attractions Barselona" at bounding box center [711, 119] width 347 height 30
type input "Attractions Barcelona"
click at [866, 259] on button "Save" at bounding box center [856, 260] width 56 height 29
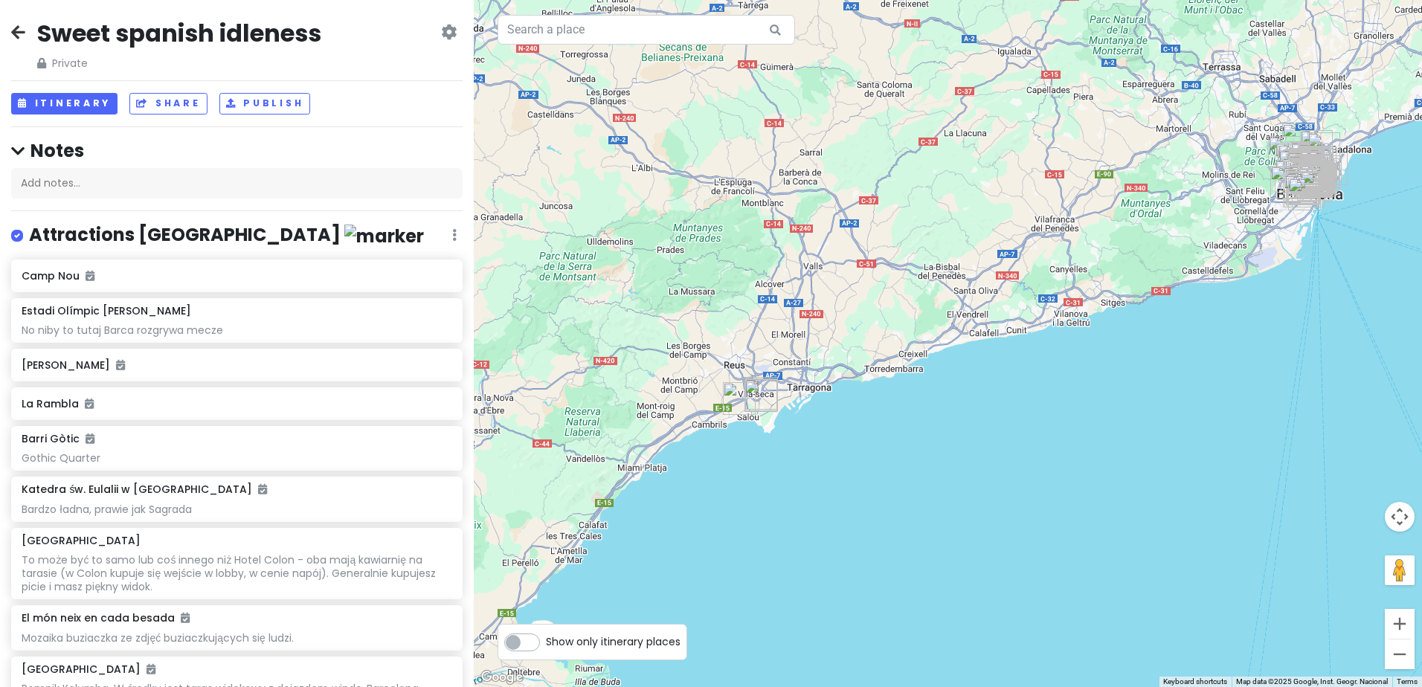
click at [441, 30] on icon at bounding box center [449, 32] width 16 height 12
drag, startPoint x: 395, startPoint y: 21, endPoint x: 416, endPoint y: 30, distance: 23.0
click at [395, 21] on div "Sweet spanish idleness Private Change Dates Make a Copy Delete Trip Give Feedba…" at bounding box center [236, 45] width 451 height 54
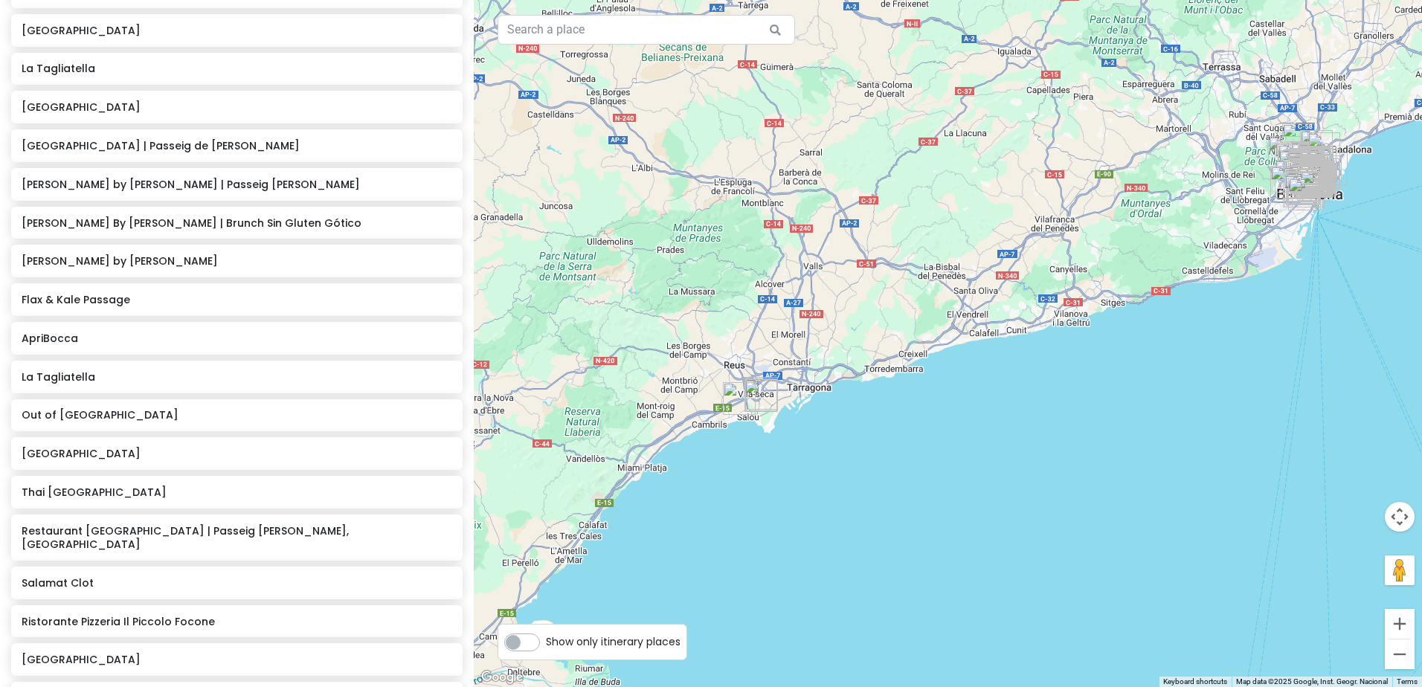
scroll to position [4680, 0]
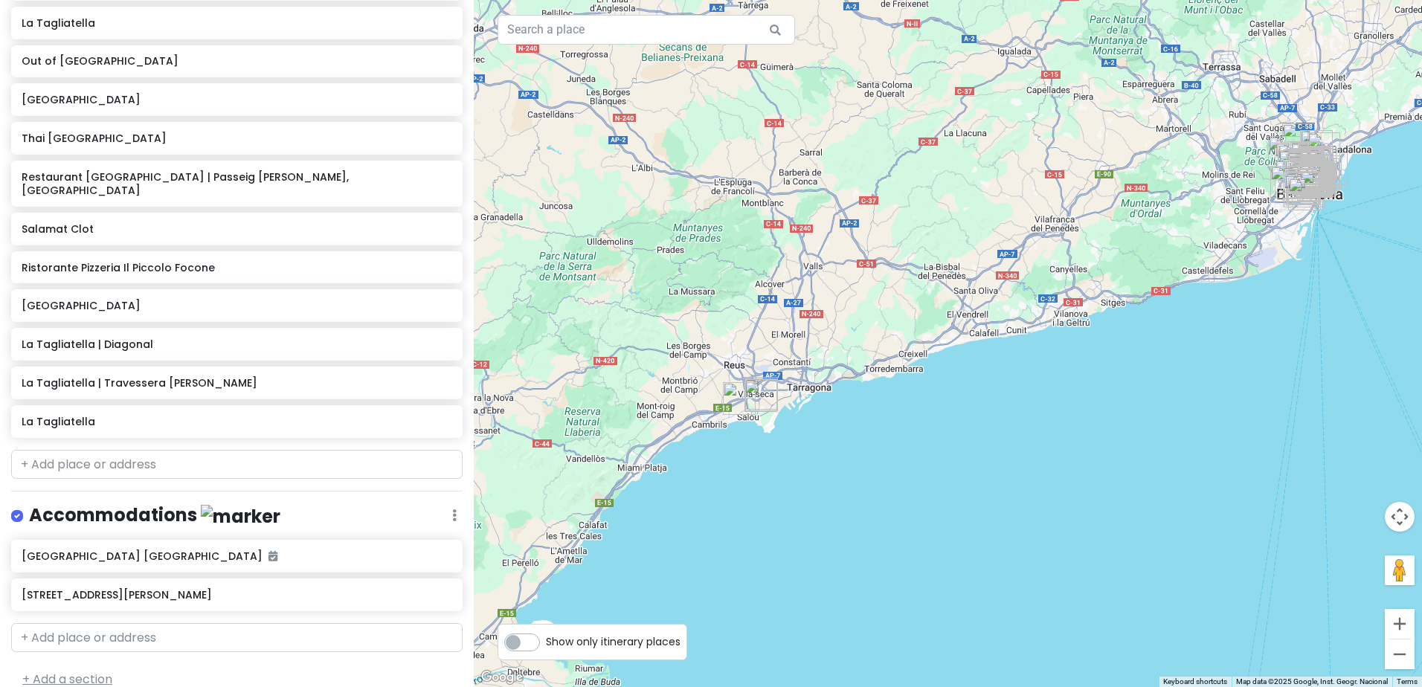
click at [73, 671] on link "+ Add a section" at bounding box center [67, 679] width 90 height 17
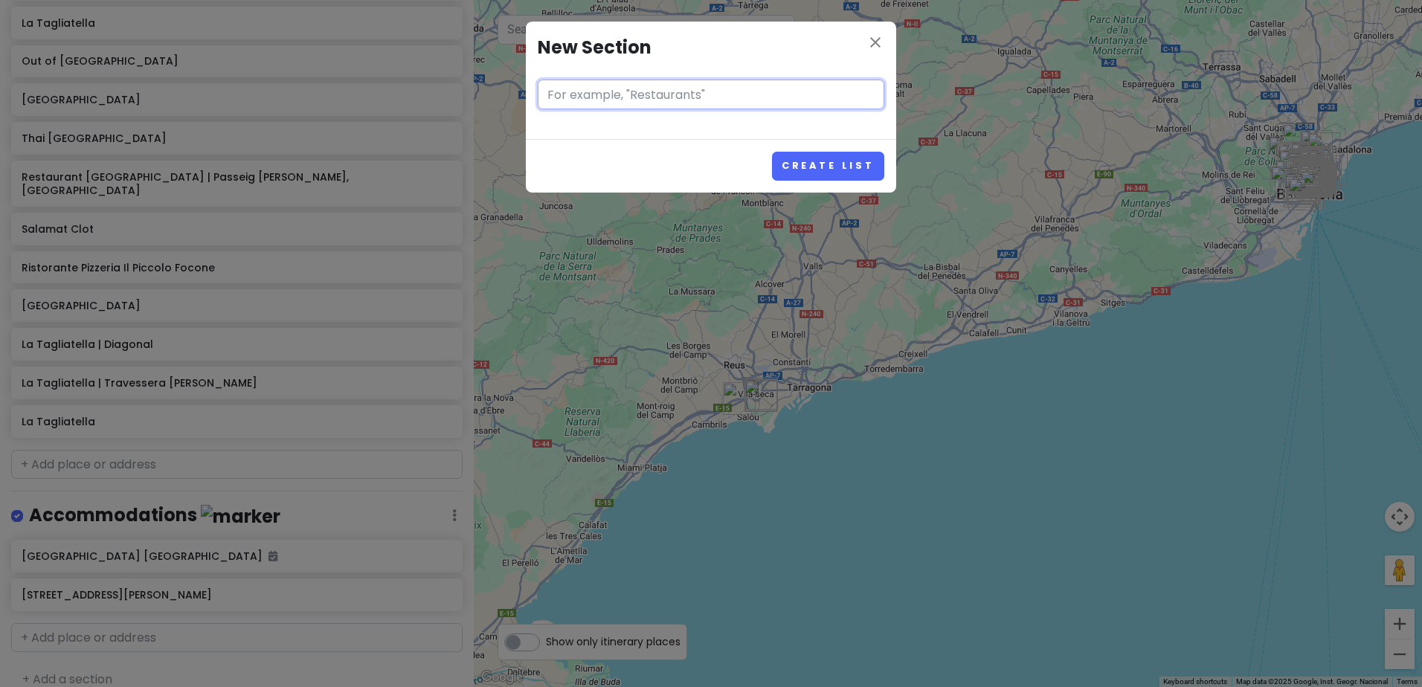
paste input "Attractions Barcelona"
click at [704, 93] on input "Attractions Barcelona" at bounding box center [711, 95] width 347 height 30
click at [703, 93] on input "Attractions Barcelona" at bounding box center [711, 95] width 347 height 30
drag, startPoint x: 692, startPoint y: 93, endPoint x: 640, endPoint y: 98, distance: 52.3
click at [640, 98] on input "Attractions Barcelona" at bounding box center [711, 95] width 347 height 30
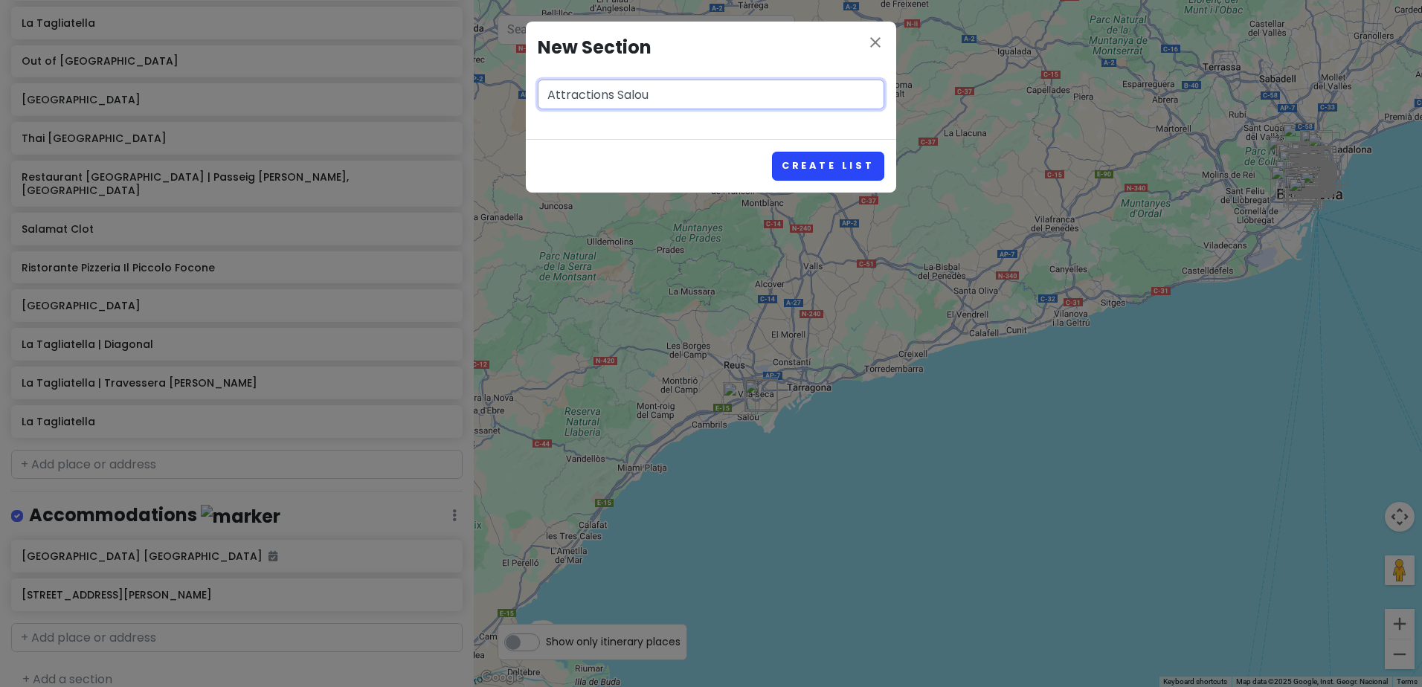
type input "Attractions Salou"
click at [873, 165] on button "Create List" at bounding box center [828, 166] width 112 height 29
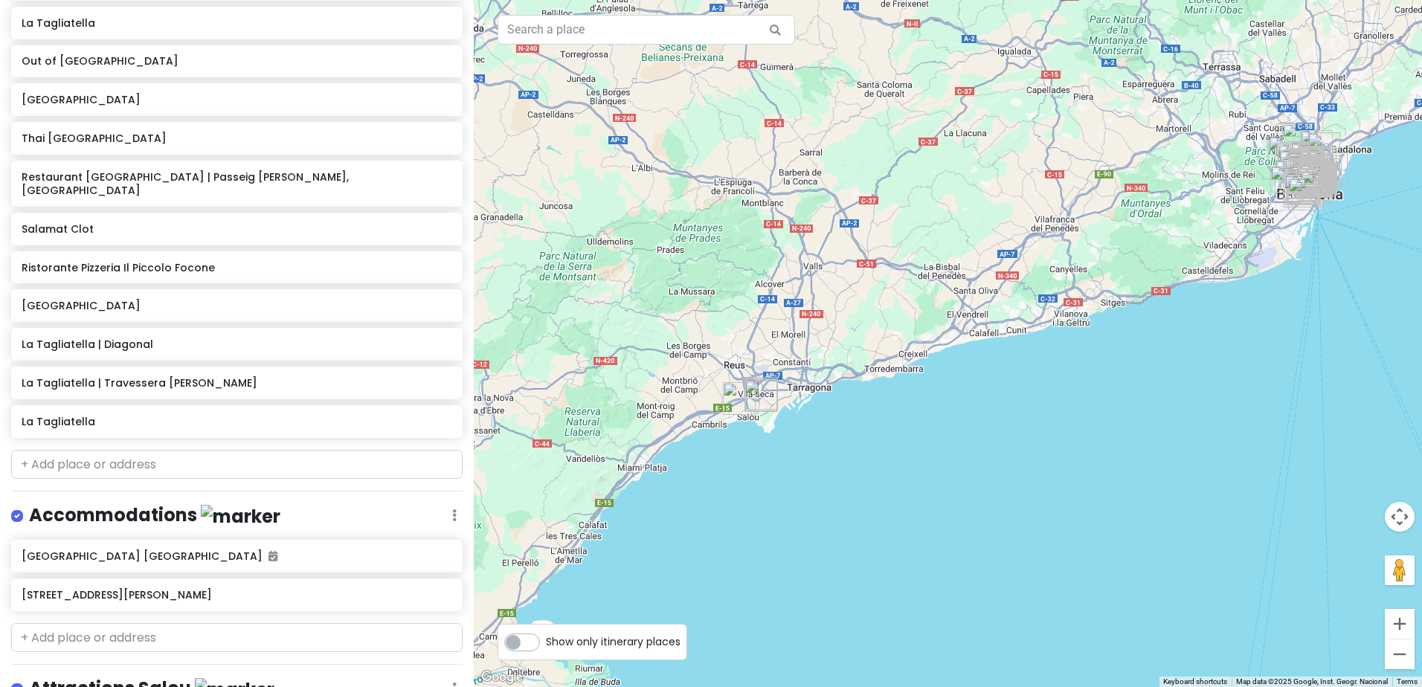
scroll to position [4775, 0]
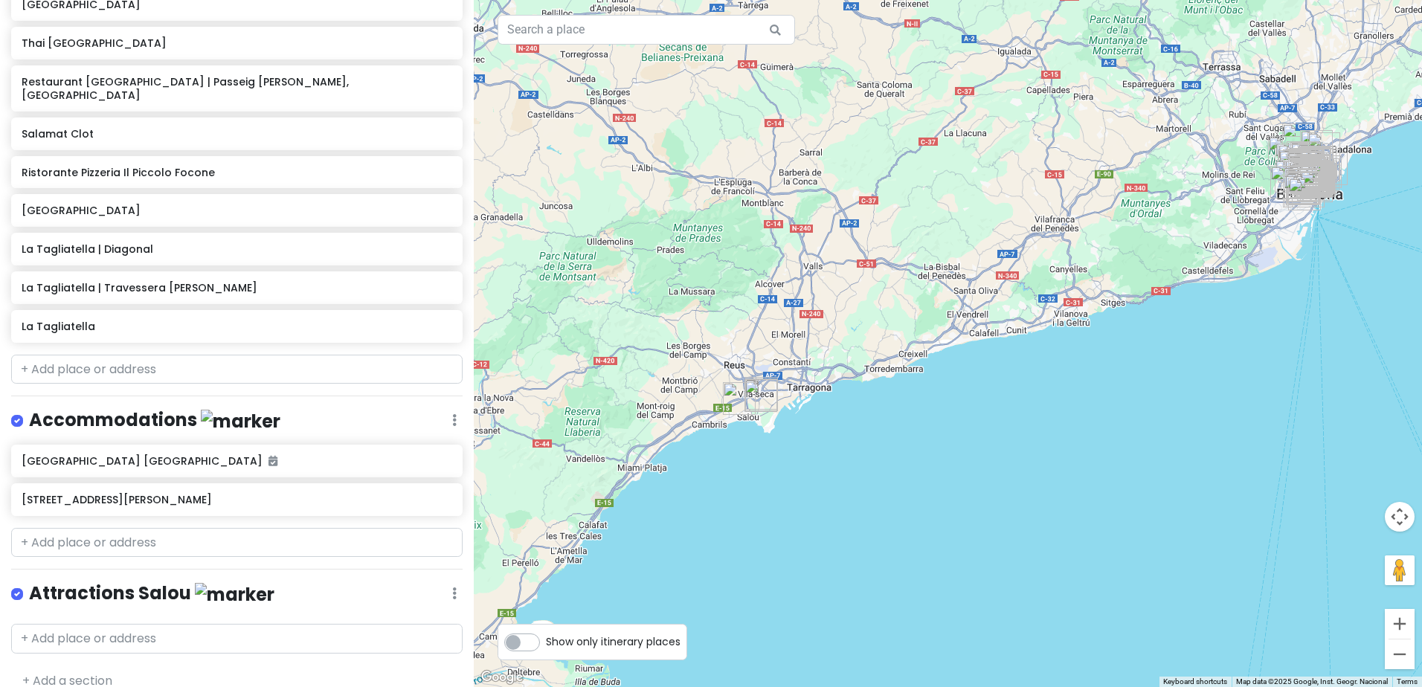
click at [452, 584] on div "Edit Reorder Delete List" at bounding box center [454, 593] width 4 height 19
click at [449, 582] on div "Attractions Salou Edit Reorder Delete List" at bounding box center [236, 597] width 451 height 30
click at [452, 587] on icon at bounding box center [454, 593] width 4 height 12
click at [405, 510] on link "Reorder" at bounding box center [410, 526] width 119 height 36
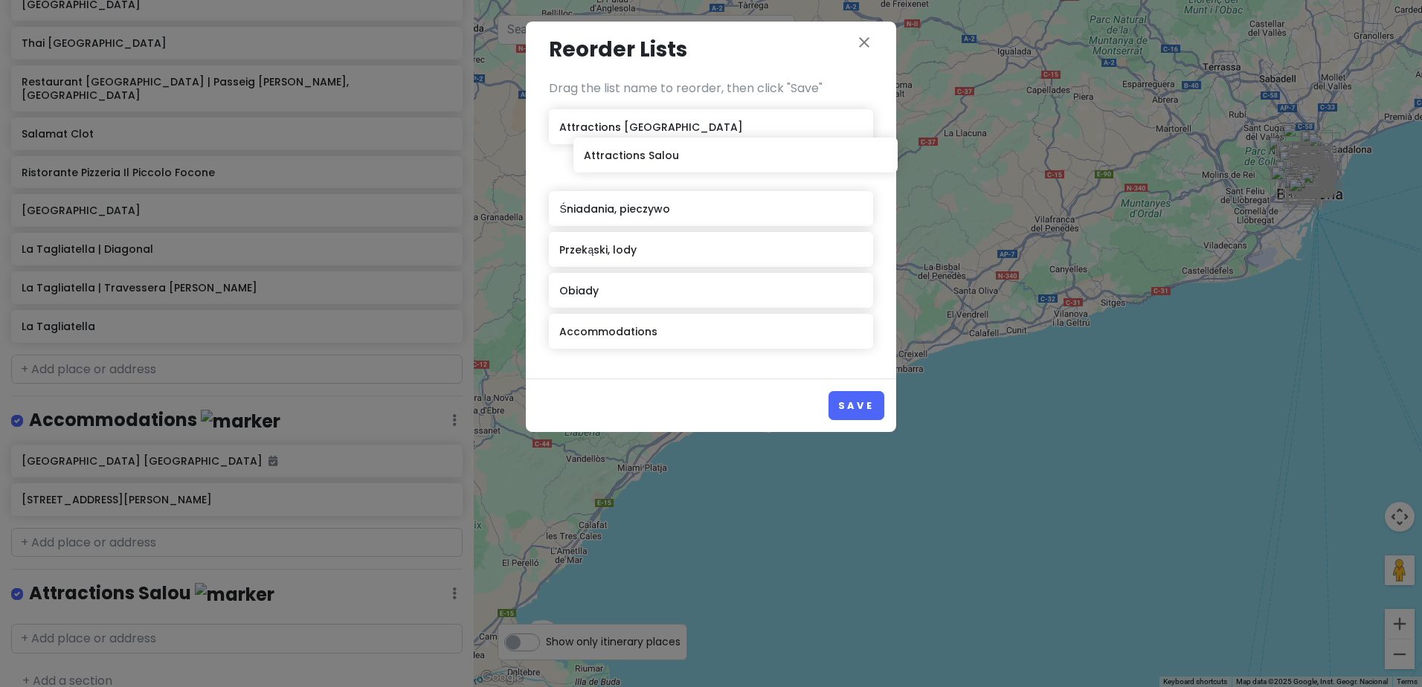
drag, startPoint x: 635, startPoint y: 341, endPoint x: 651, endPoint y: 166, distance: 176.3
click at [651, 166] on div "Attractions Barcelona Śniadania, pieczywo Przekąski, lody Obiady Accommodations…" at bounding box center [711, 231] width 324 height 245
click at [848, 400] on button "Save" at bounding box center [856, 405] width 56 height 29
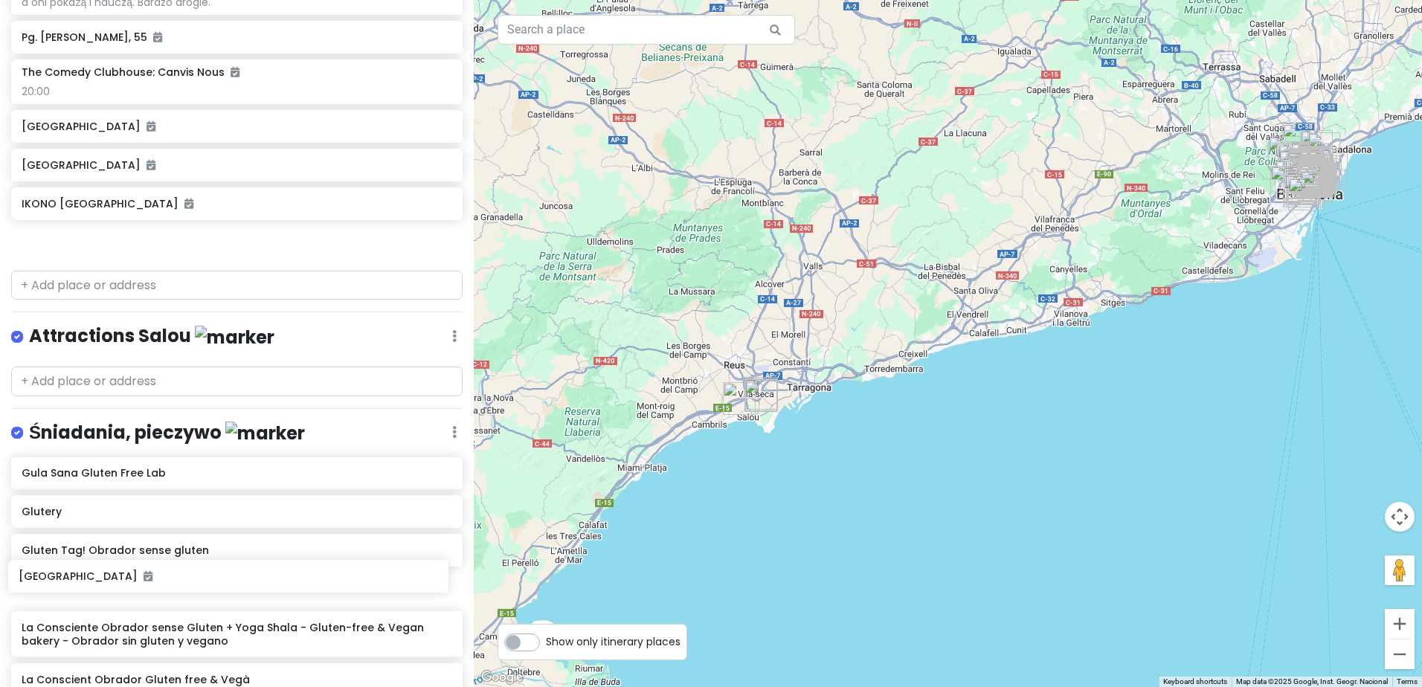
scroll to position [1658, 0]
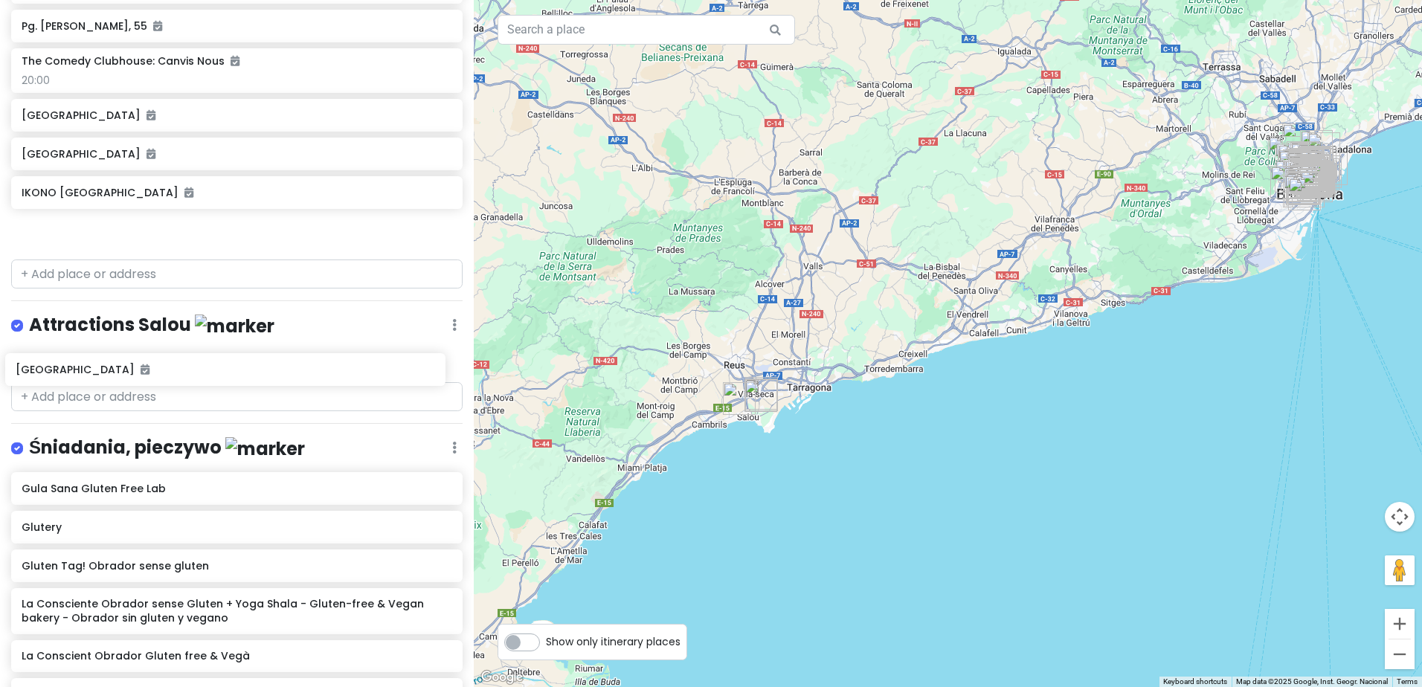
drag, startPoint x: 161, startPoint y: 368, endPoint x: 155, endPoint y: 376, distance: 9.5
click at [155, 376] on div "Sweet spanish idleness Private Change Dates Make a Copy Delete Trip Give Feedba…" at bounding box center [237, 343] width 474 height 687
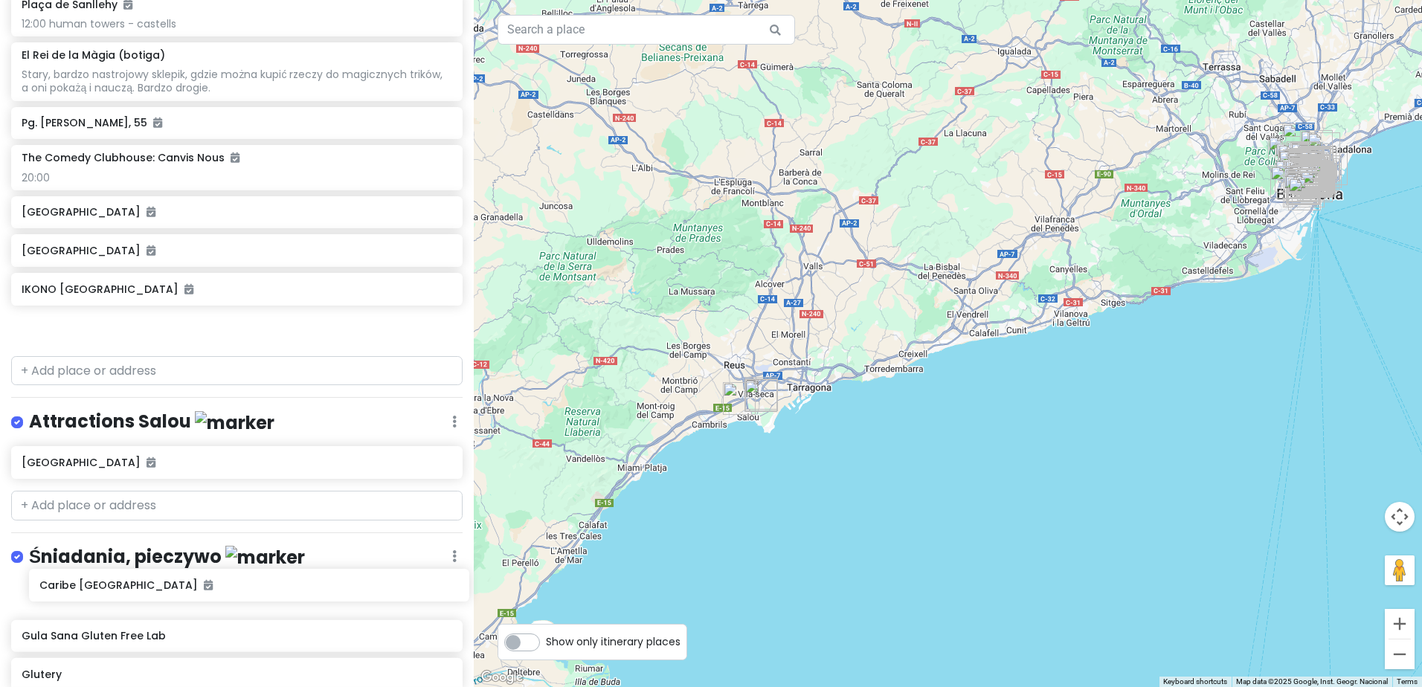
scroll to position [1543, 0]
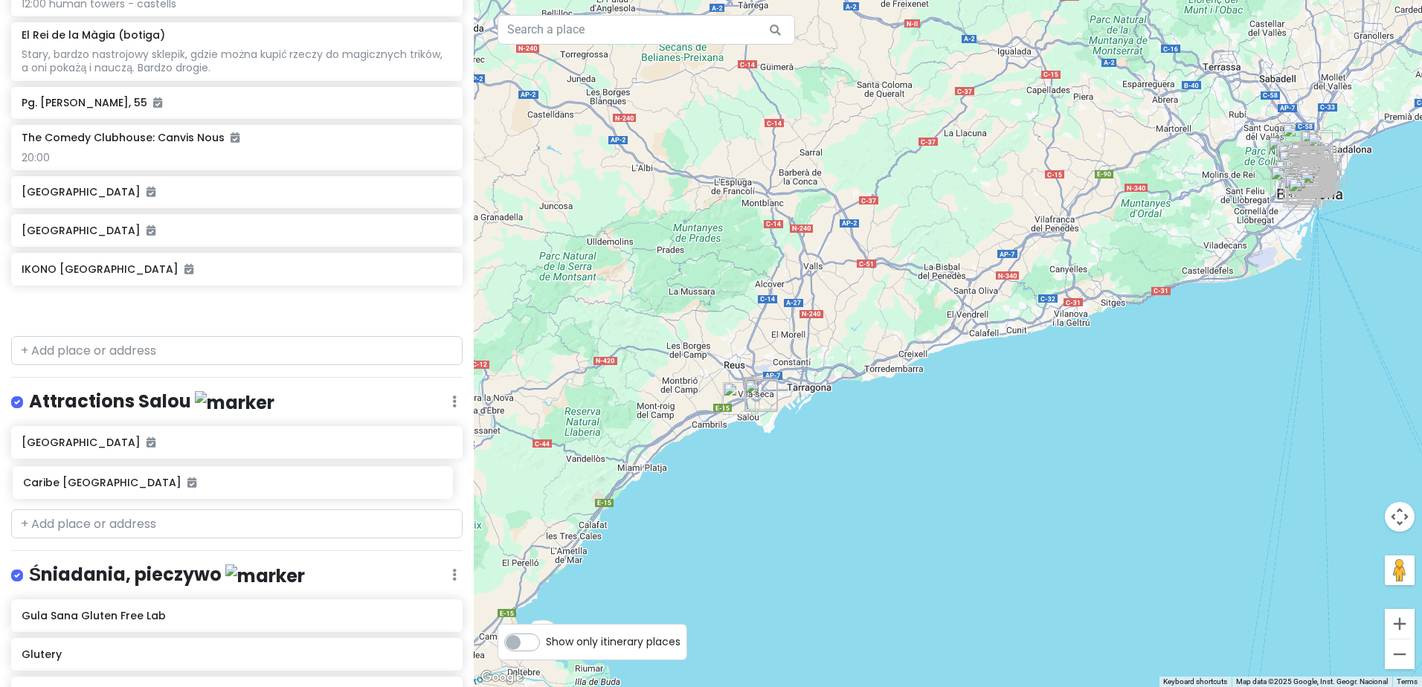
drag, startPoint x: 186, startPoint y: 262, endPoint x: 186, endPoint y: 475, distance: 213.4
click at [186, 475] on div "Sweet spanish idleness Private Change Dates Make a Copy Delete Trip Give Feedba…" at bounding box center [237, 343] width 474 height 687
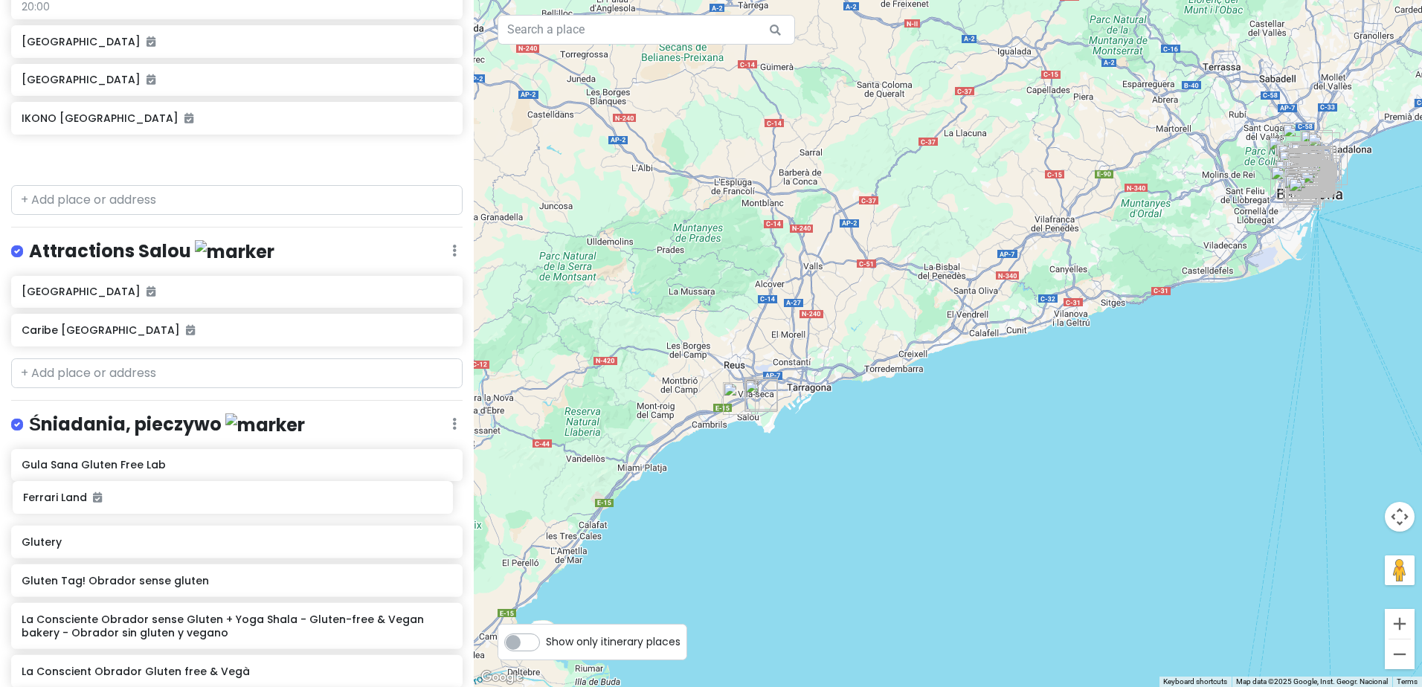
scroll to position [1657, 0]
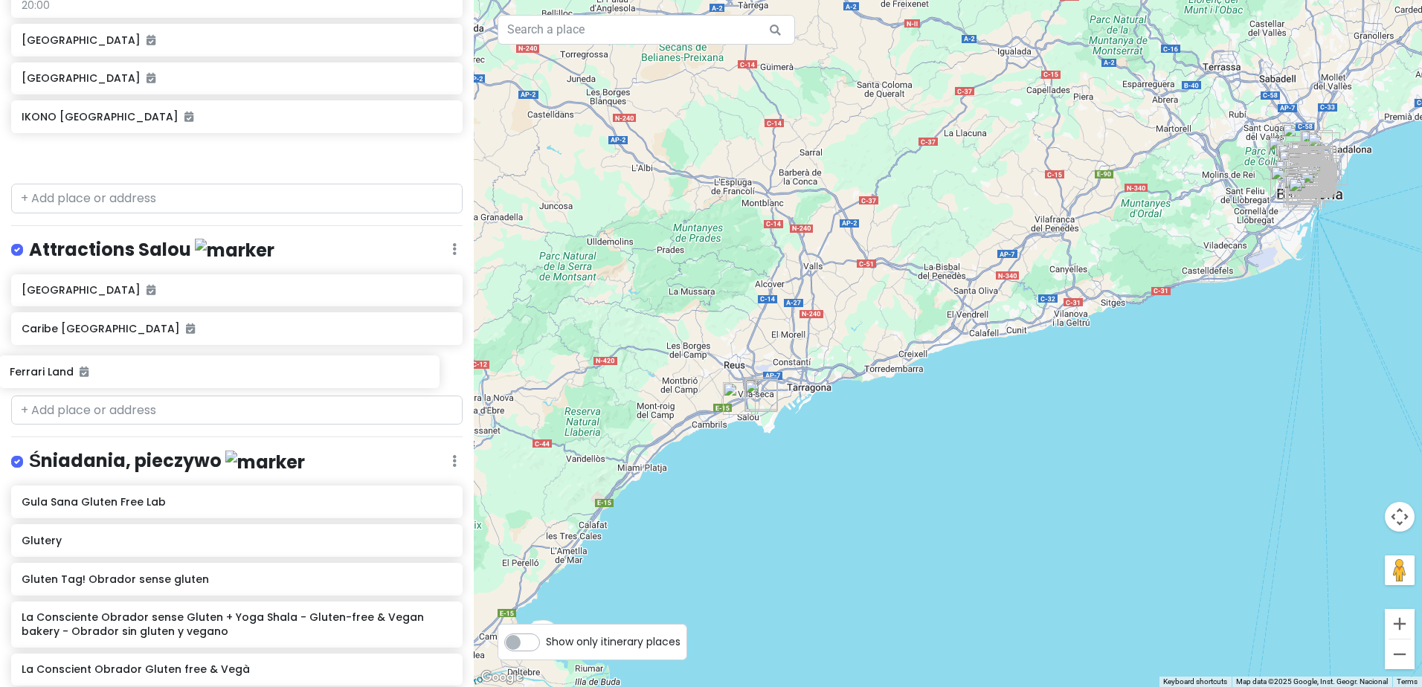
drag, startPoint x: 142, startPoint y: 379, endPoint x: 130, endPoint y: 374, distance: 13.0
click at [130, 374] on div "Sweet spanish idleness Private Change Dates Make a Copy Delete Trip Give Feedba…" at bounding box center [237, 343] width 474 height 687
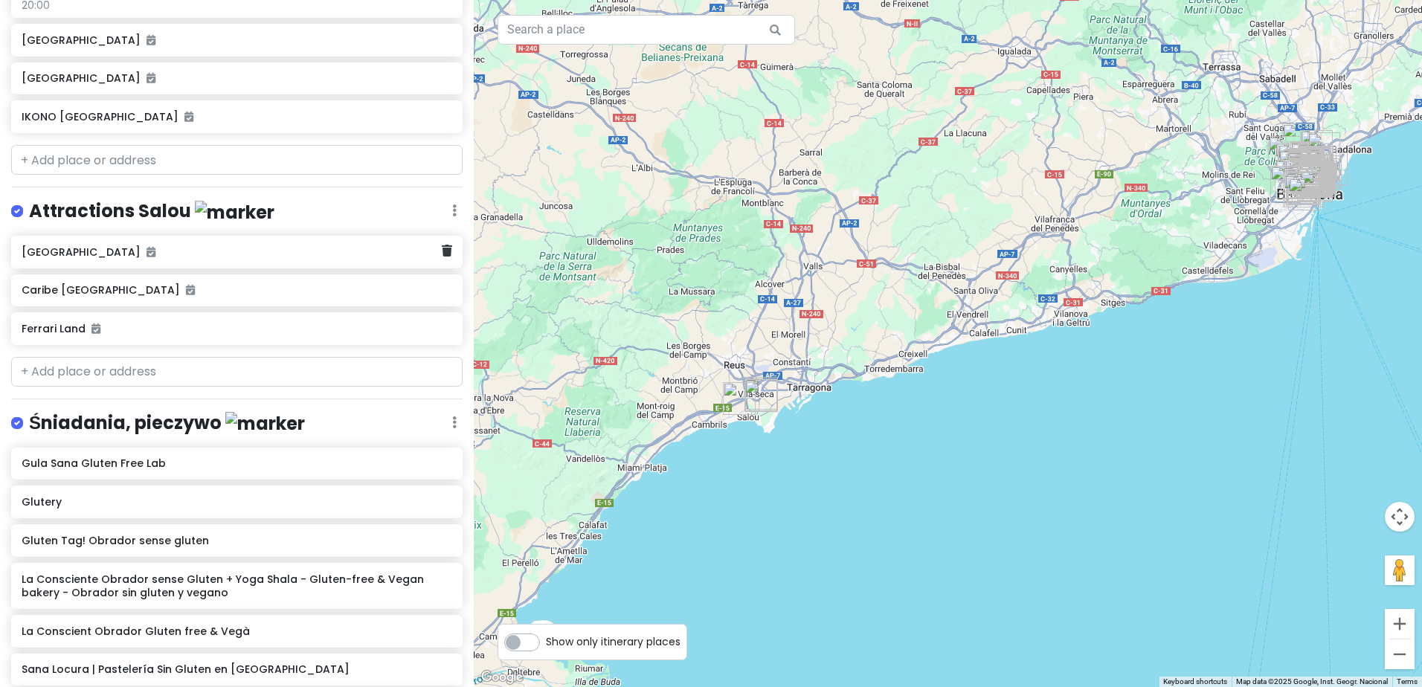
scroll to position [1580, 0]
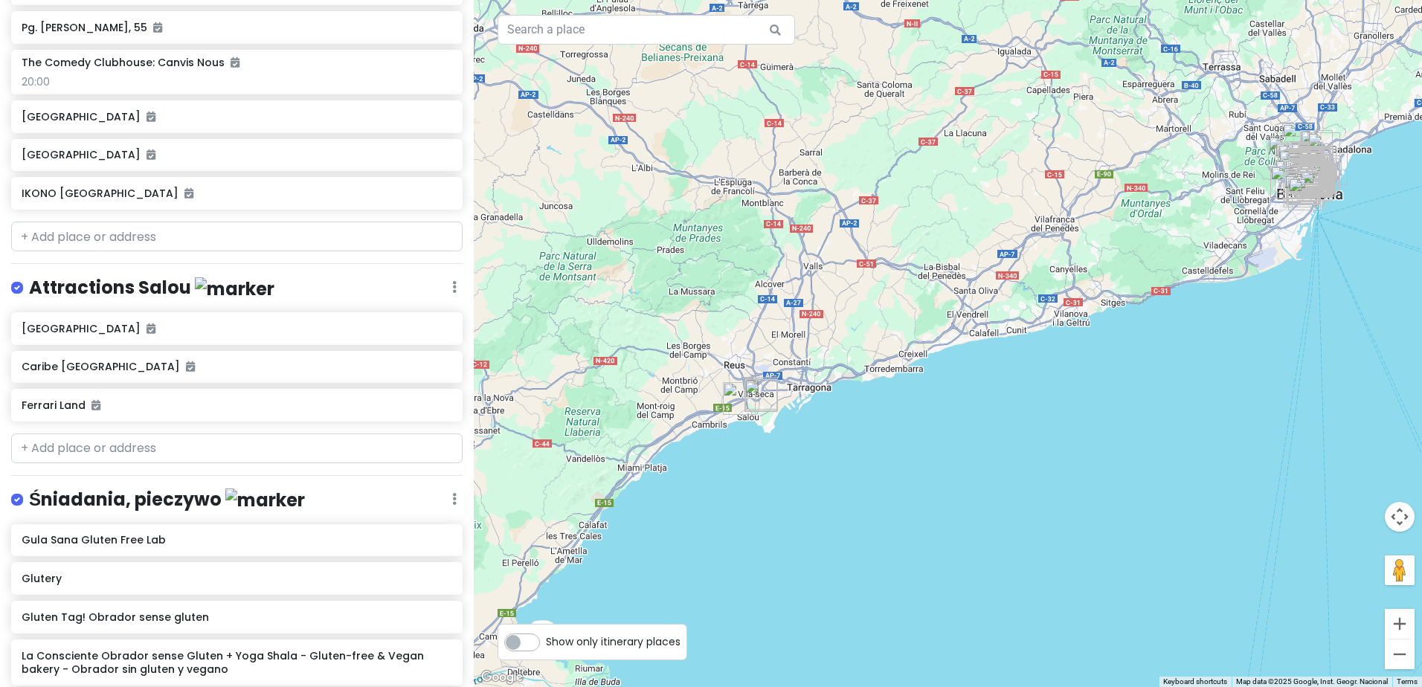
click at [452, 284] on icon at bounding box center [454, 287] width 4 height 12
click at [401, 329] on link "Edit" at bounding box center [410, 332] width 119 height 36
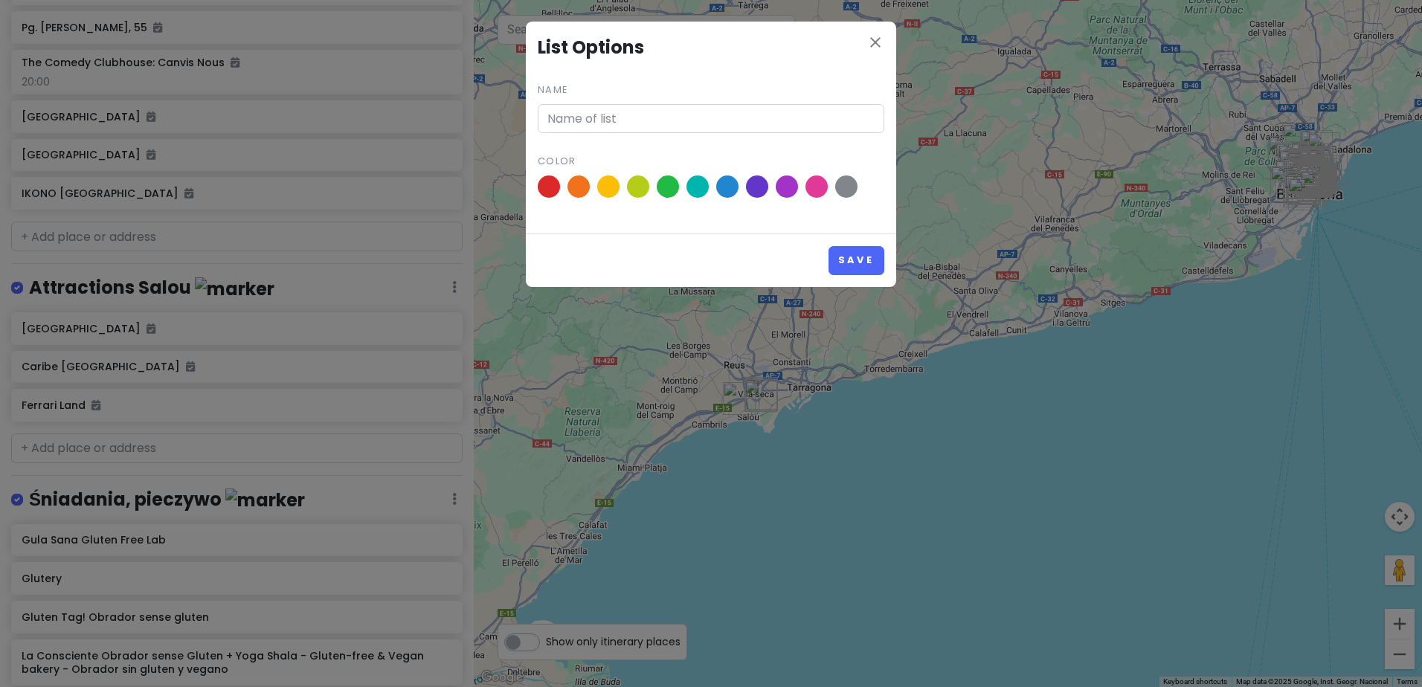
type input "Attractions Salou"
click at [547, 187] on span at bounding box center [549, 187] width 26 height 26
click at [0, 0] on input "radio" at bounding box center [0, 0] width 0 height 0
click at [851, 254] on button "Save" at bounding box center [856, 260] width 56 height 29
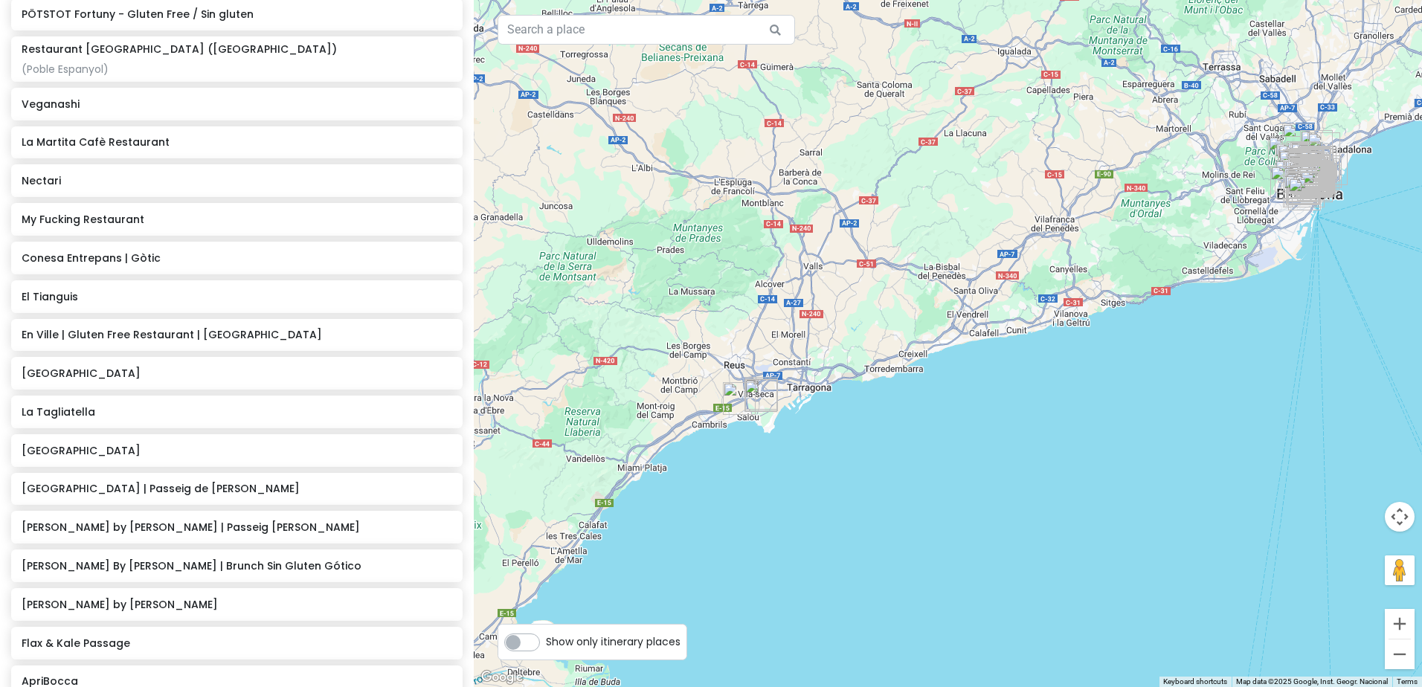
scroll to position [4109, 0]
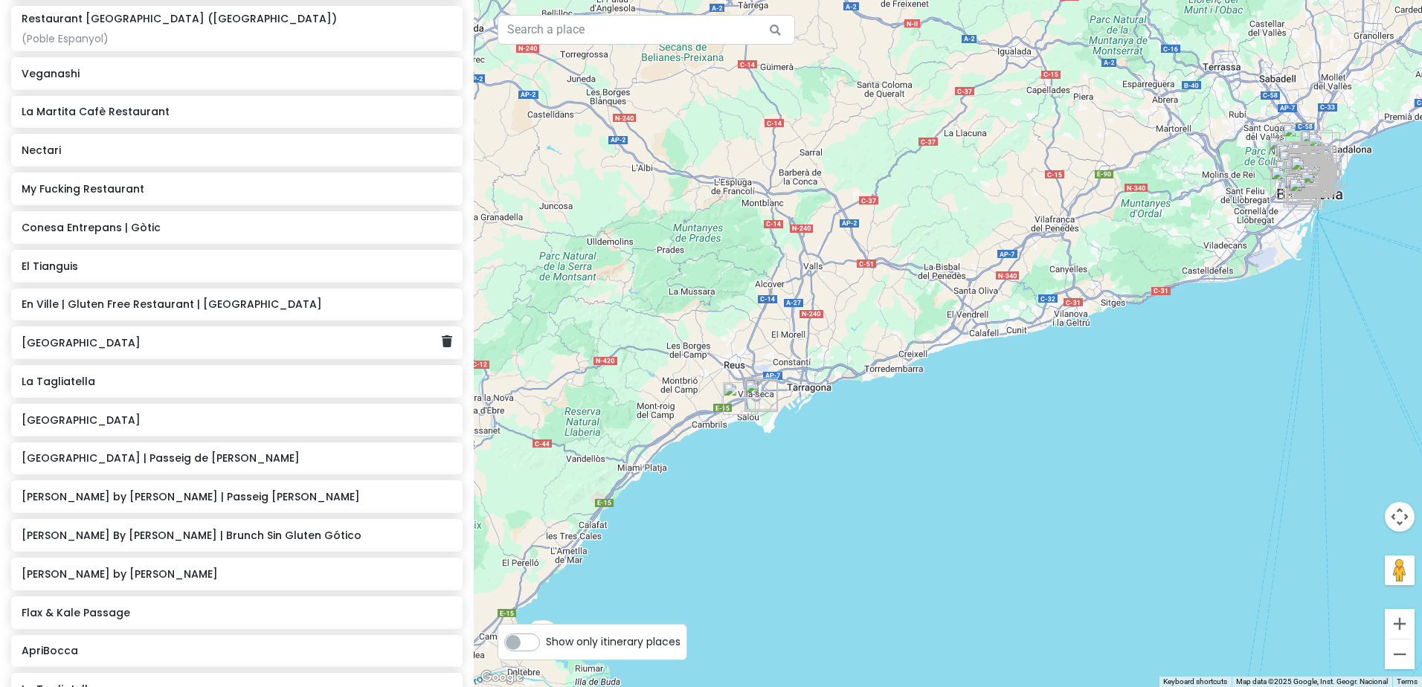
click at [161, 336] on h6 "[GEOGRAPHIC_DATA]" at bounding box center [232, 342] width 420 height 13
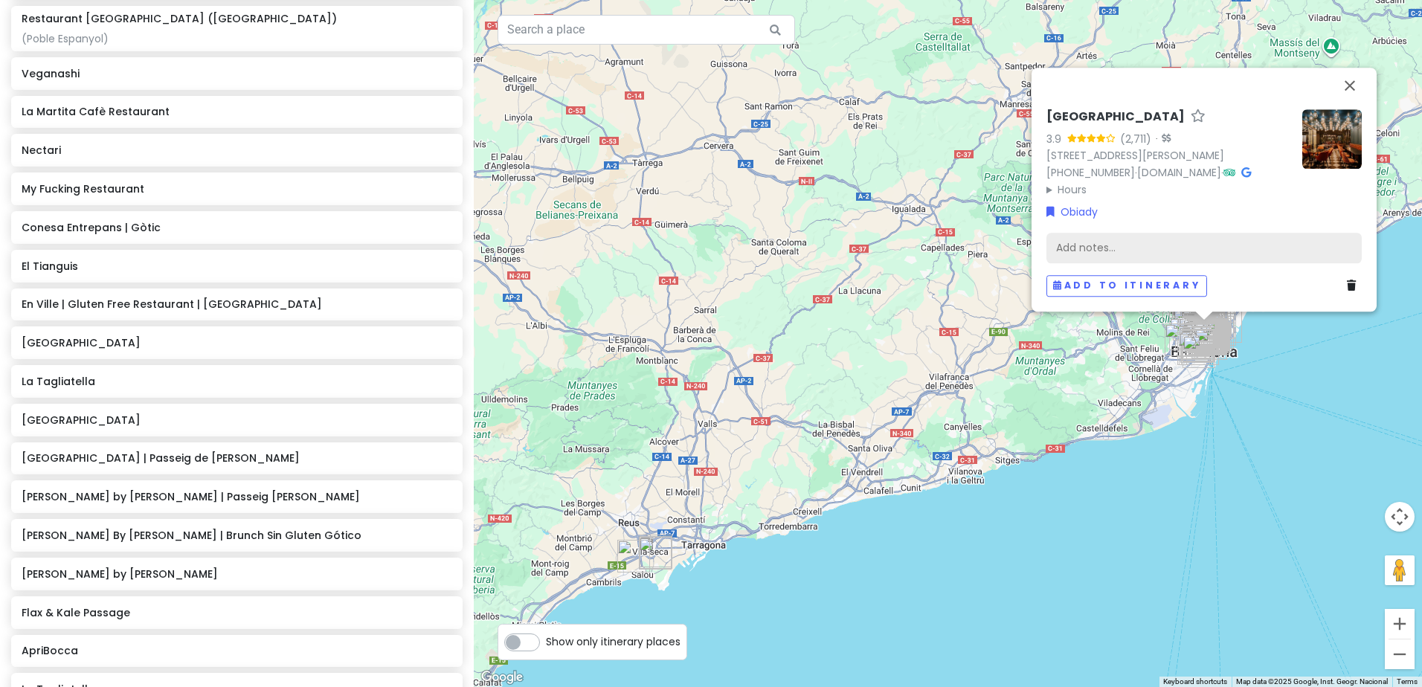
click at [1124, 245] on div "Add notes..." at bounding box center [1203, 248] width 315 height 31
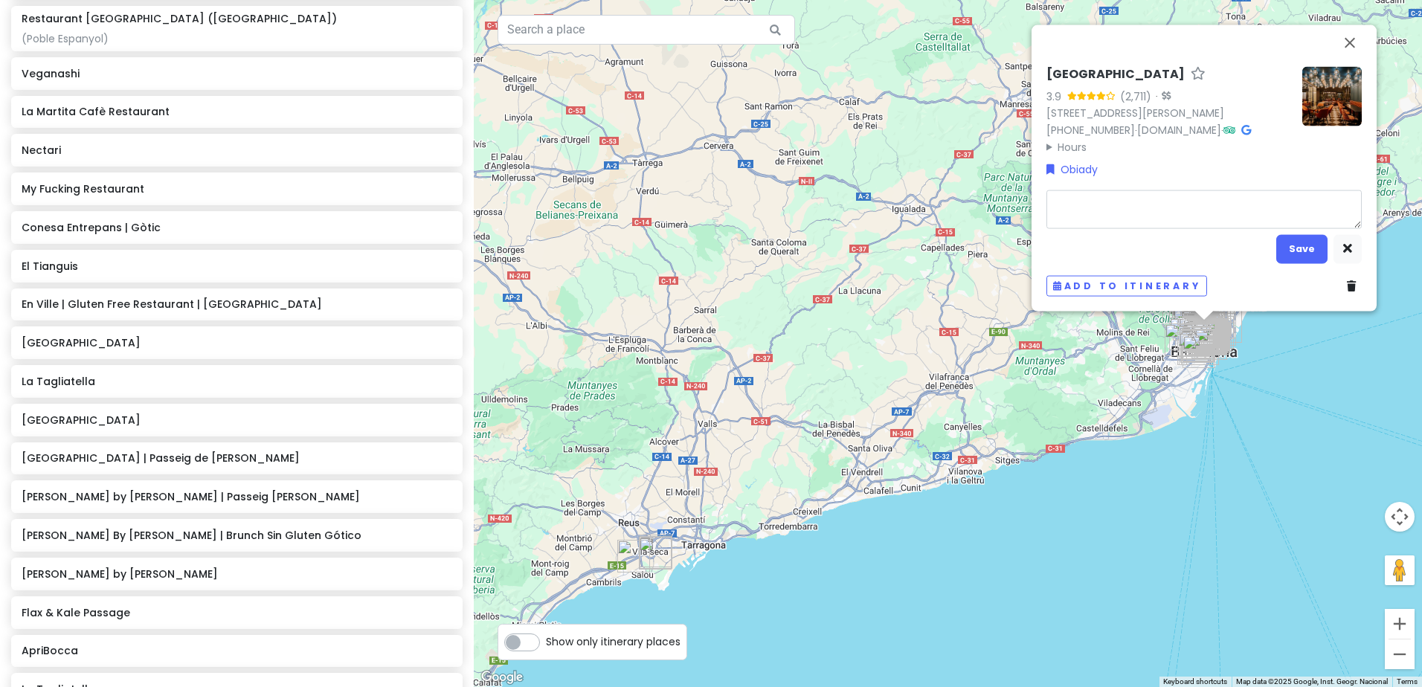
type textarea "x"
type textarea "H"
type textarea "x"
type textarea "Ho"
type textarea "x"
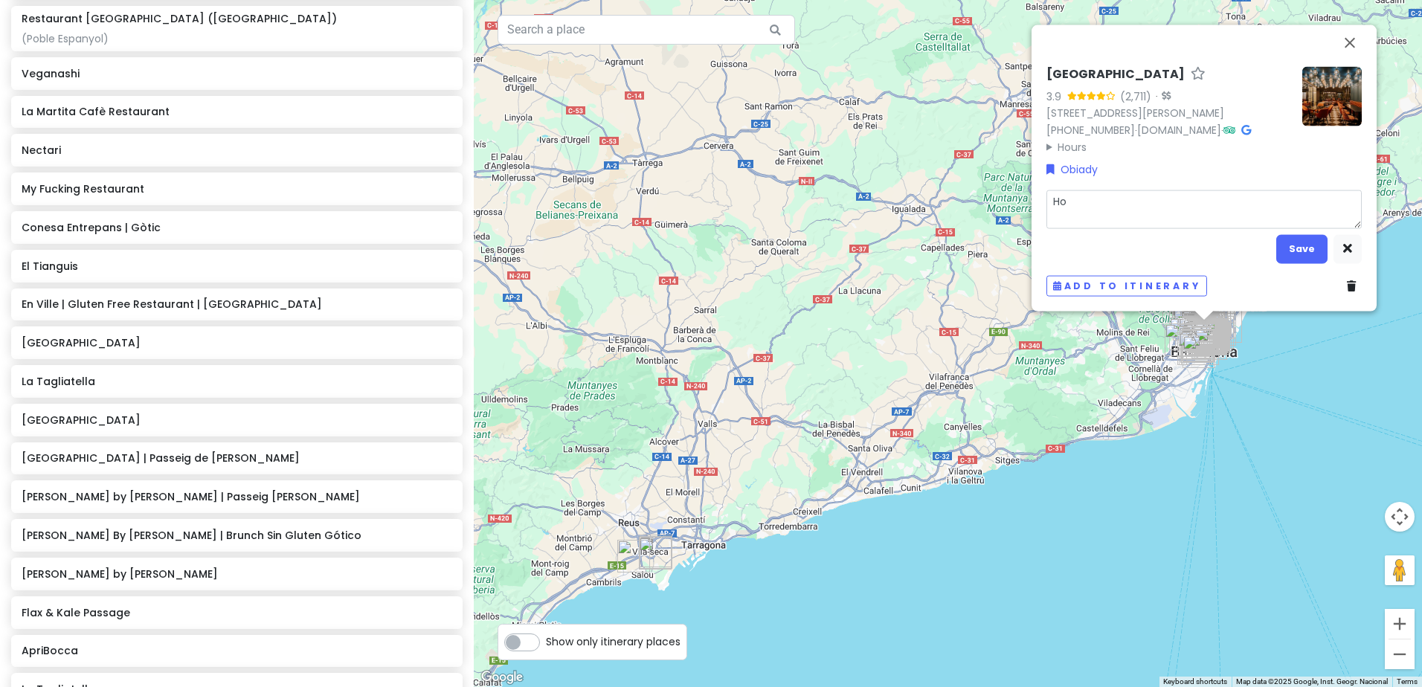
type textarea "Hot"
type textarea "x"
type textarea "Hot-"
type textarea "x"
type textarea "Hot-d"
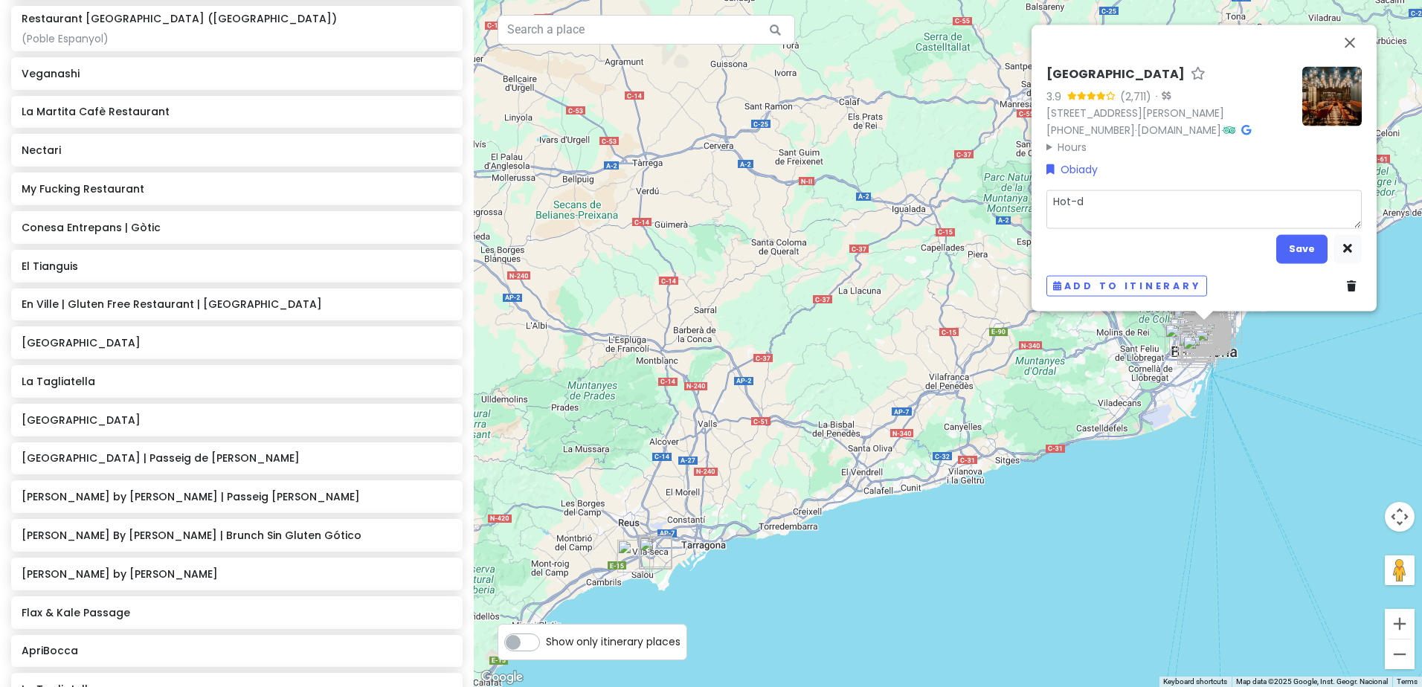
type textarea "x"
type textarea "Hot-do"
type textarea "x"
type textarea "Hot-dog"
type textarea "x"
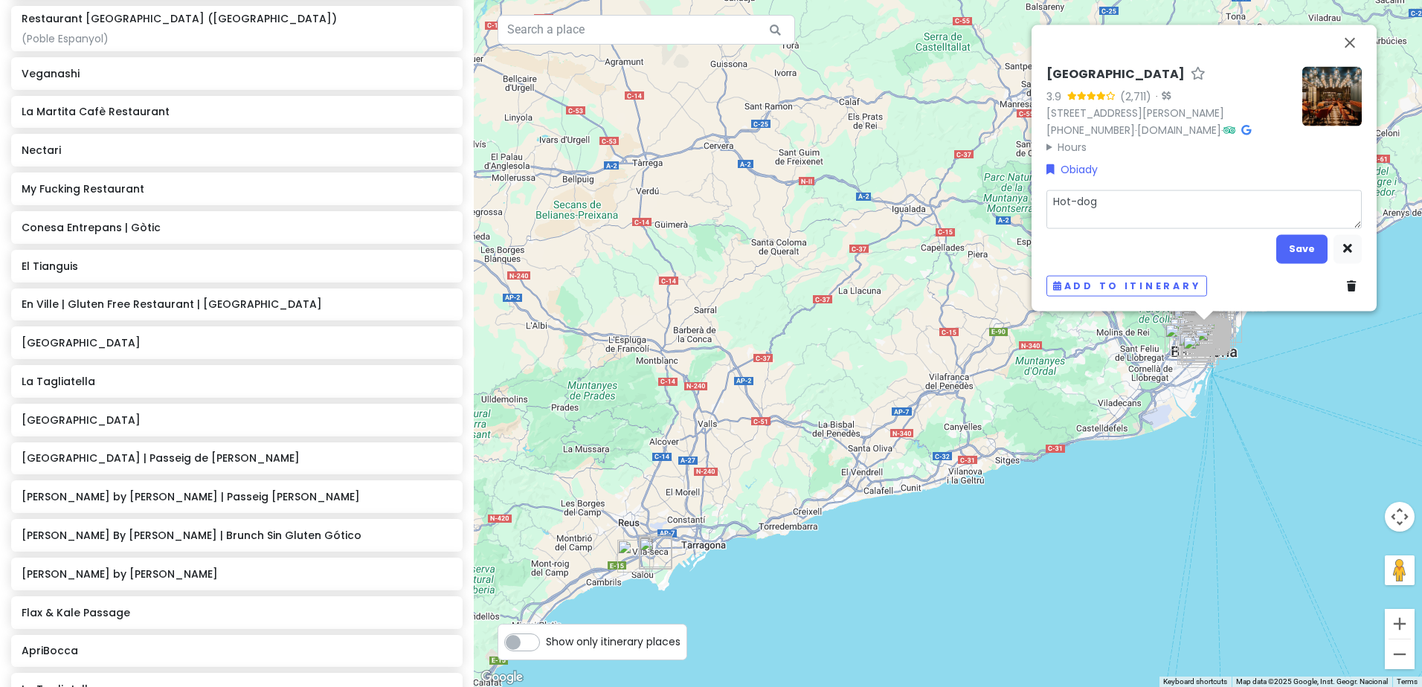
type textarea "Hot-dogi"
type textarea "x"
type textarea "Hot-dogi"
type textarea "x"
type textarea "Hot-dogi i"
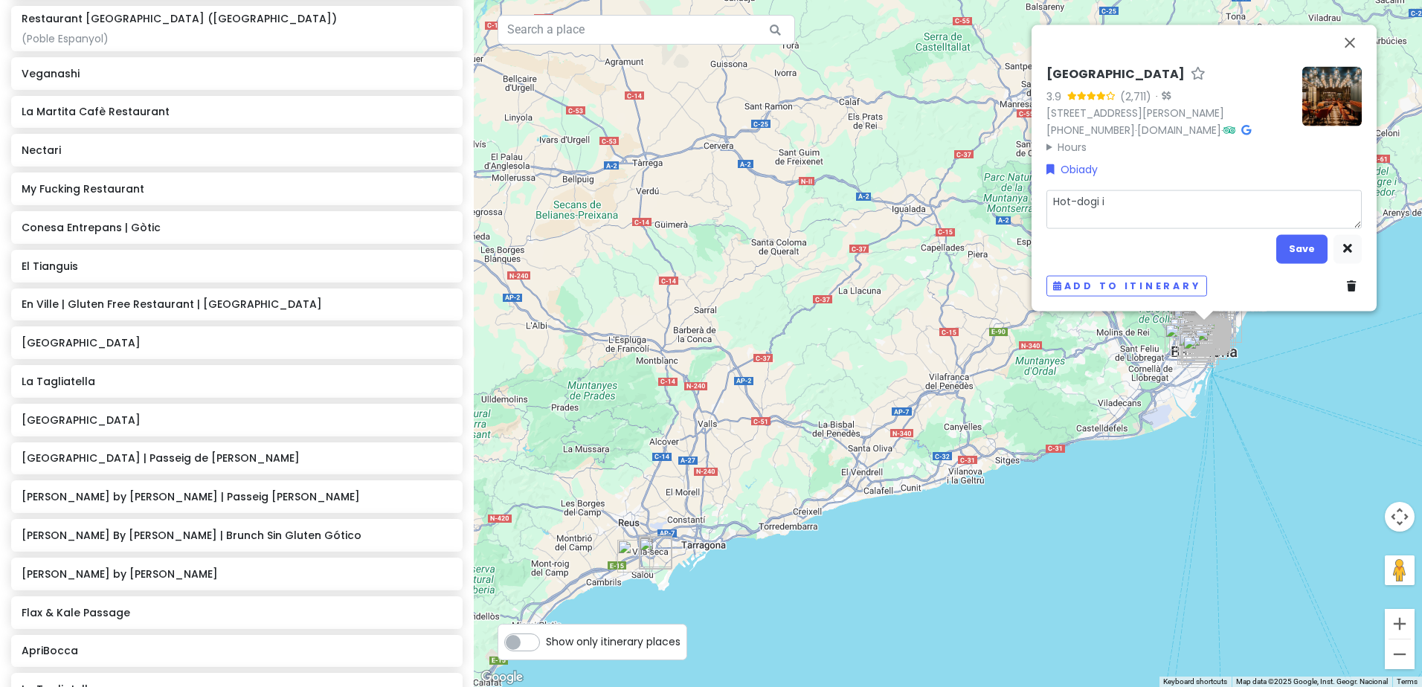
type textarea "x"
type textarea "Hot-dogi i"
type textarea "x"
type textarea "Hot-dogi i f"
type textarea "x"
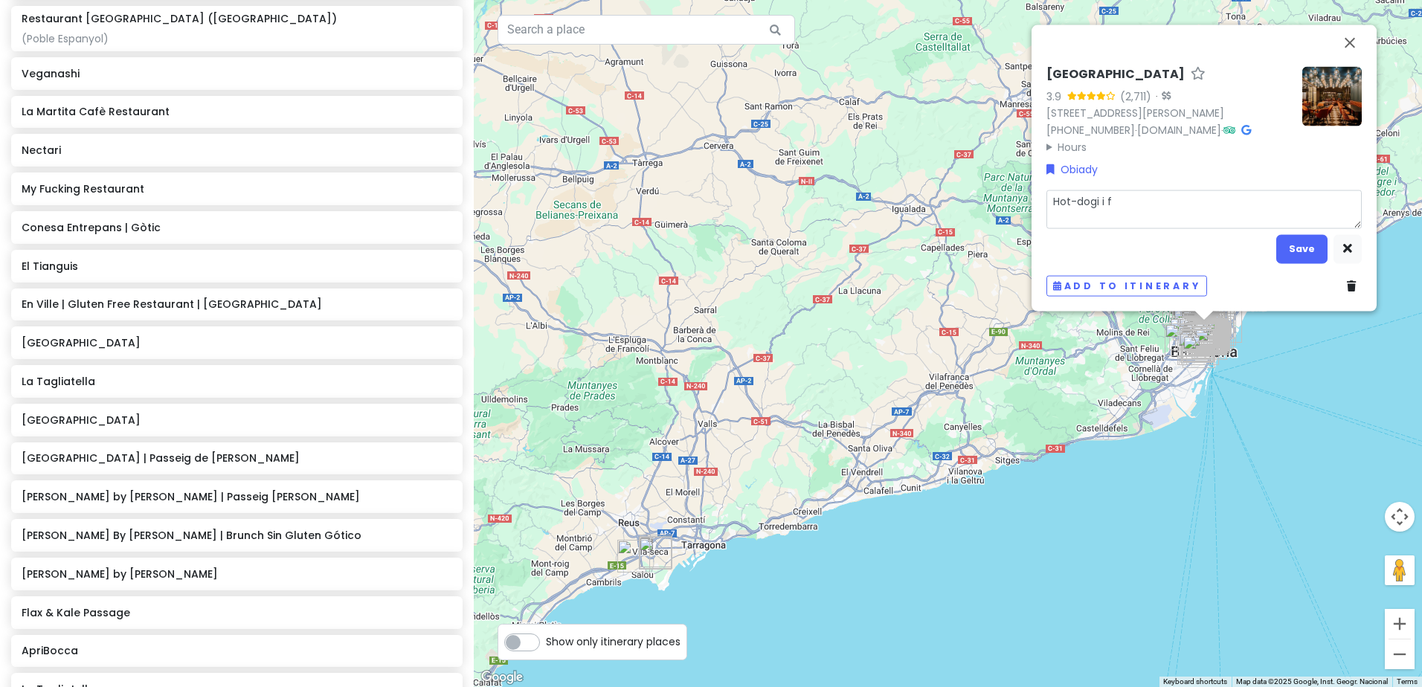
type textarea "Hot-dogi i fr"
type textarea "x"
type textarea "Hot-dogi i fry"
type textarea "x"
type textarea "Hot-dogi i fryt"
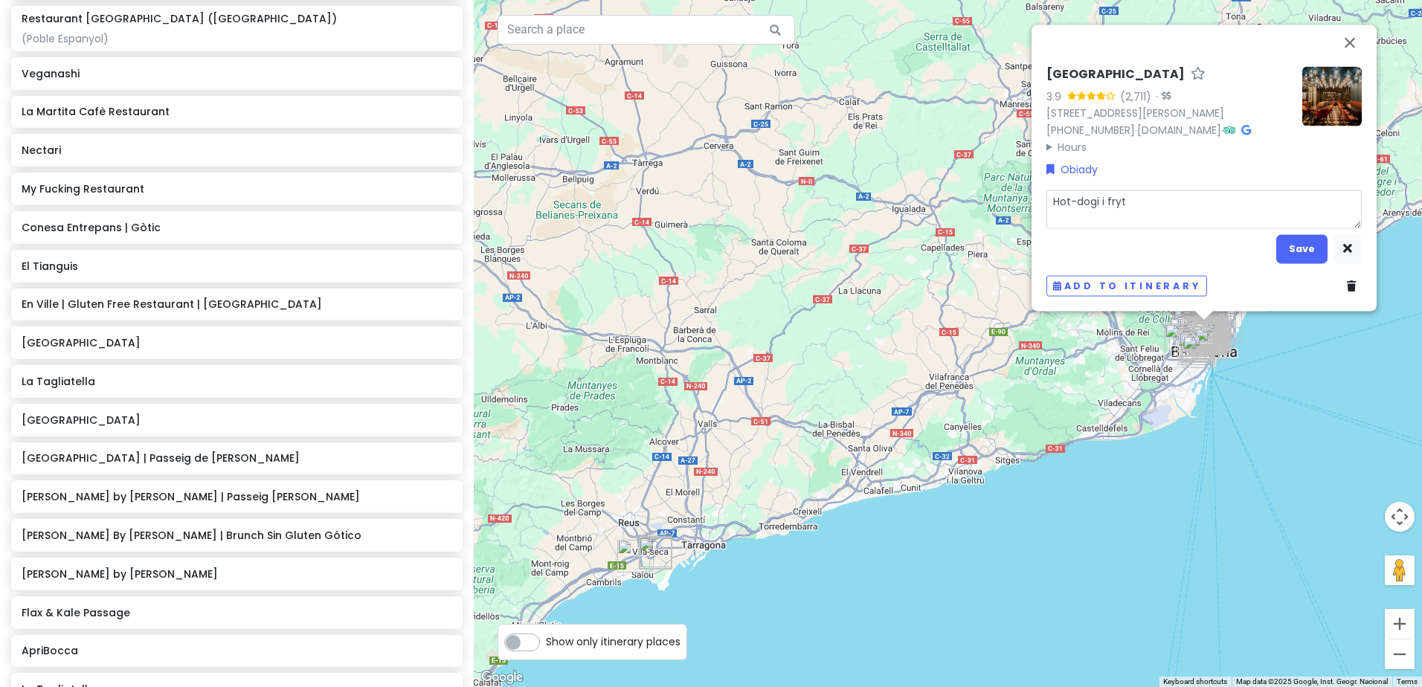
type textarea "x"
type textarea "Hot-dogi i frytk"
type textarea "x"
type textarea "Hot-dogi i frytki"
click at [1302, 248] on button "Save" at bounding box center [1301, 248] width 51 height 29
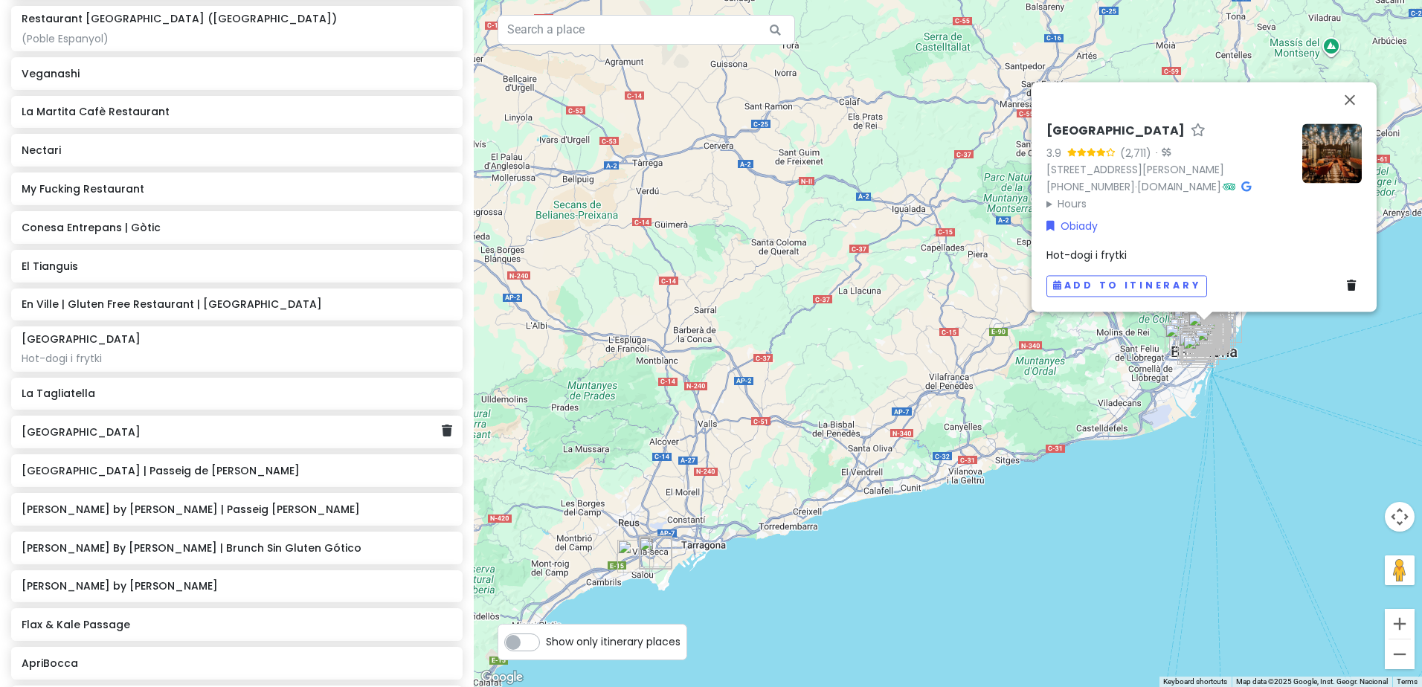
click at [79, 435] on div "[GEOGRAPHIC_DATA]" at bounding box center [232, 432] width 420 height 21
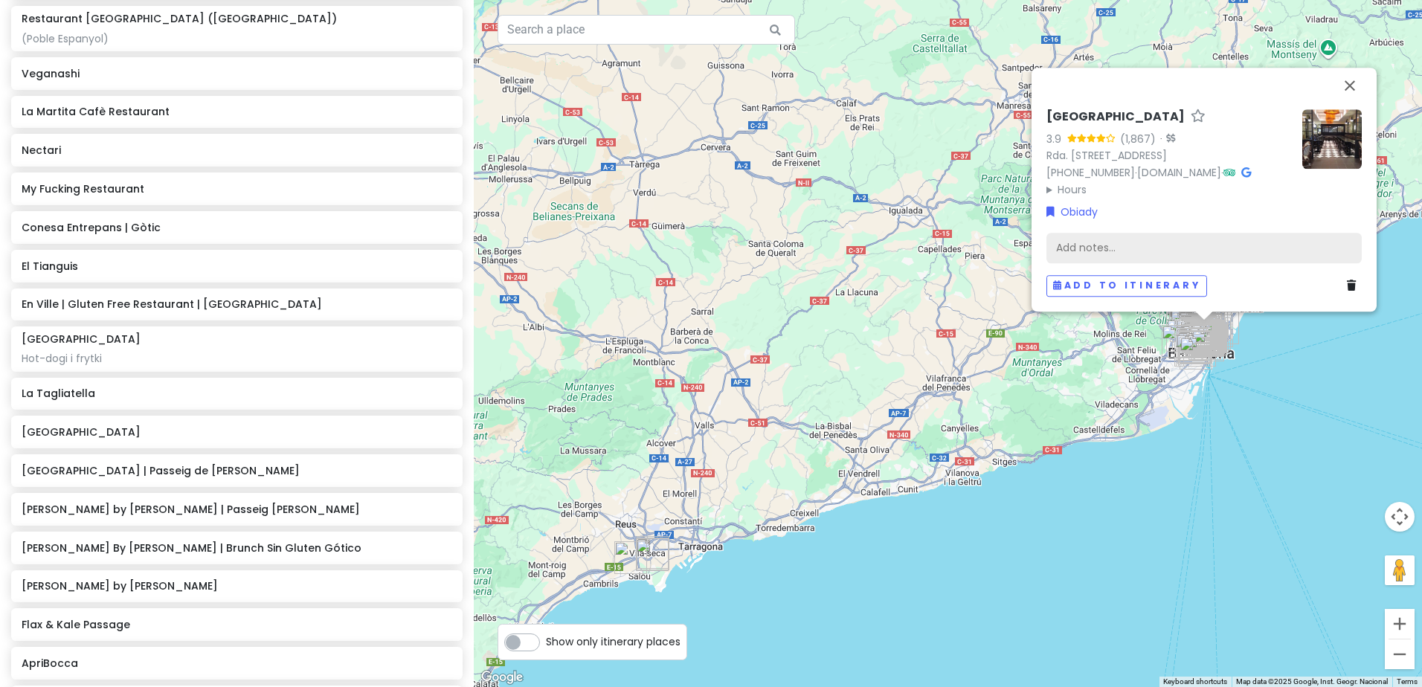
click at [1130, 244] on div "Add notes..." at bounding box center [1203, 248] width 315 height 31
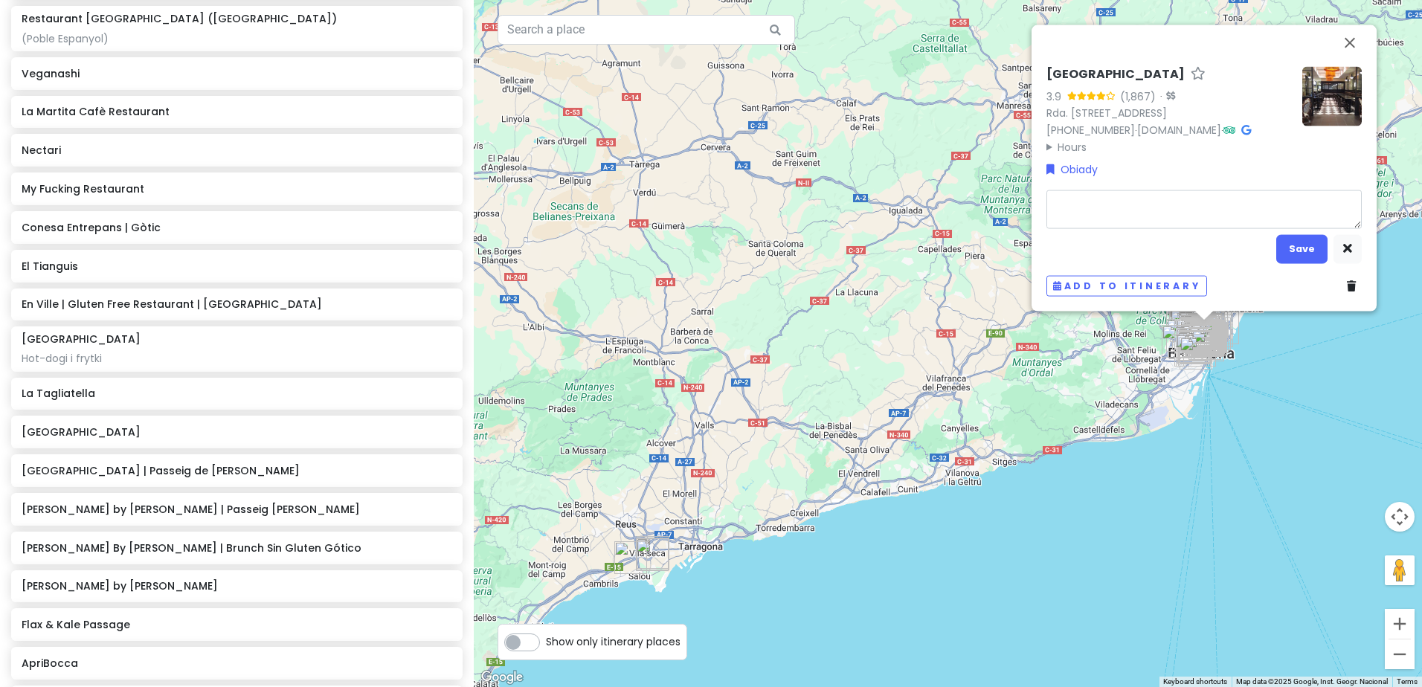
click at [1149, 211] on textarea at bounding box center [1203, 209] width 315 height 39
type textarea "x"
type textarea "Hot-dogi i frytki"
click at [1314, 249] on button "Save" at bounding box center [1301, 248] width 51 height 29
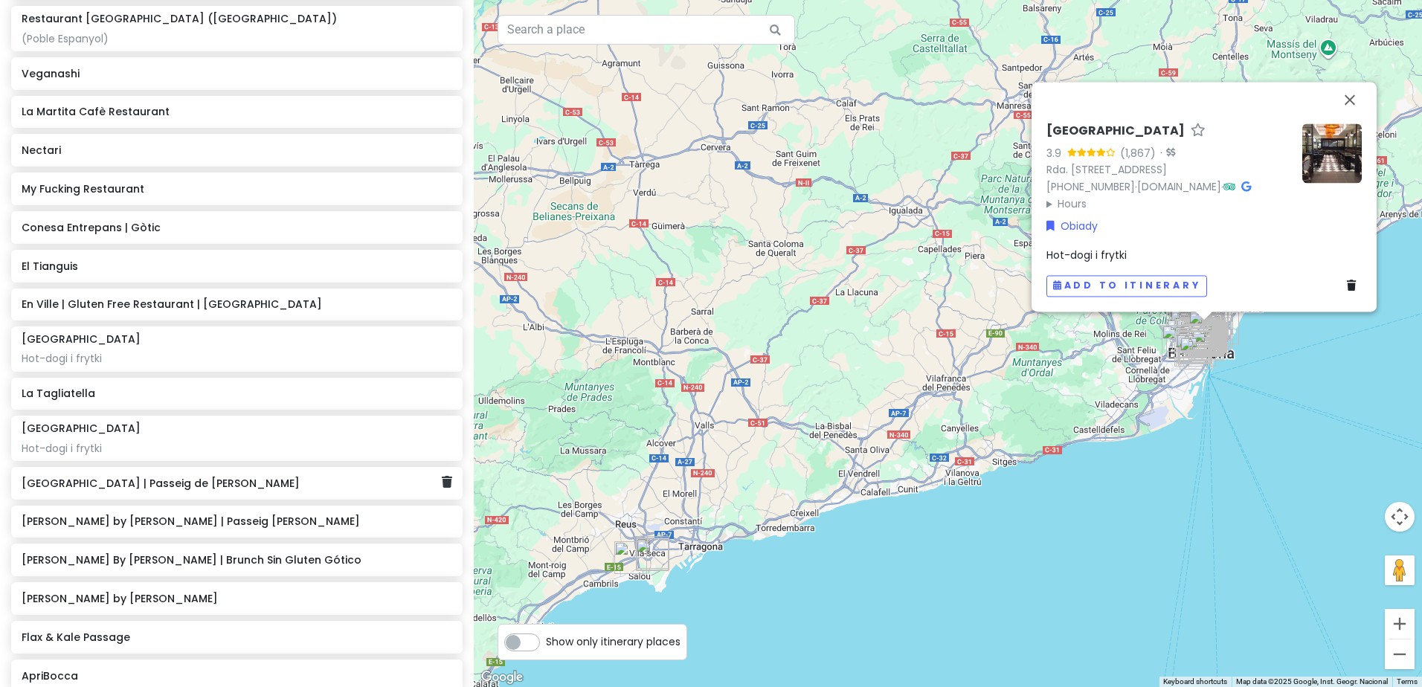
click at [123, 477] on h6 "[GEOGRAPHIC_DATA] | Passeig de Sant Joan" at bounding box center [232, 483] width 420 height 13
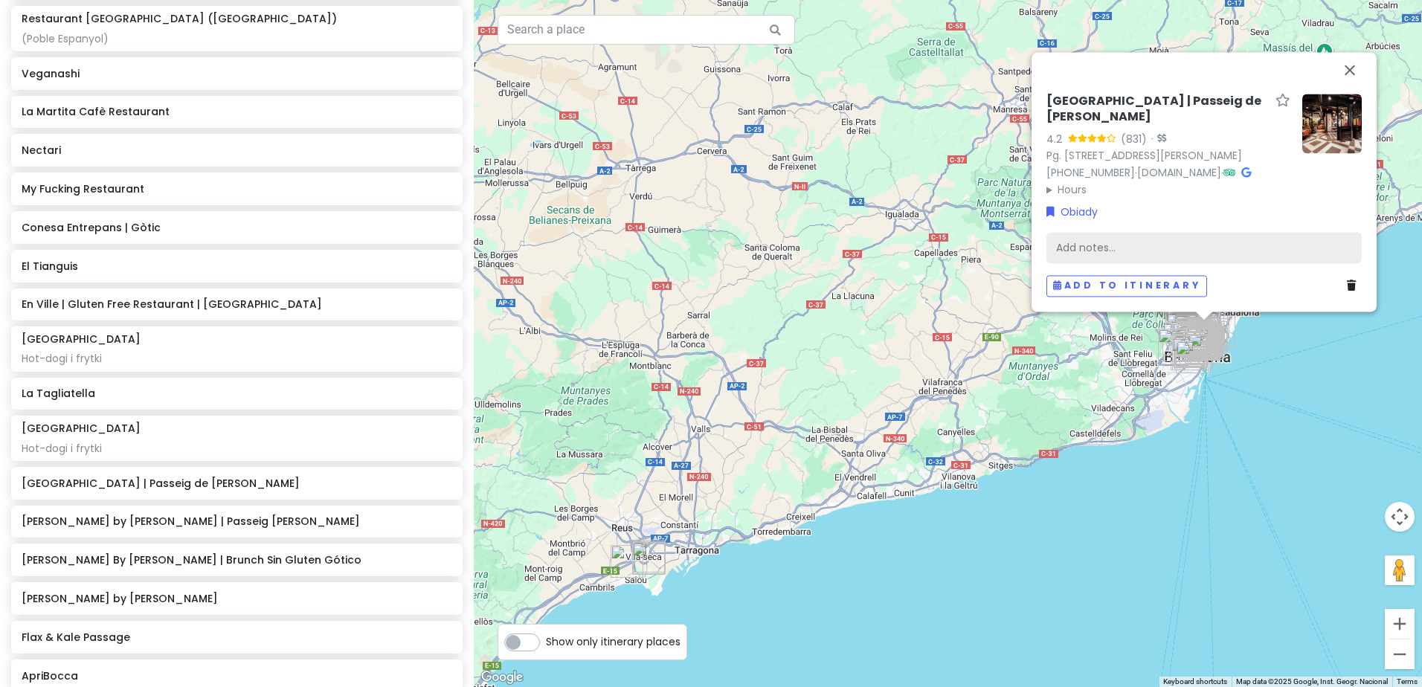
click at [1189, 248] on div "Add notes..." at bounding box center [1203, 248] width 315 height 31
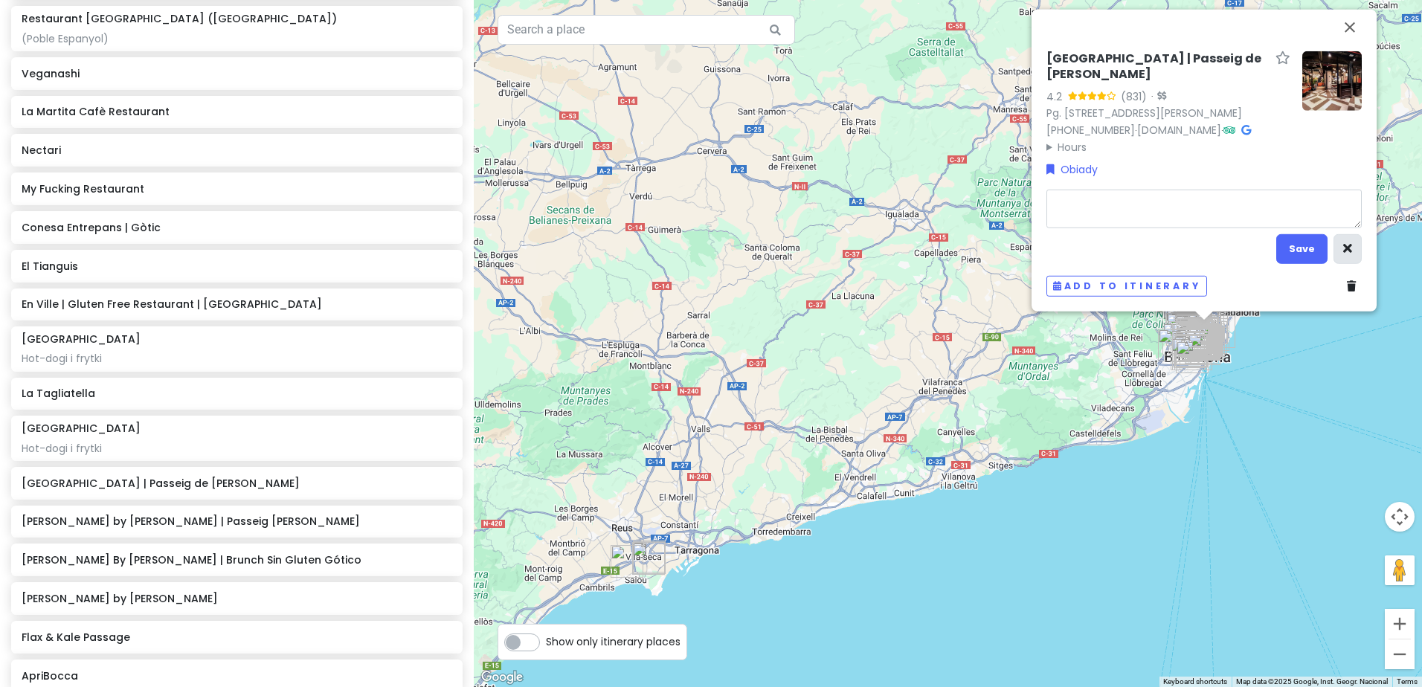
type textarea "x"
type textarea "Hot-dogi i frytki"
click at [1309, 245] on button "Save" at bounding box center [1301, 248] width 51 height 29
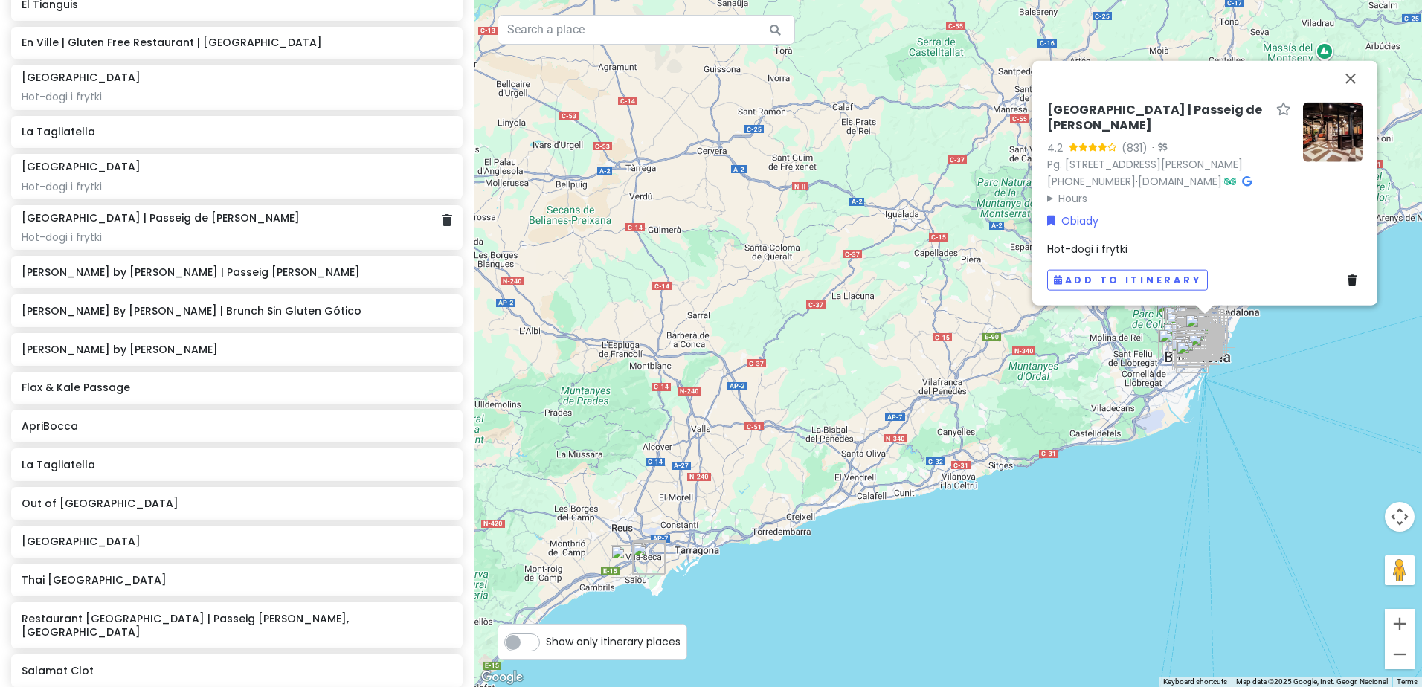
scroll to position [4407, 0]
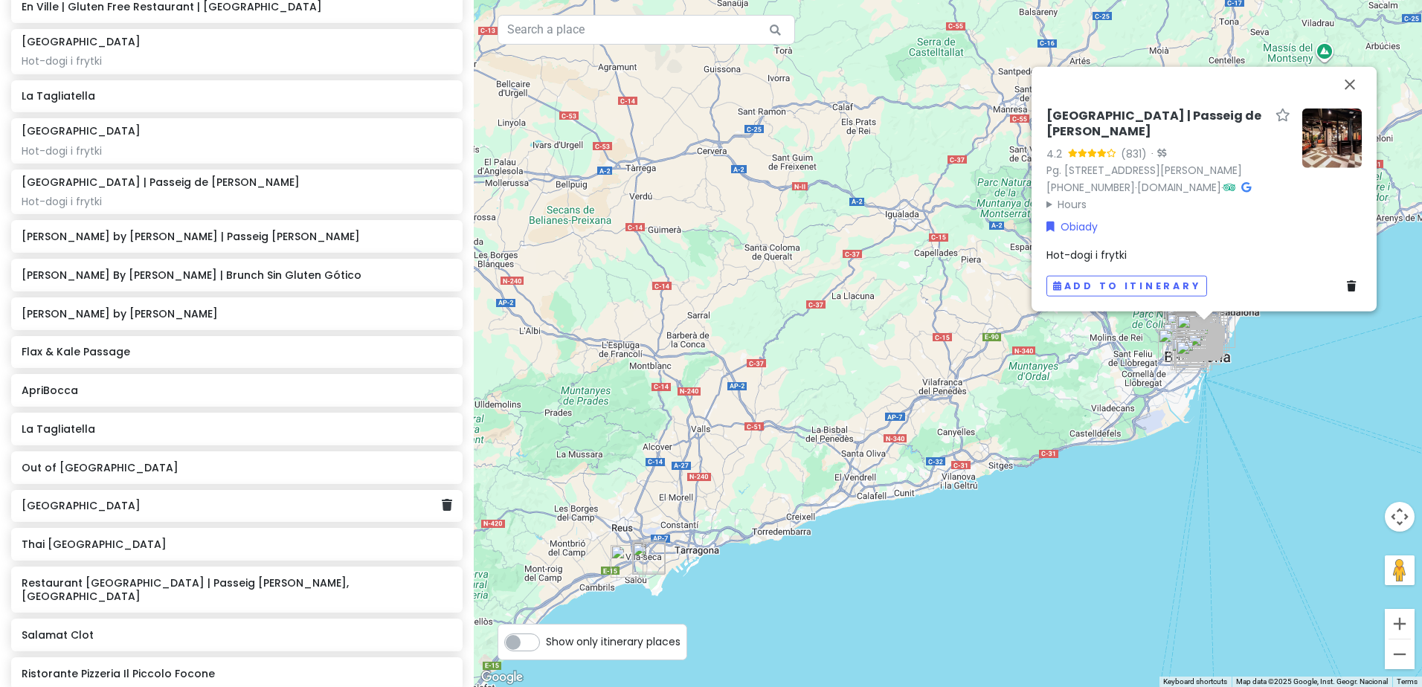
click at [125, 503] on h6 "[GEOGRAPHIC_DATA]" at bounding box center [232, 505] width 420 height 13
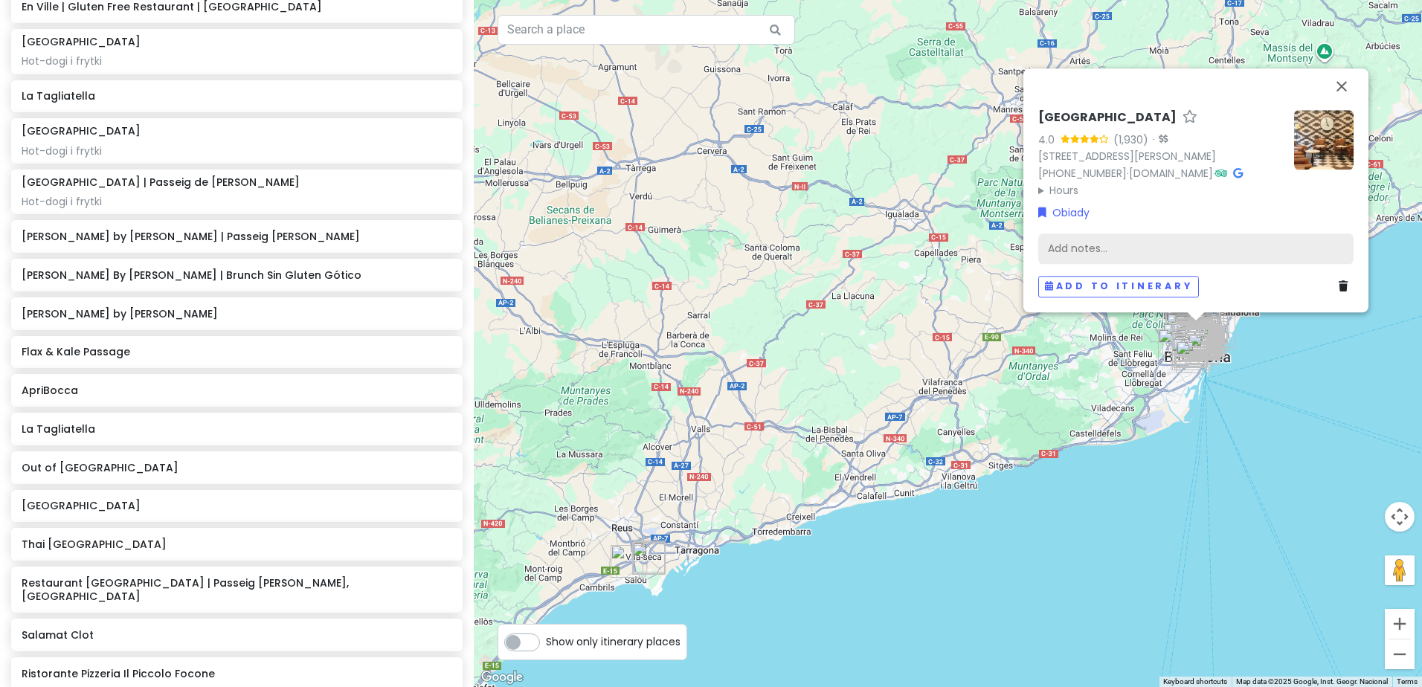
click at [1155, 240] on div "Add notes..." at bounding box center [1195, 248] width 315 height 31
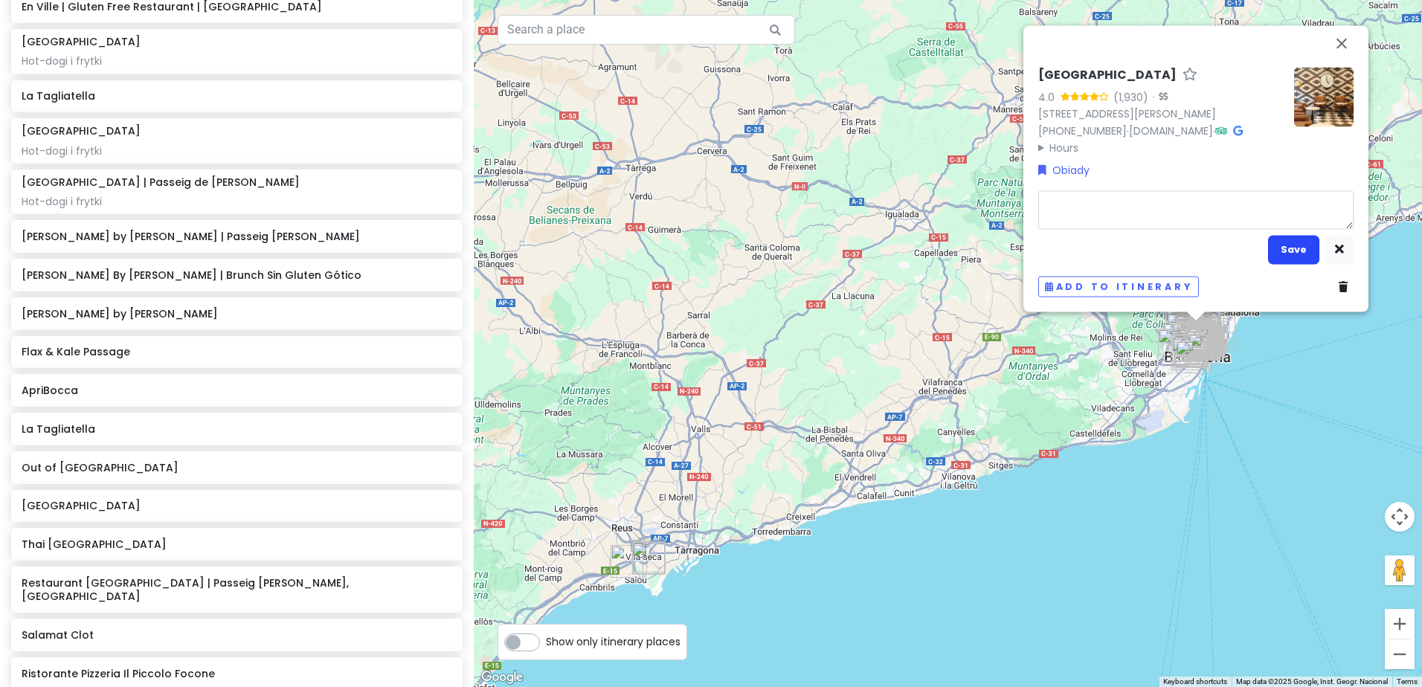
type textarea "x"
type textarea "Hot-dogi i frytki"
click at [1275, 239] on button "Save" at bounding box center [1293, 249] width 51 height 29
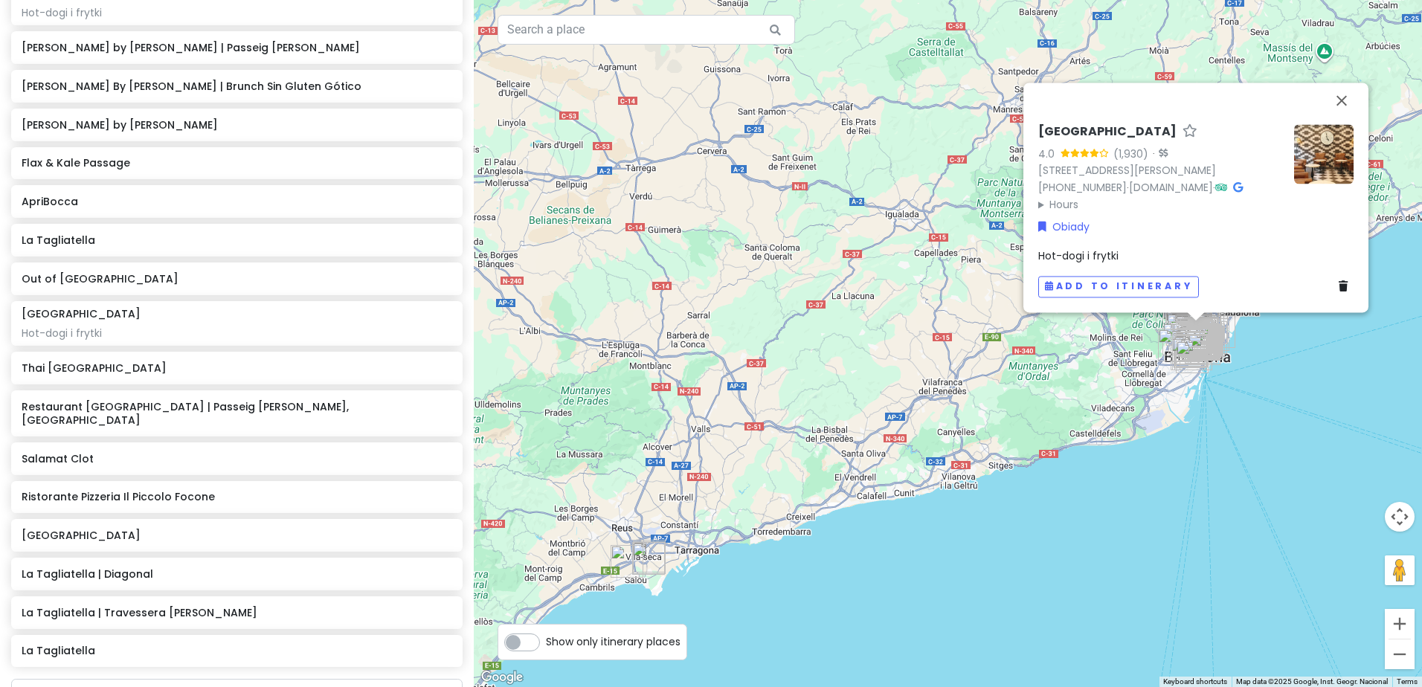
scroll to position [4630, 0]
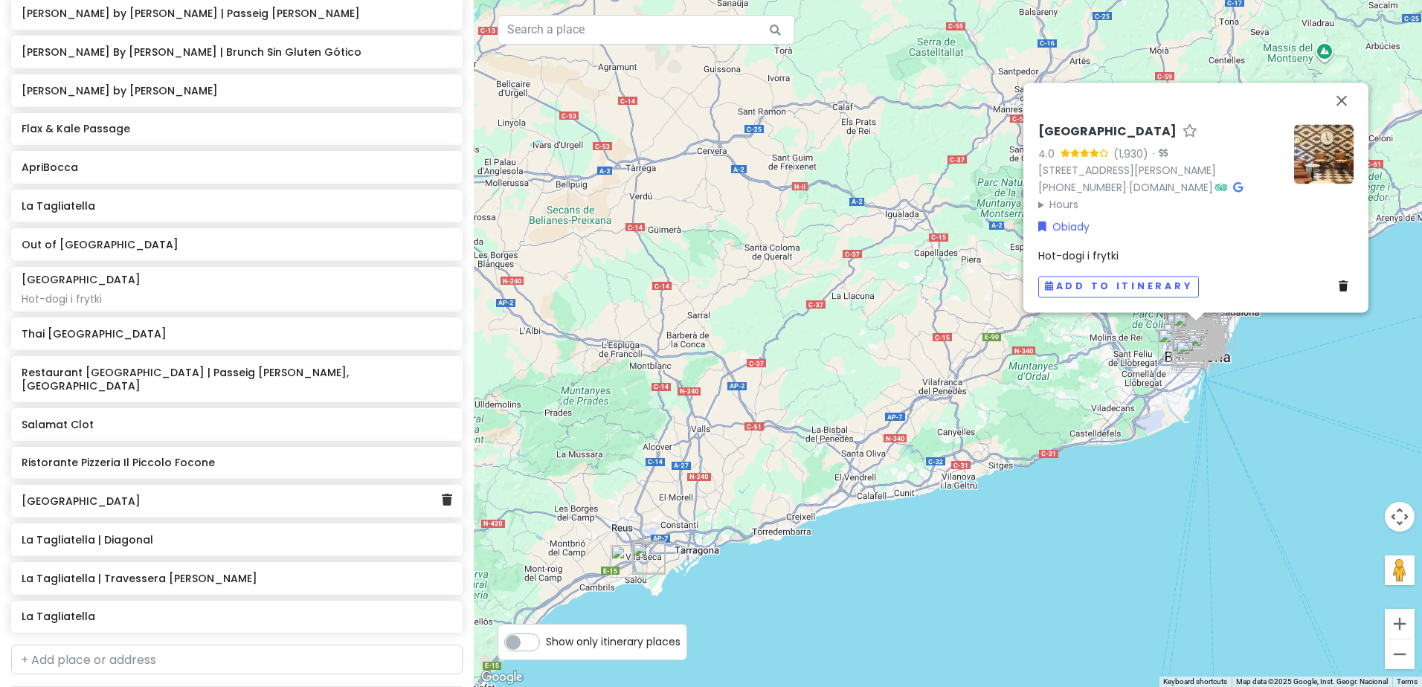
click at [202, 494] on h6 "[GEOGRAPHIC_DATA]" at bounding box center [232, 500] width 420 height 13
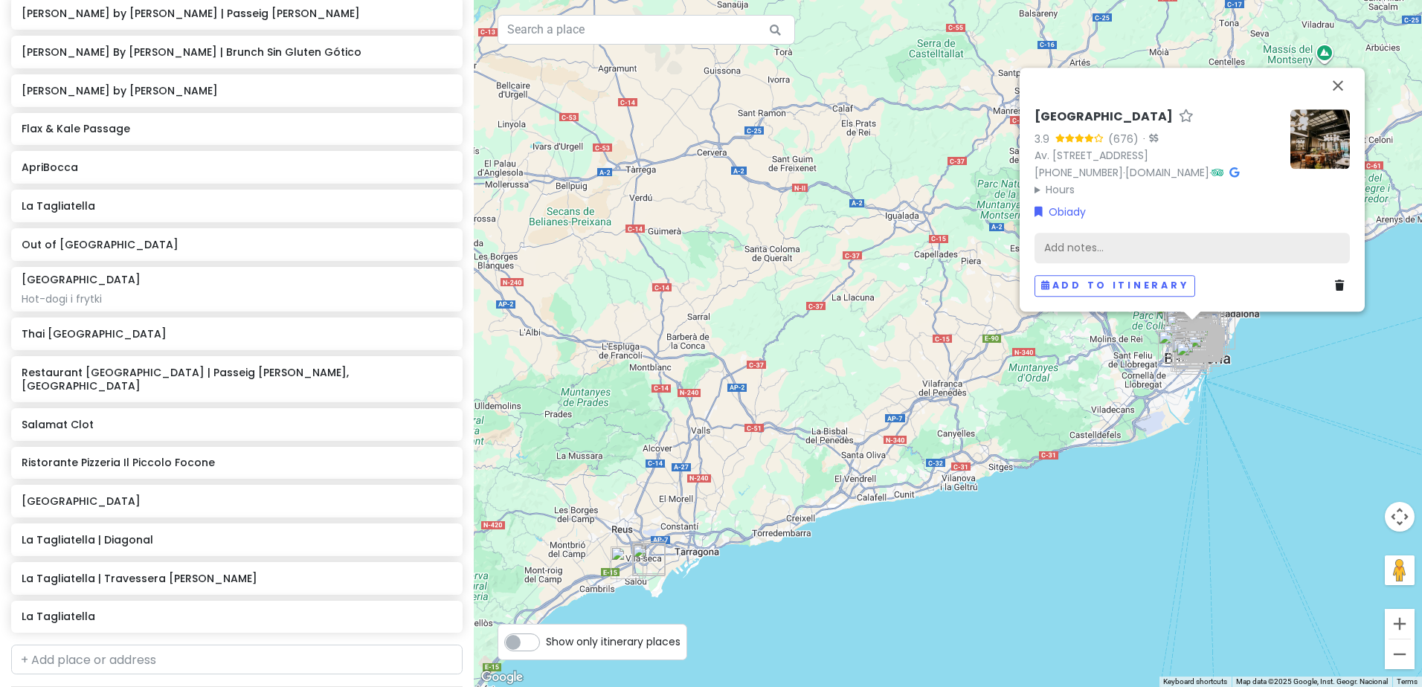
click at [1087, 239] on div "Add notes..." at bounding box center [1191, 248] width 315 height 31
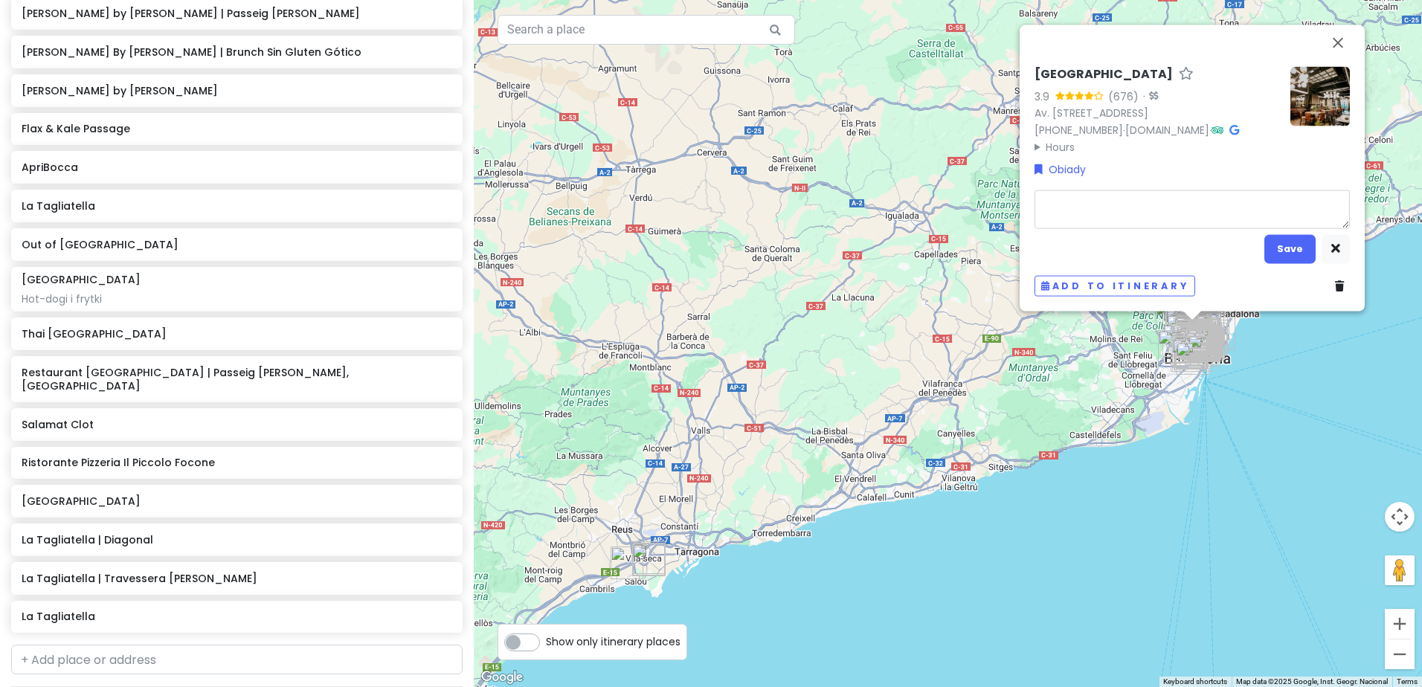
type textarea "x"
type textarea "Hot-dogi i frytki"
click at [1282, 239] on button "Save" at bounding box center [1289, 248] width 51 height 29
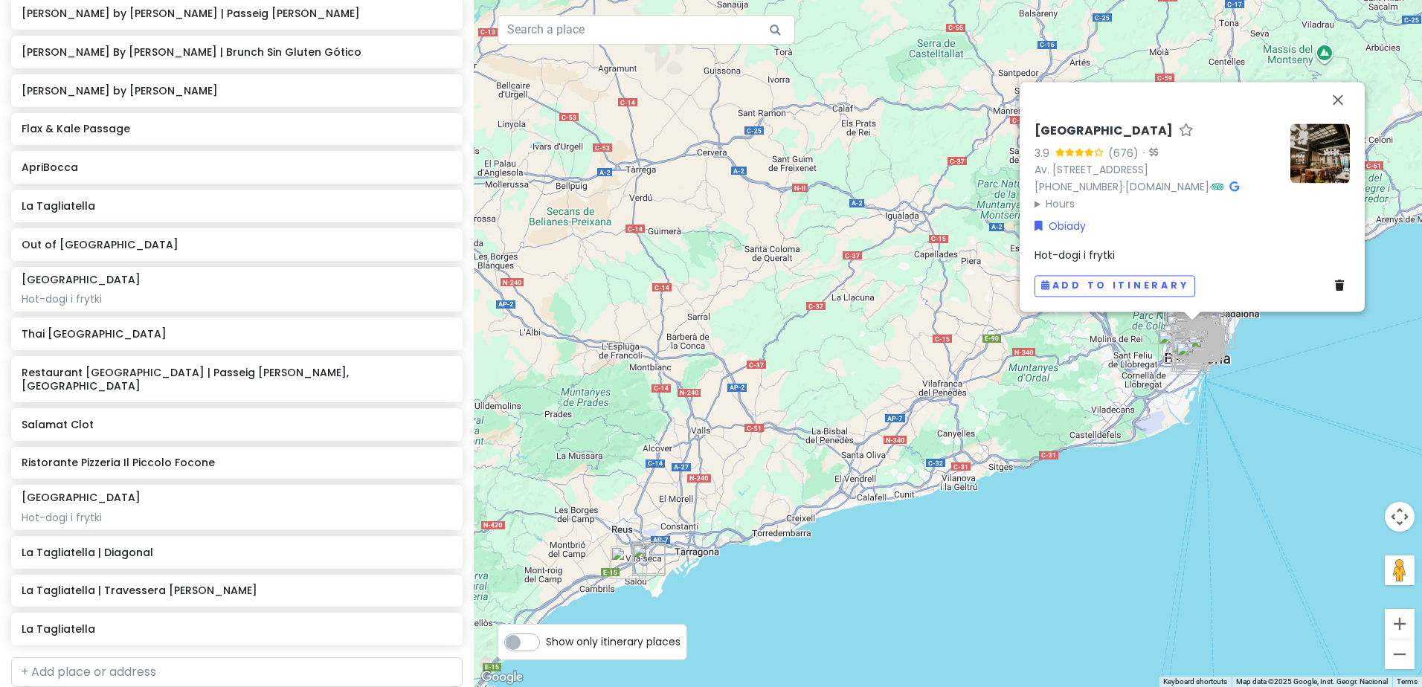
scroll to position [4642, 0]
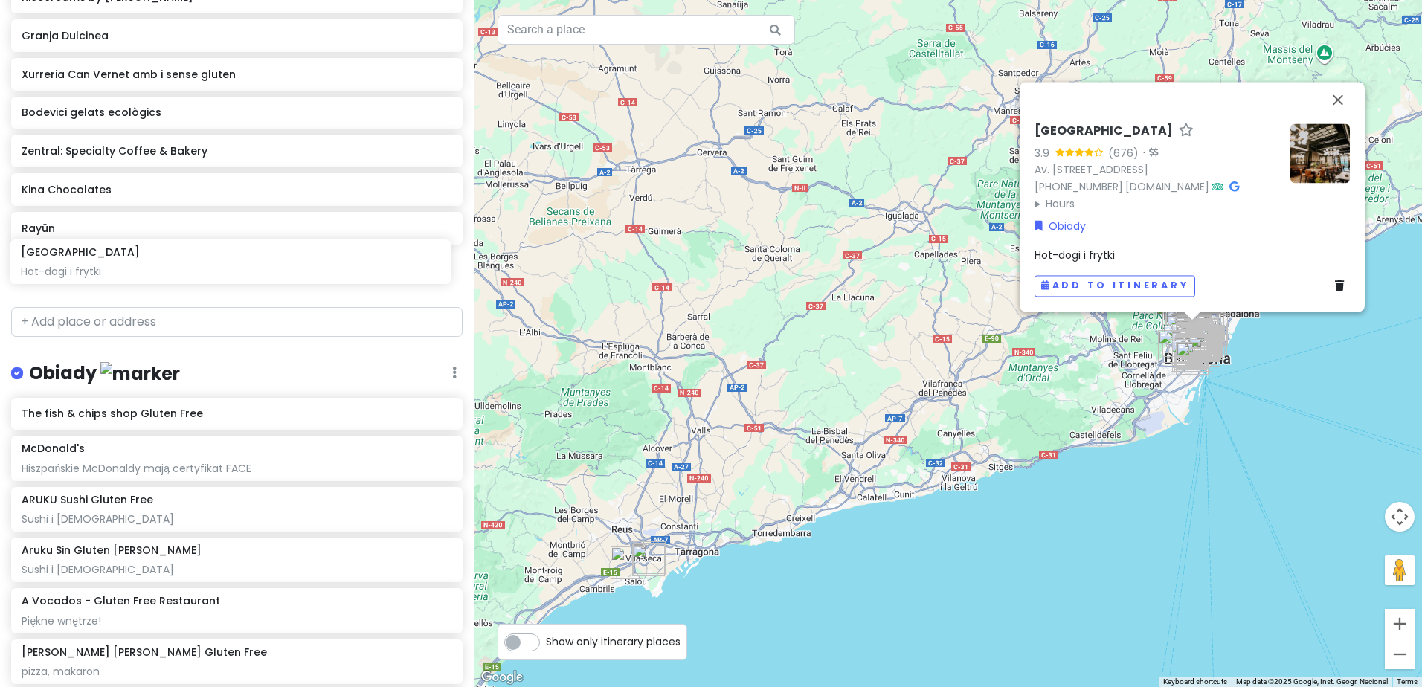
drag, startPoint x: 115, startPoint y: 549, endPoint x: 112, endPoint y: 260, distance: 288.5
click at [112, 260] on div "Sweet spanish idleness Private Change Dates Make a Copy Delete Trip Give Feedba…" at bounding box center [237, 343] width 474 height 687
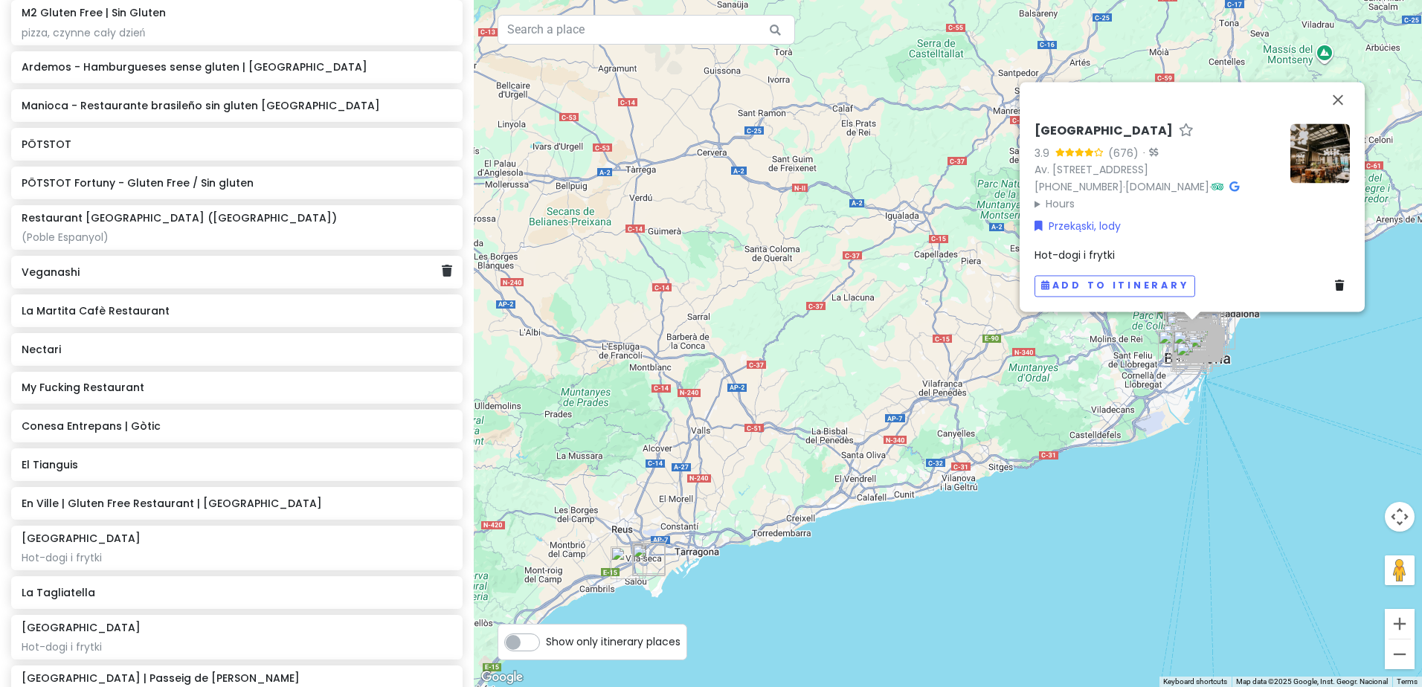
scroll to position [3986, 0]
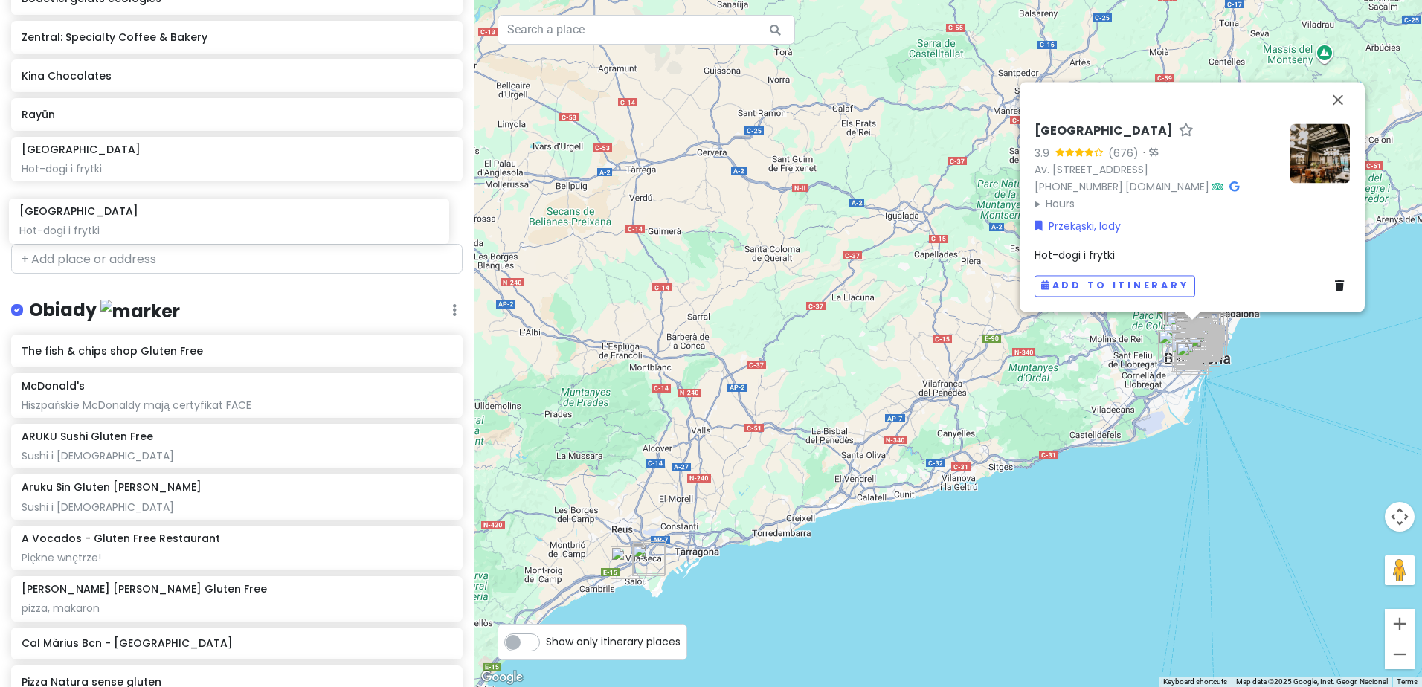
drag, startPoint x: 90, startPoint y: 514, endPoint x: 88, endPoint y: 217, distance: 296.7
click at [88, 217] on div "Sweet spanish idleness Private Change Dates Make a Copy Delete Trip Give Feedba…" at bounding box center [237, 343] width 474 height 687
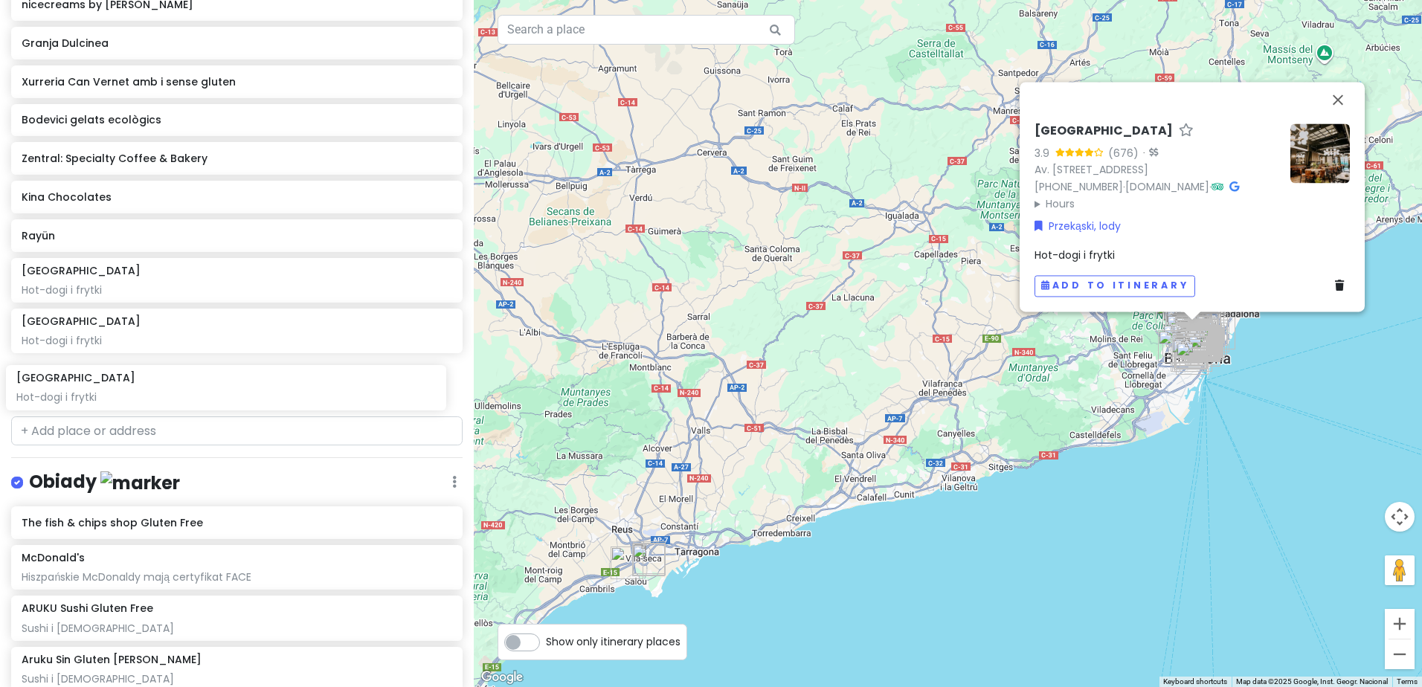
drag, startPoint x: 89, startPoint y: 280, endPoint x: 78, endPoint y: 387, distance: 106.9
click at [78, 387] on div "Sweet spanish idleness Private Change Dates Make a Copy Delete Trip Give Feedba…" at bounding box center [237, 343] width 474 height 687
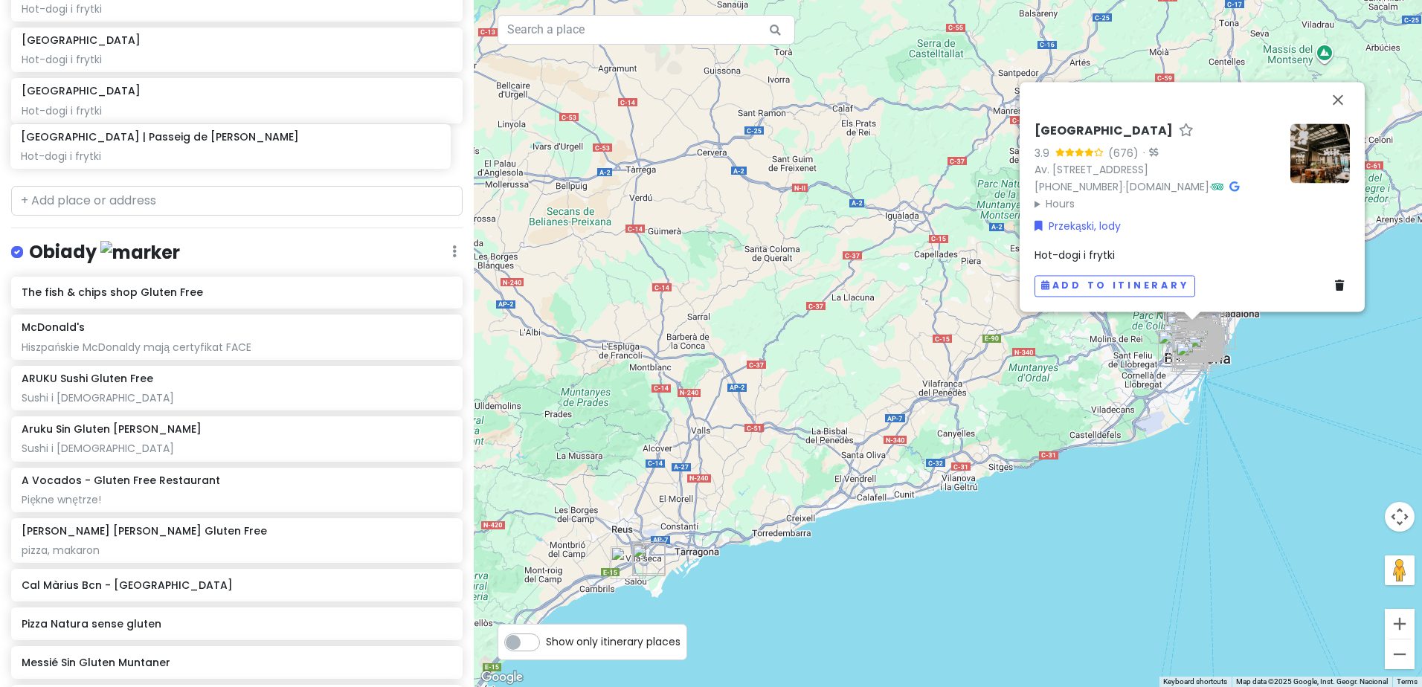
drag, startPoint x: 101, startPoint y: 225, endPoint x: 100, endPoint y: 152, distance: 72.1
click at [100, 152] on div "Sweet spanish idleness Private Change Dates Make a Copy Delete Trip Give Feedba…" at bounding box center [237, 343] width 474 height 687
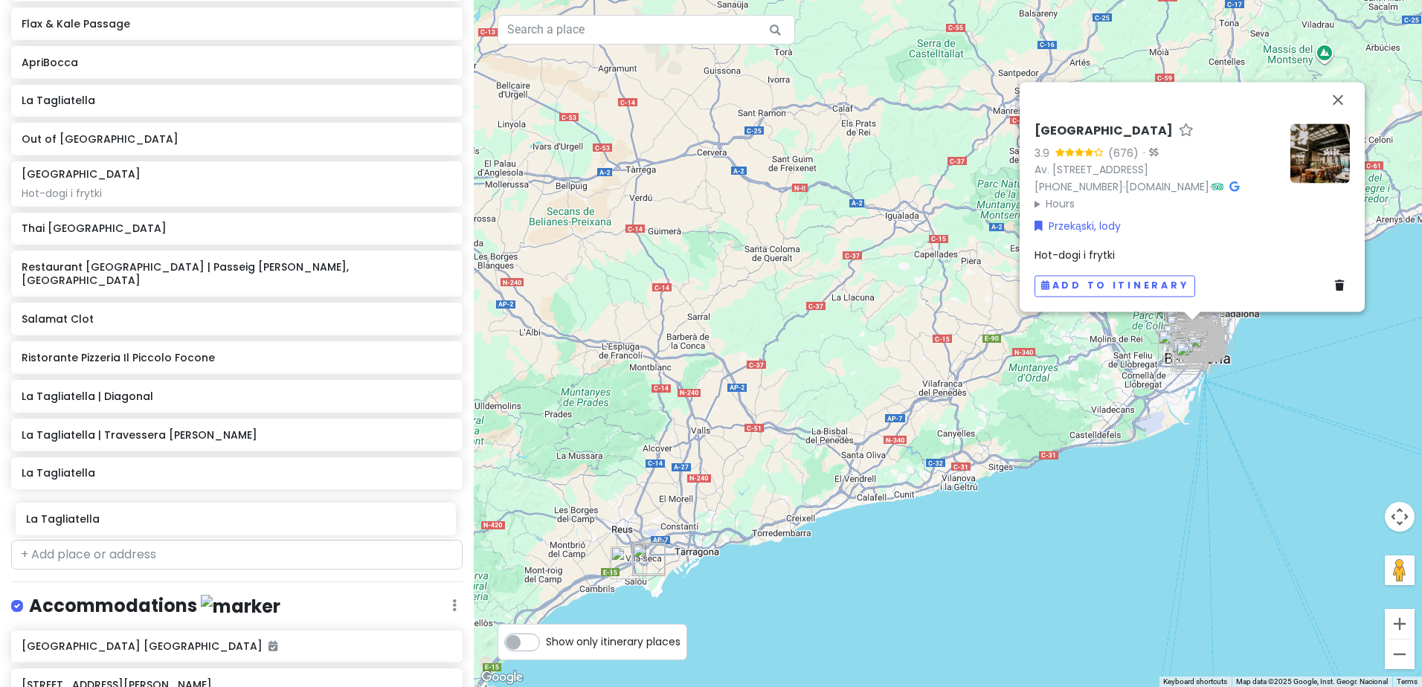
scroll to position [4747, 0]
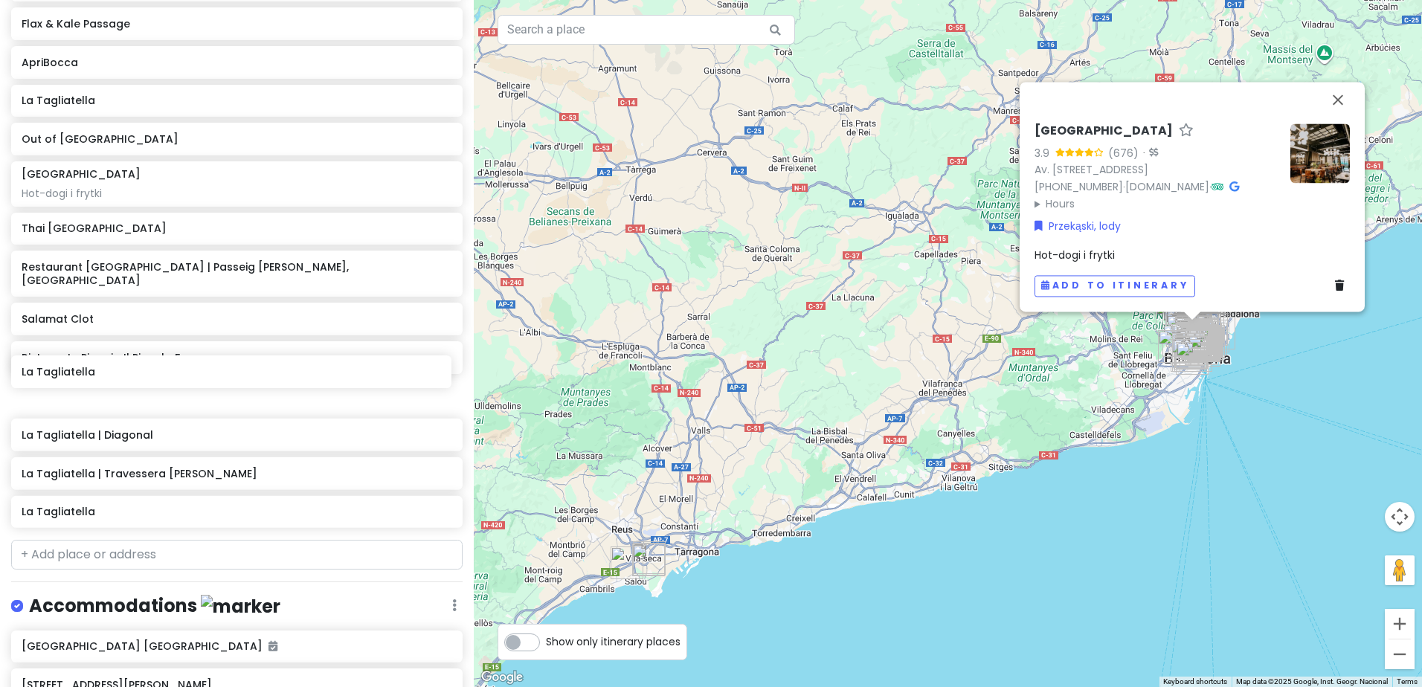
drag, startPoint x: 77, startPoint y: 316, endPoint x: 74, endPoint y: 375, distance: 58.8
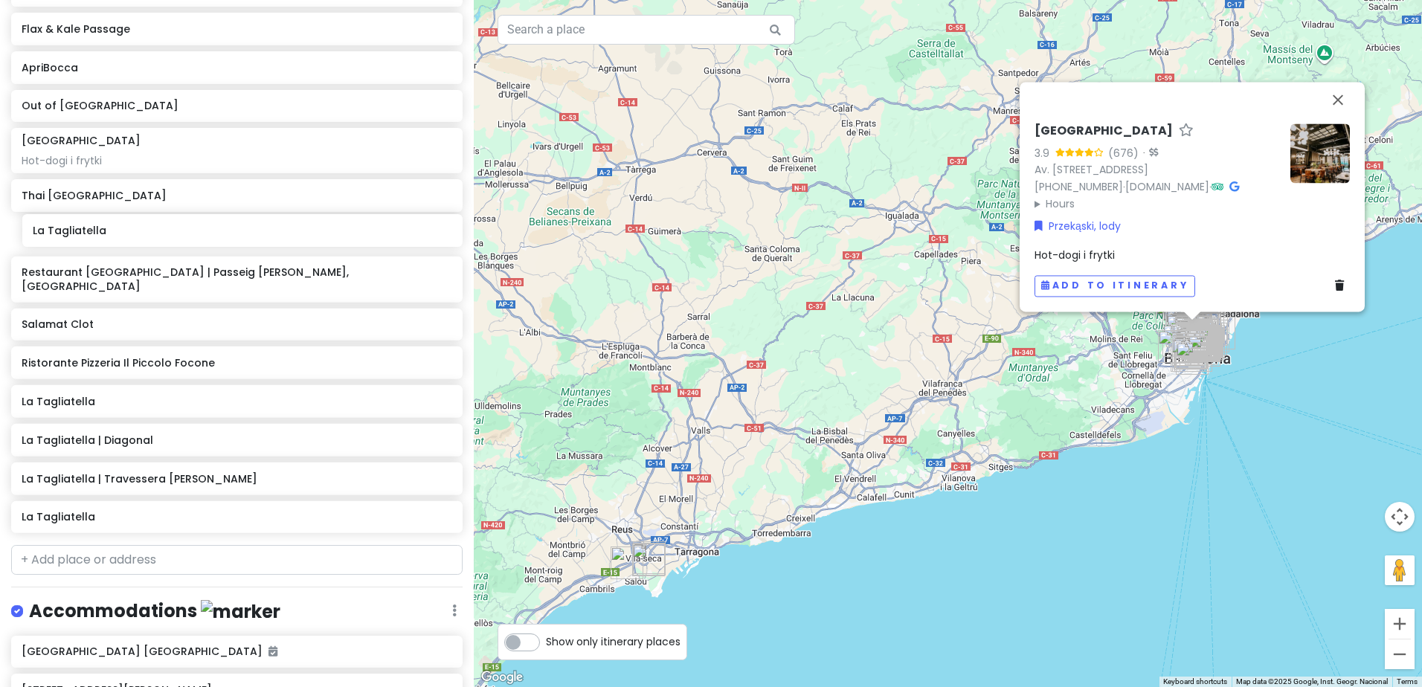
scroll to position [4741, 0]
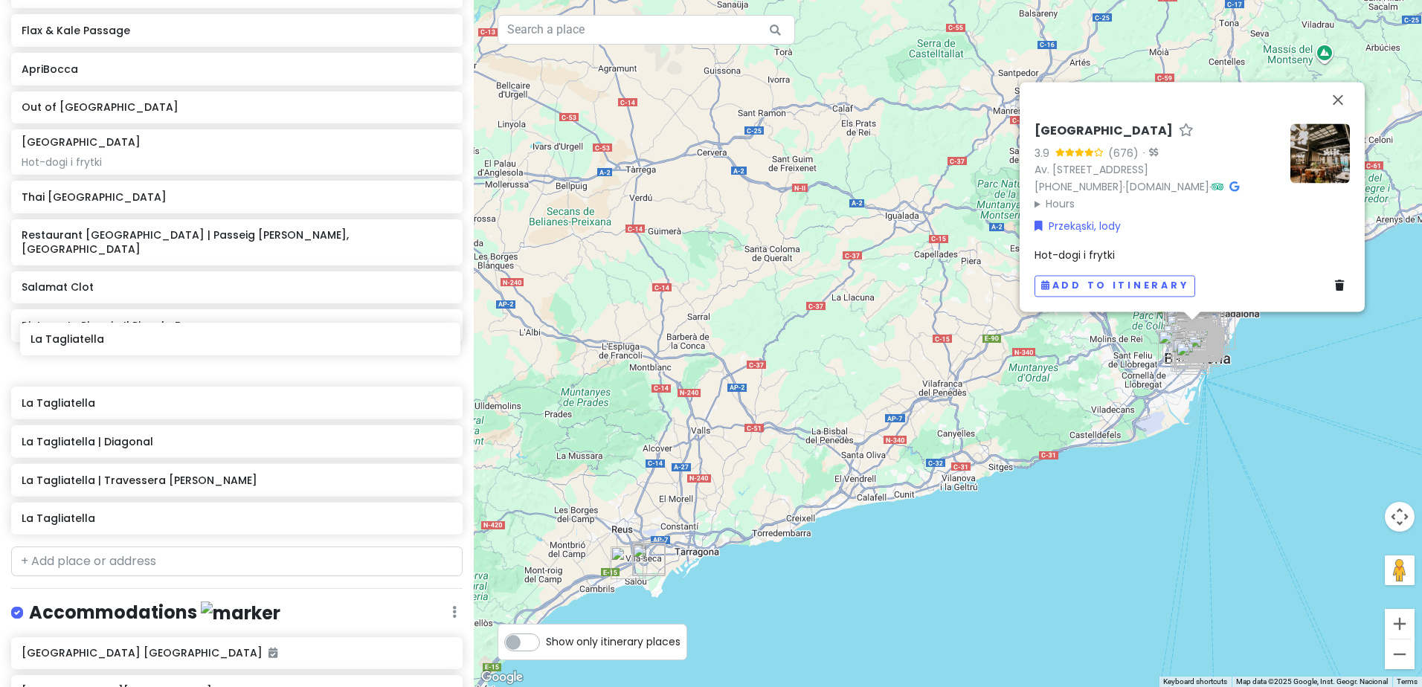
drag, startPoint x: 104, startPoint y: 92, endPoint x: 113, endPoint y: 337, distance: 244.8
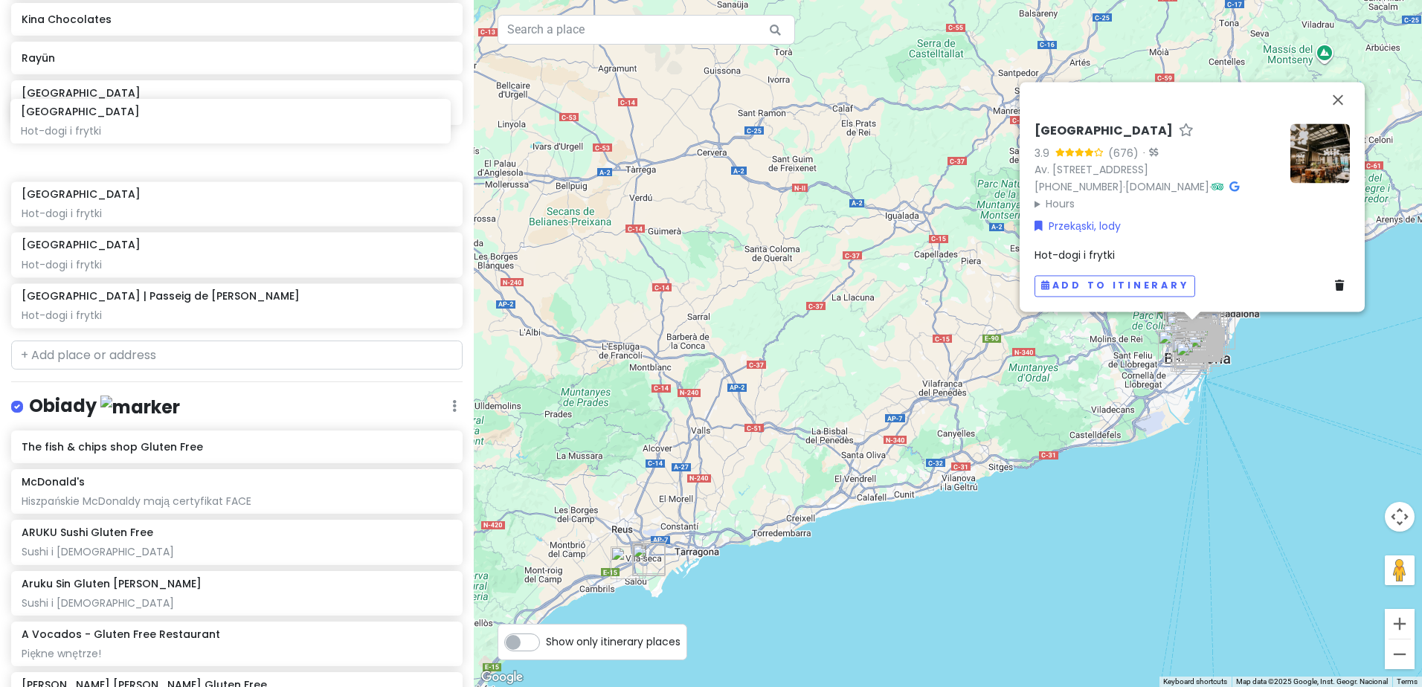
scroll to position [3287, 0]
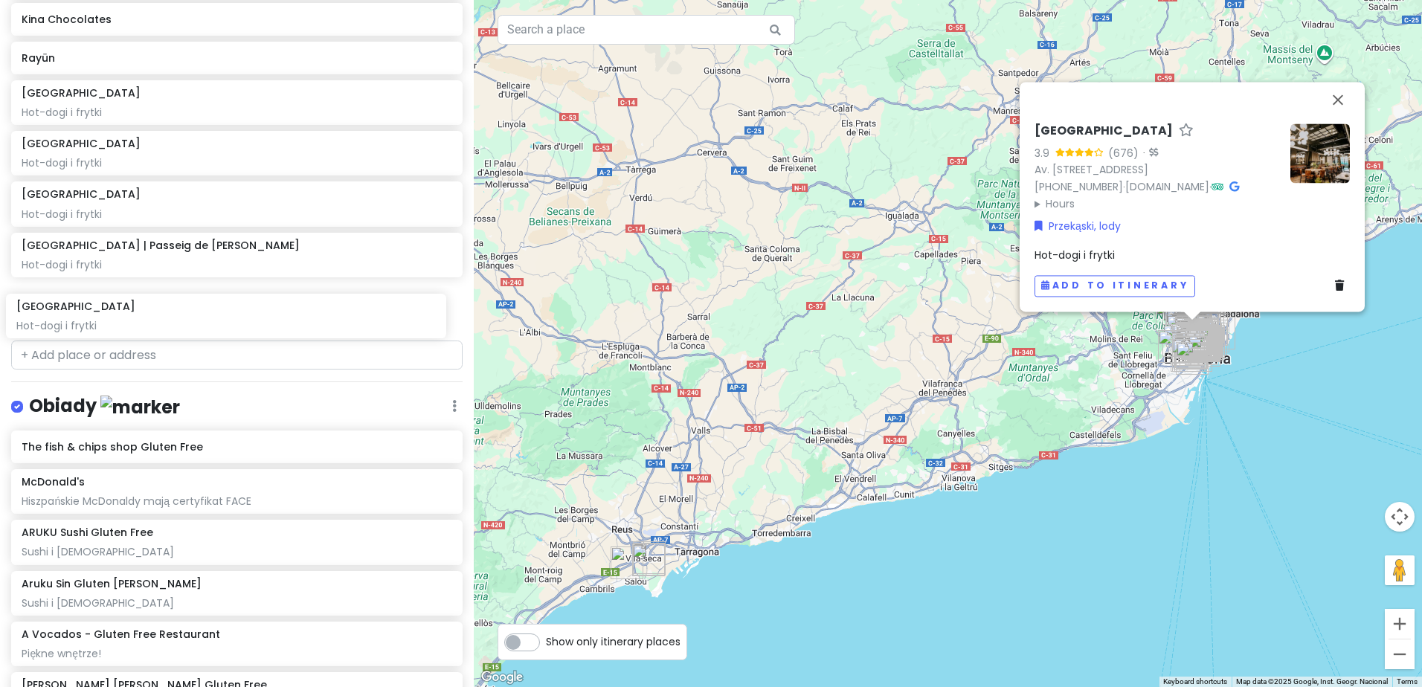
drag, startPoint x: 114, startPoint y: 147, endPoint x: 108, endPoint y: 310, distance: 163.0
click at [109, 311] on div "Sweet spanish idleness Private Change Dates Make a Copy Delete Trip Give Feedba…" at bounding box center [237, 343] width 474 height 687
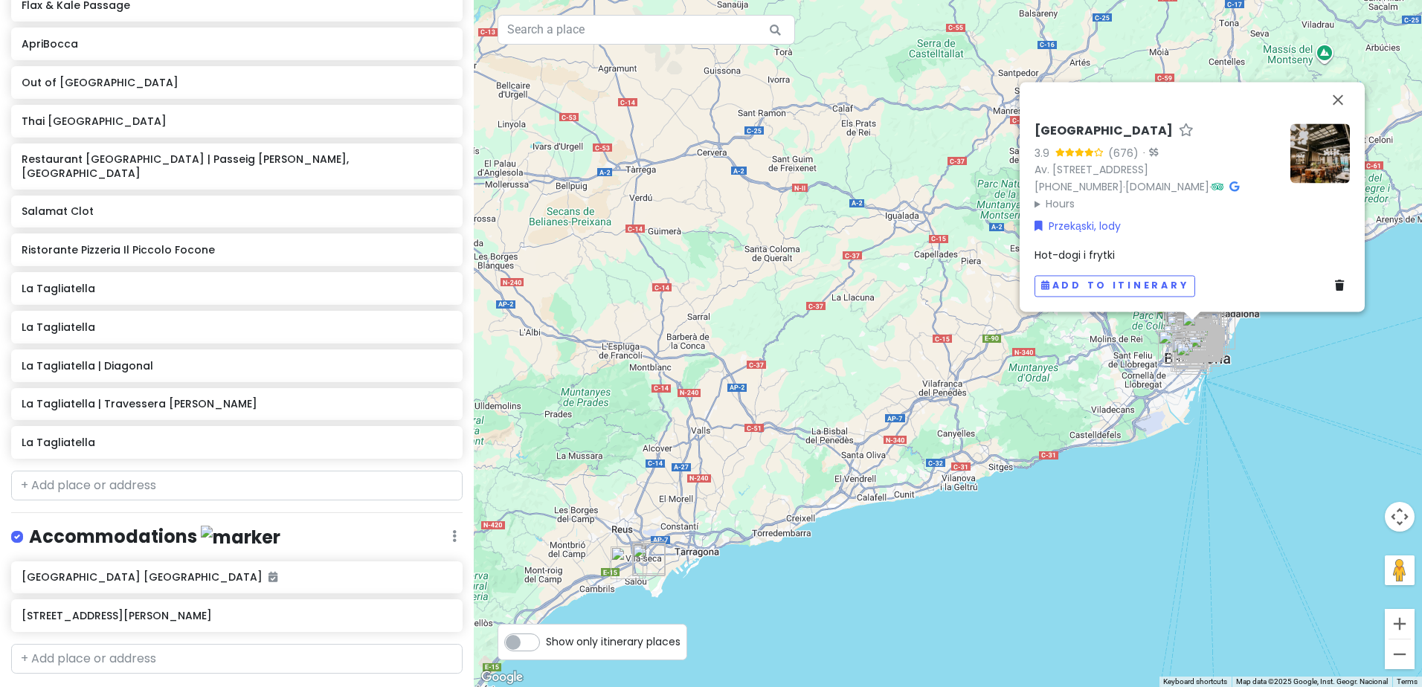
scroll to position [4826, 0]
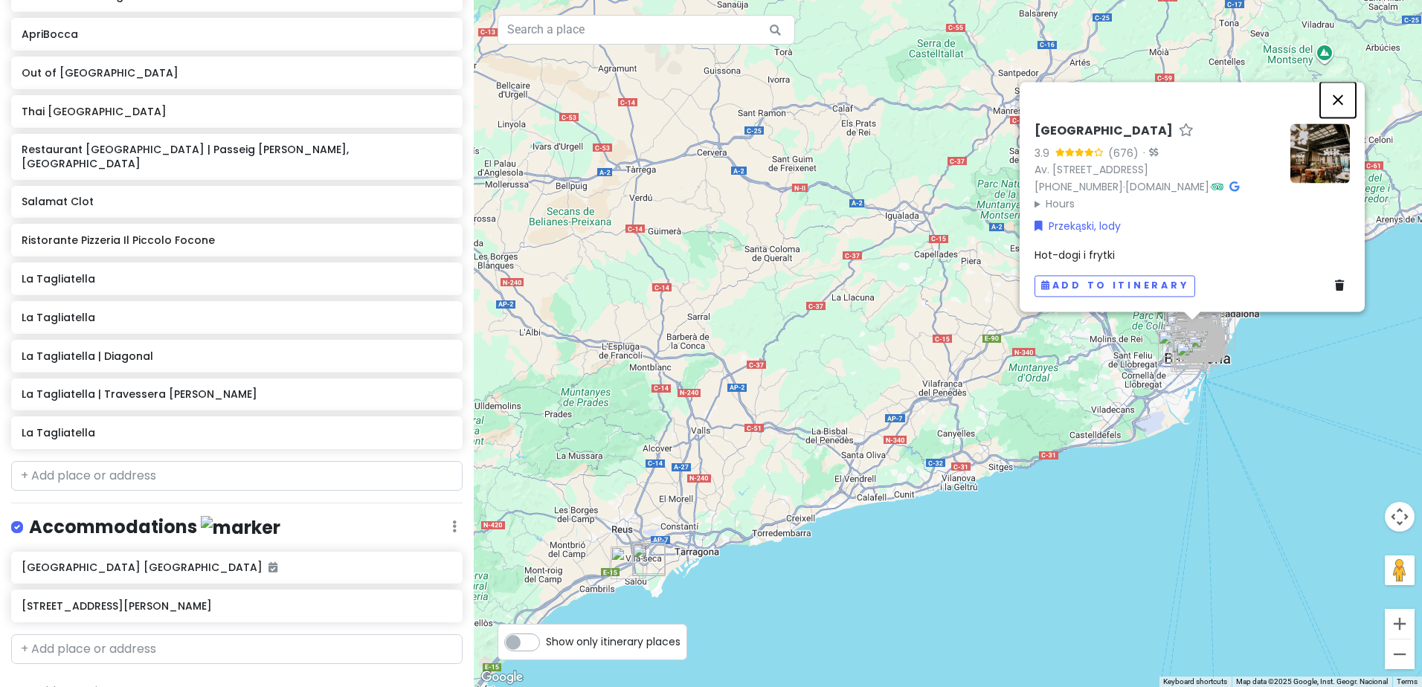
click at [1346, 83] on button "Close" at bounding box center [1338, 100] width 36 height 36
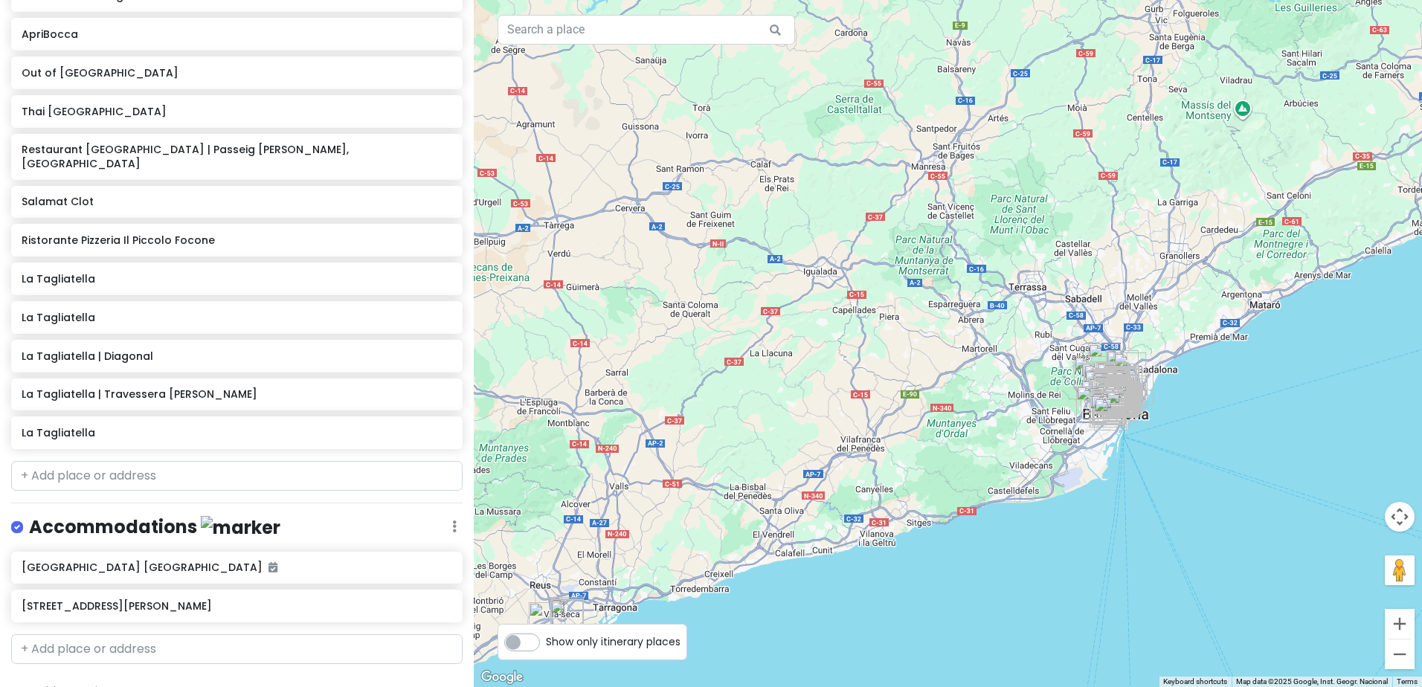
drag, startPoint x: 1240, startPoint y: 390, endPoint x: 1170, endPoint y: 419, distance: 75.7
click at [1182, 421] on div at bounding box center [948, 343] width 948 height 687
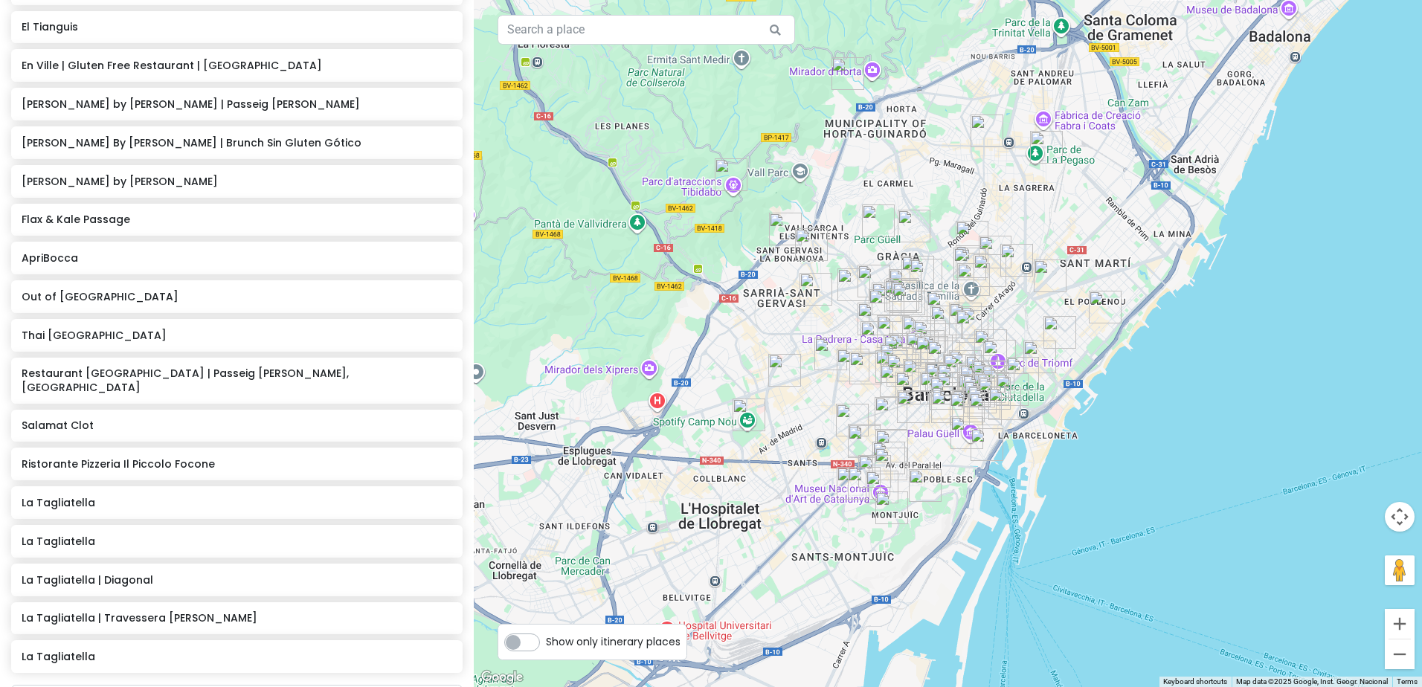
scroll to position [4836, 0]
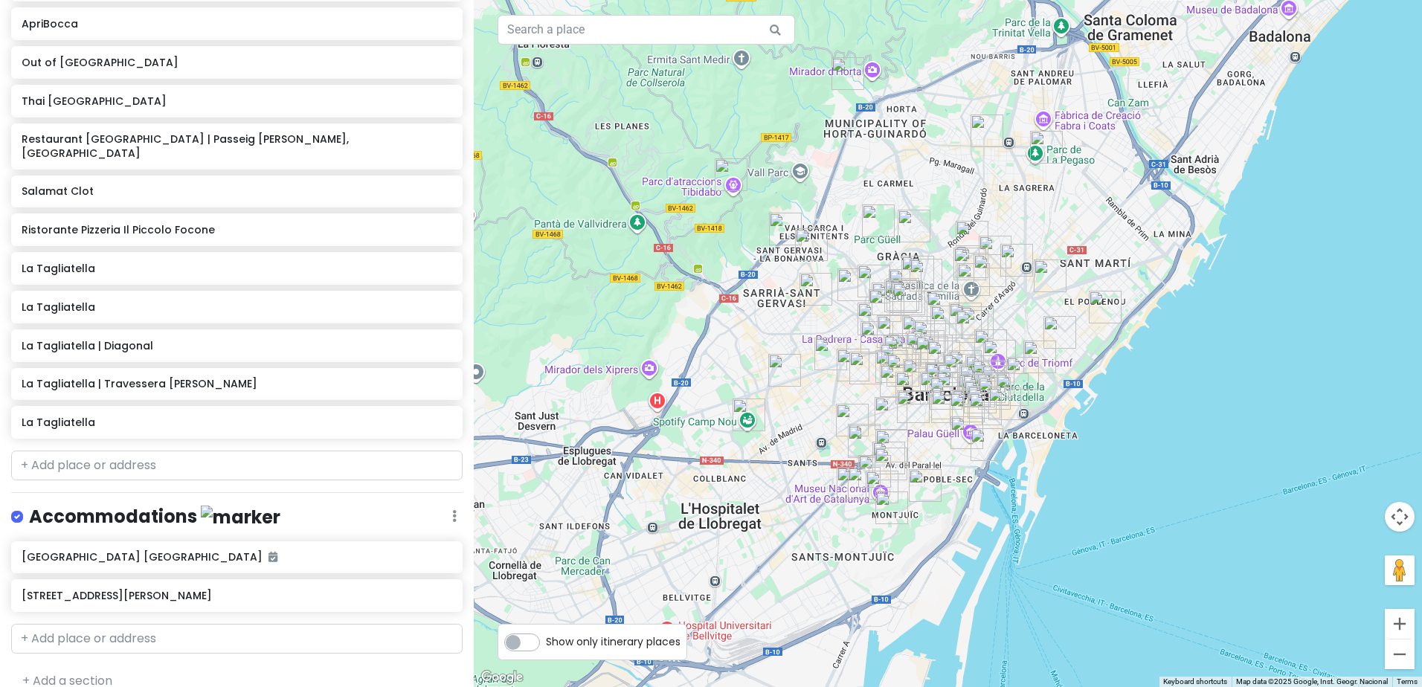
click at [439, 505] on div "Accommodations Edit Reorder Delete List" at bounding box center [236, 520] width 451 height 30
click at [452, 510] on icon at bounding box center [454, 516] width 4 height 12
click at [407, 543] on link "Edit" at bounding box center [410, 561] width 119 height 36
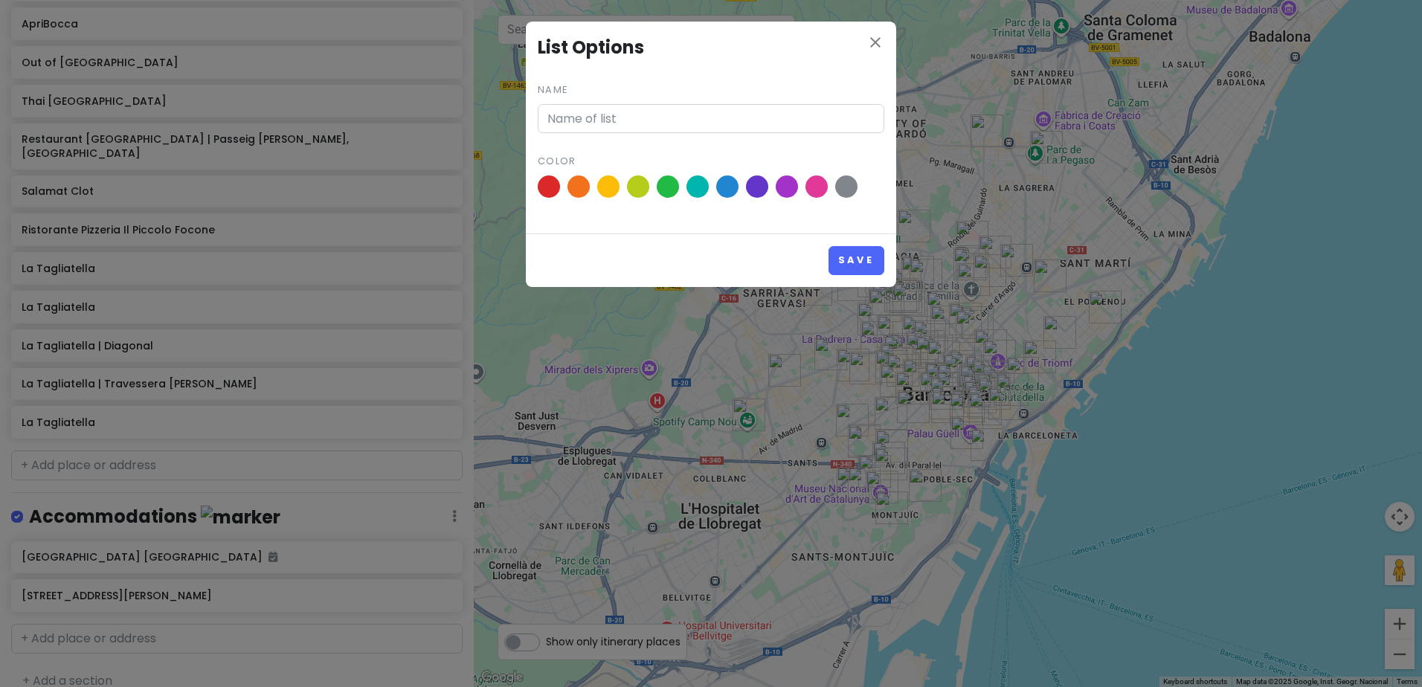
type input "Accommodations"
click at [786, 187] on span at bounding box center [787, 187] width 26 height 26
click at [0, 0] on input "radio" at bounding box center [0, 0] width 0 height 0
click at [853, 251] on button "Save" at bounding box center [856, 260] width 56 height 29
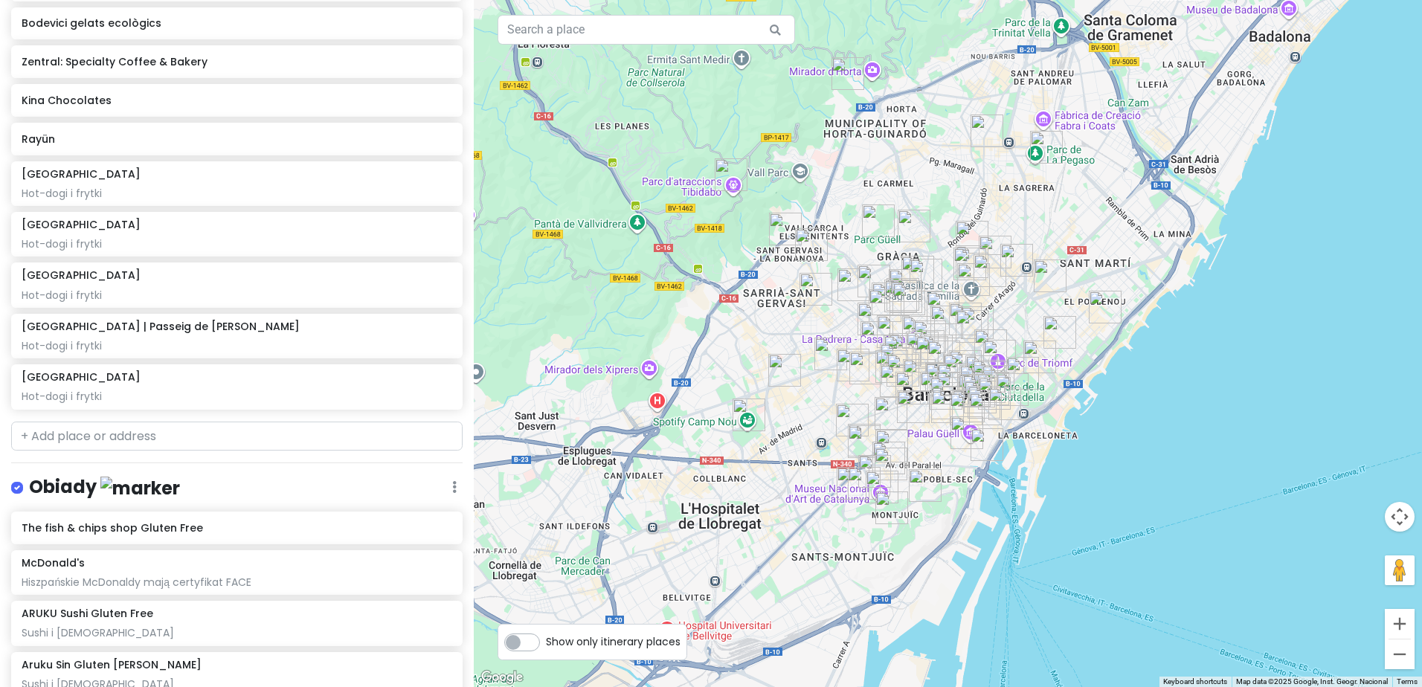
scroll to position [3200, 0]
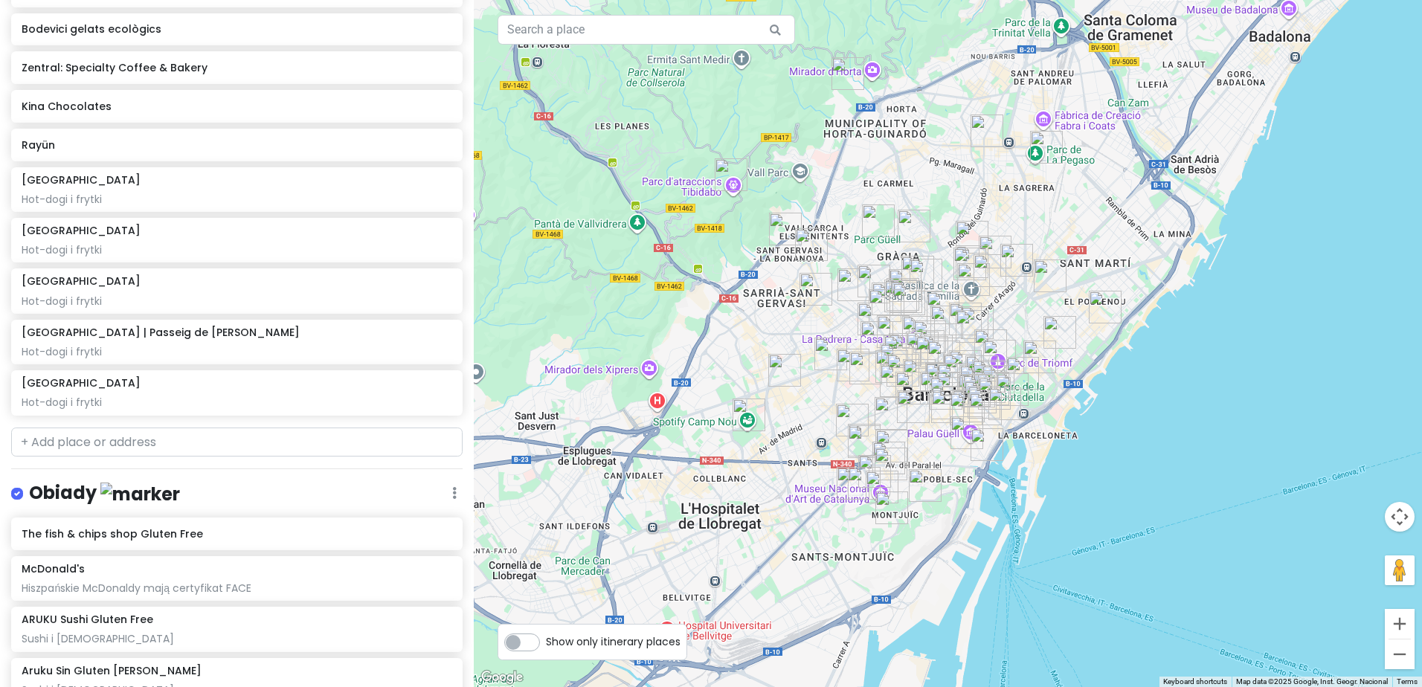
click at [452, 488] on icon at bounding box center [454, 493] width 4 height 12
click at [421, 520] on link "Edit" at bounding box center [410, 538] width 119 height 36
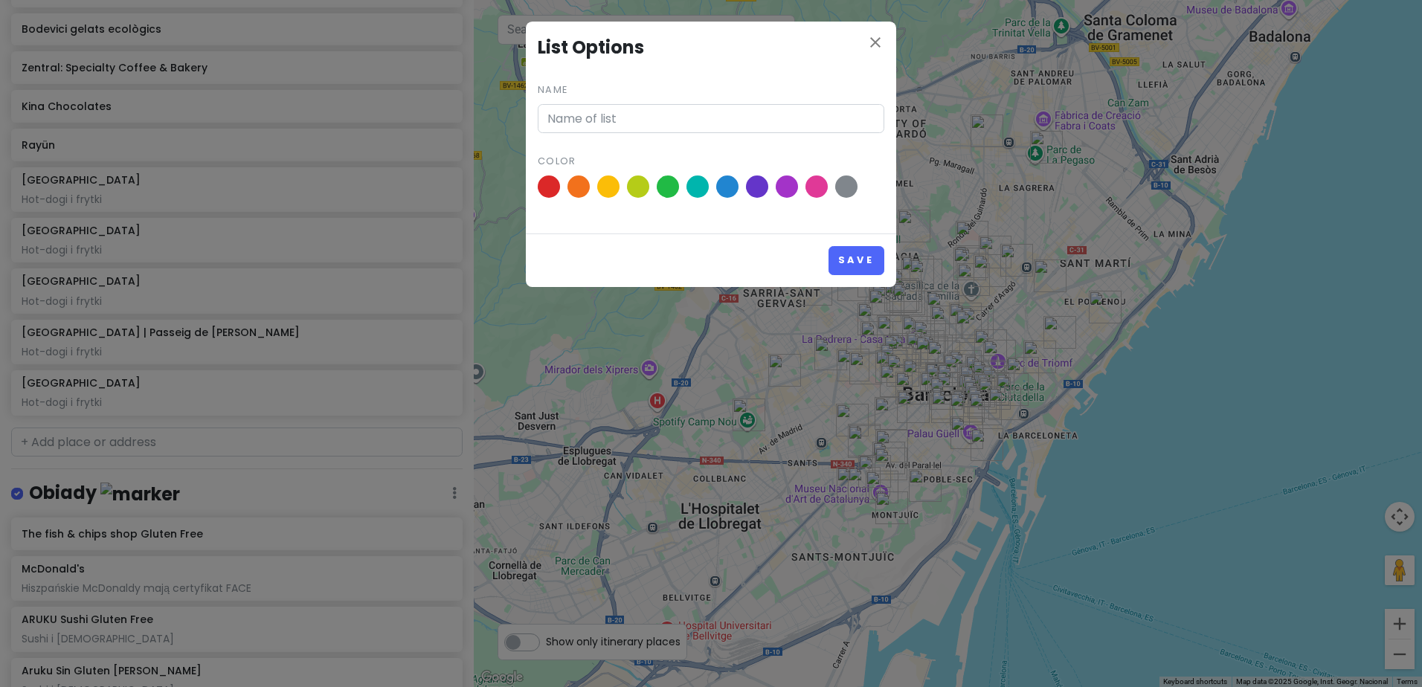
type input "Obiady"
click at [621, 193] on div at bounding box center [711, 189] width 347 height 28
click at [616, 189] on span at bounding box center [609, 187] width 26 height 26
click at [0, 0] on input "radio" at bounding box center [0, 0] width 0 height 0
click at [849, 260] on button "Save" at bounding box center [856, 260] width 56 height 29
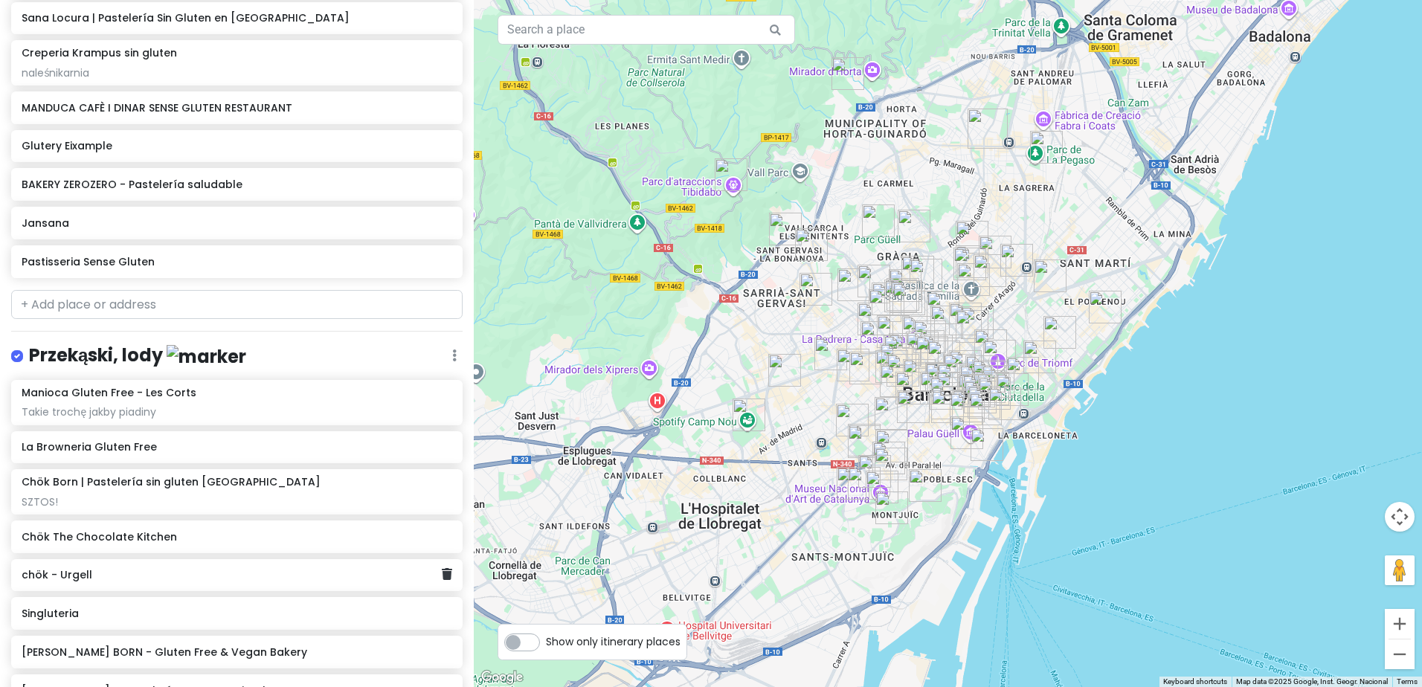
scroll to position [2531, 0]
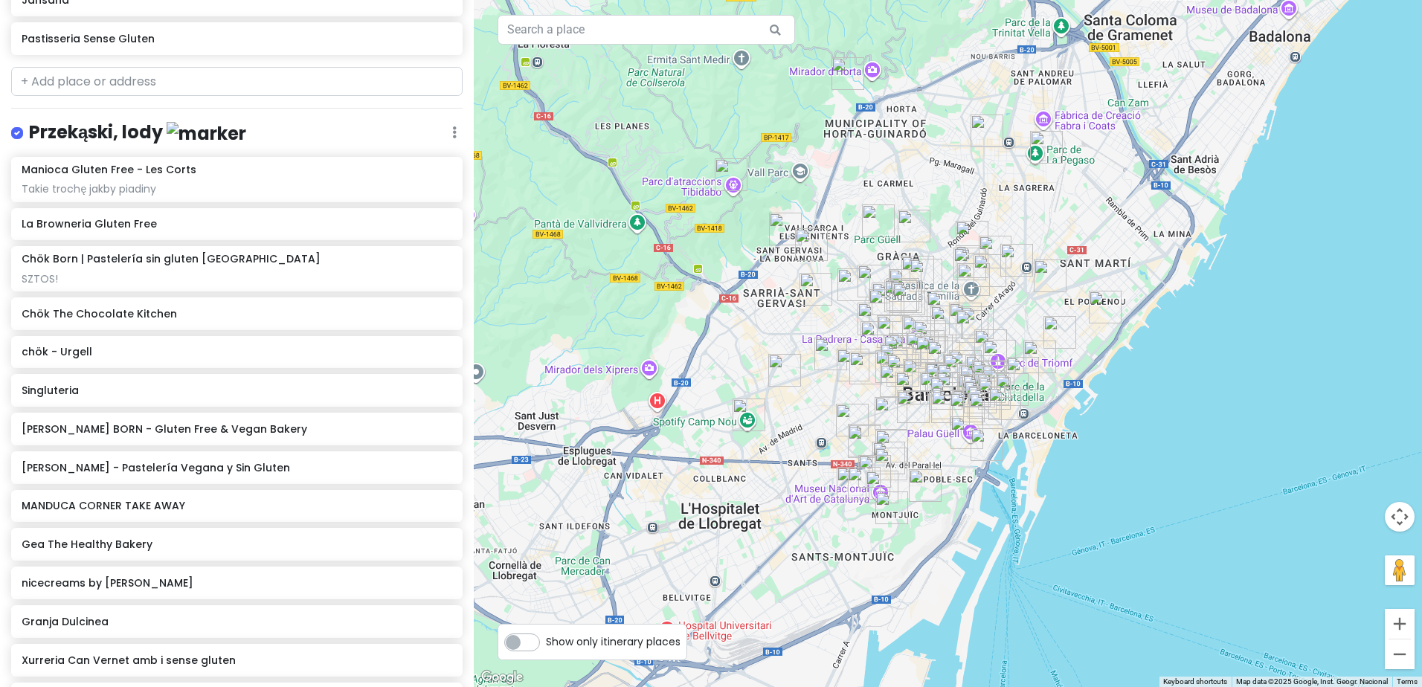
click at [446, 125] on div "Przekąski, lody Edit Reorder Delete List" at bounding box center [236, 135] width 451 height 30
click at [452, 124] on link at bounding box center [454, 132] width 4 height 17
click at [430, 164] on link "Edit" at bounding box center [410, 177] width 119 height 36
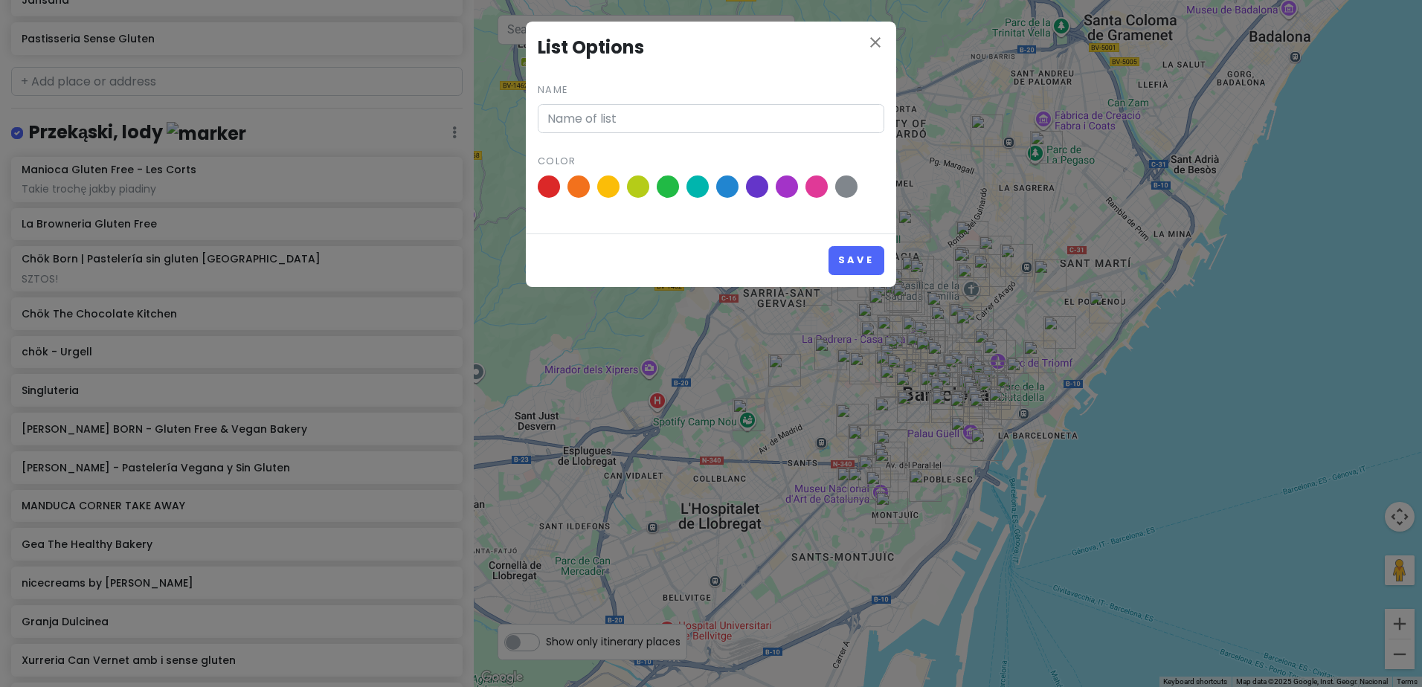
type input "Przekąski, lody"
click at [585, 190] on span at bounding box center [579, 187] width 26 height 26
click at [0, 0] on input "radio" at bounding box center [0, 0] width 0 height 0
click at [875, 262] on button "Save" at bounding box center [856, 260] width 56 height 29
